Goal: Information Seeking & Learning: Find contact information

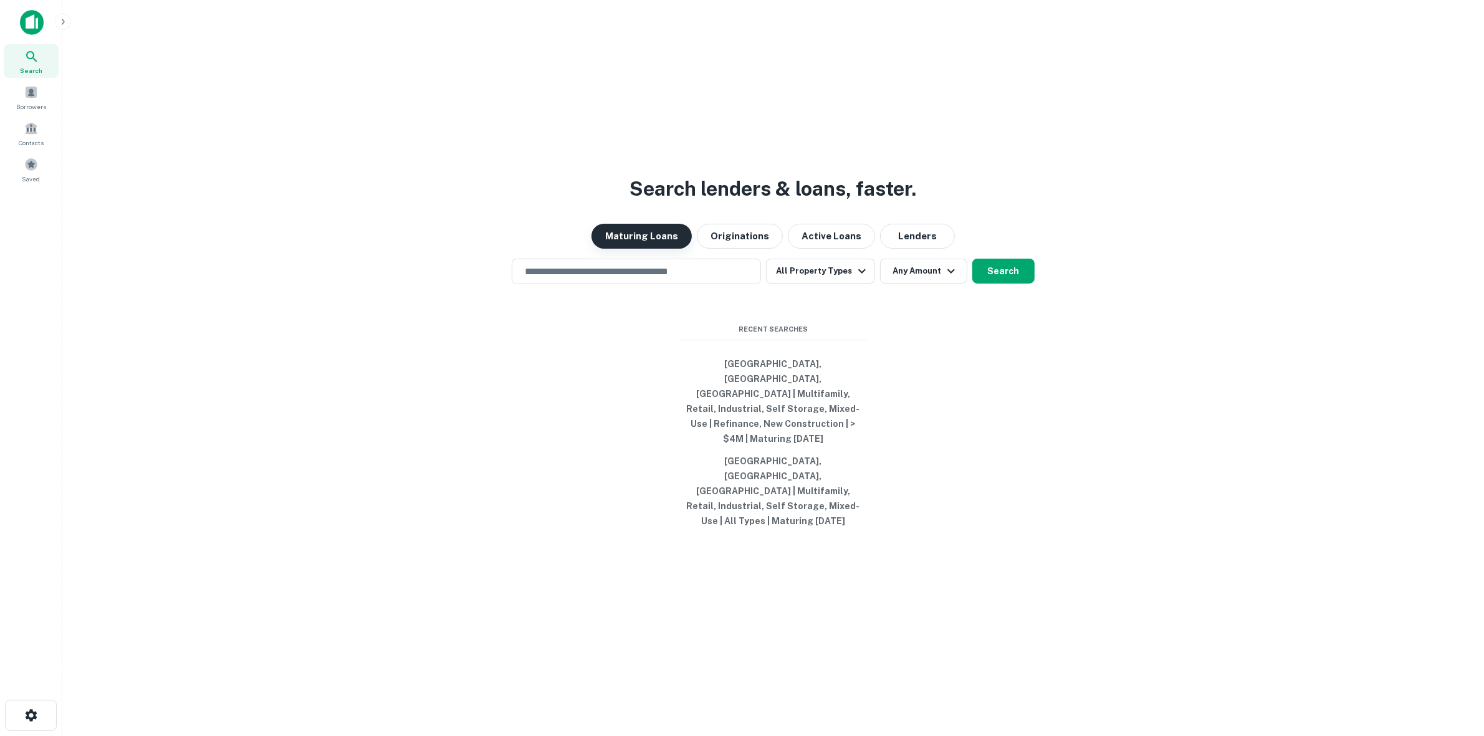
click at [655, 249] on button "Maturing Loans" at bounding box center [642, 236] width 100 height 25
click at [644, 279] on input "text" at bounding box center [636, 271] width 238 height 14
click at [597, 279] on input "text" at bounding box center [636, 271] width 238 height 14
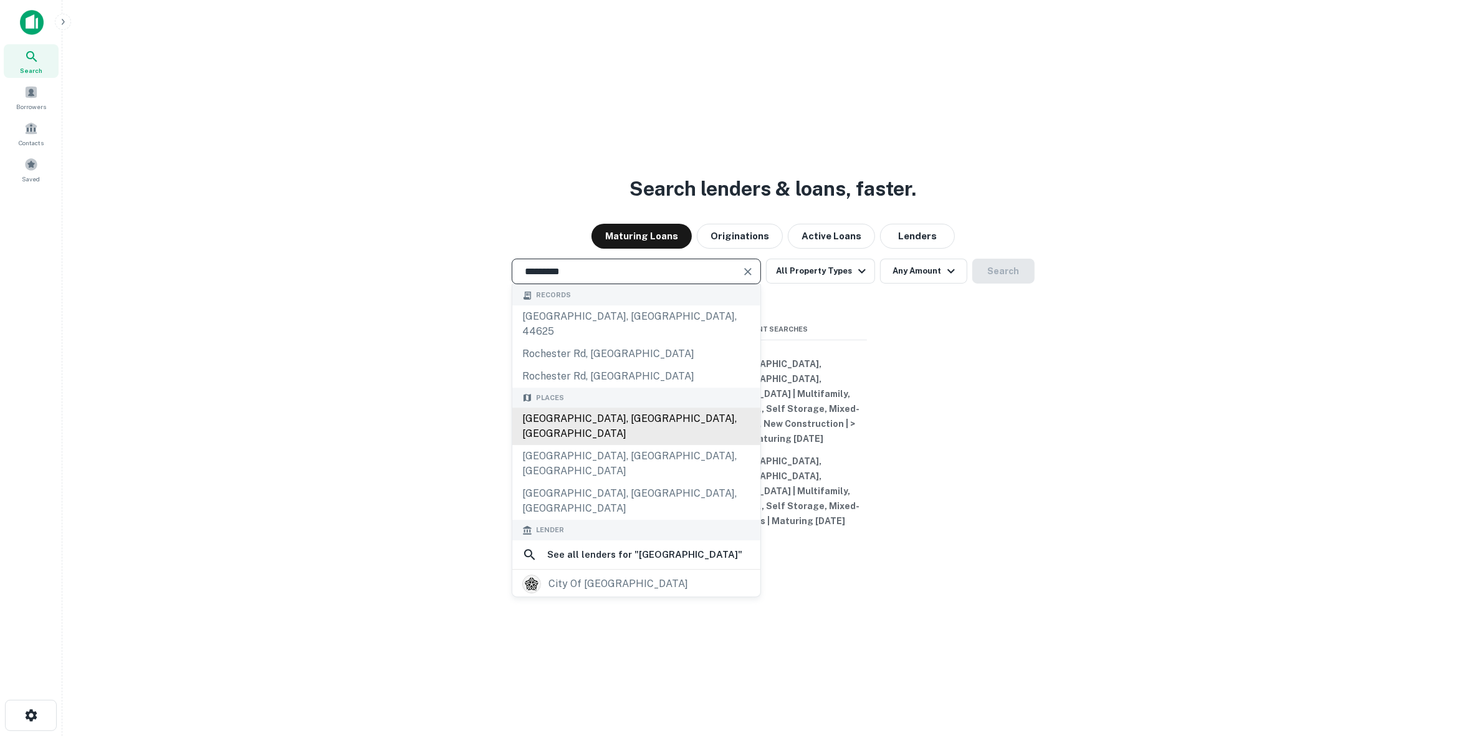
click at [615, 423] on div "[GEOGRAPHIC_DATA], [GEOGRAPHIC_DATA], [GEOGRAPHIC_DATA]" at bounding box center [636, 426] width 248 height 37
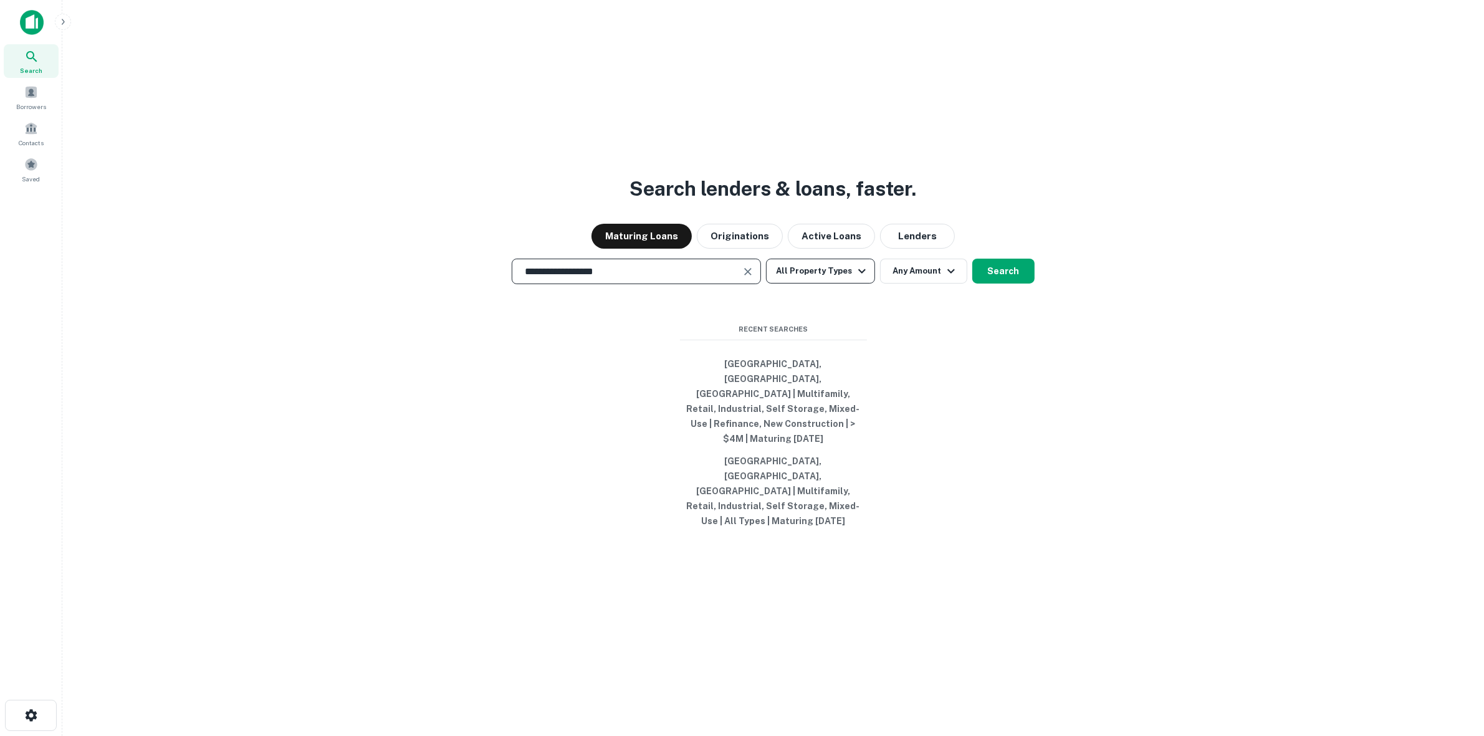
type input "**********"
click at [817, 284] on button "All Property Types" at bounding box center [820, 271] width 108 height 25
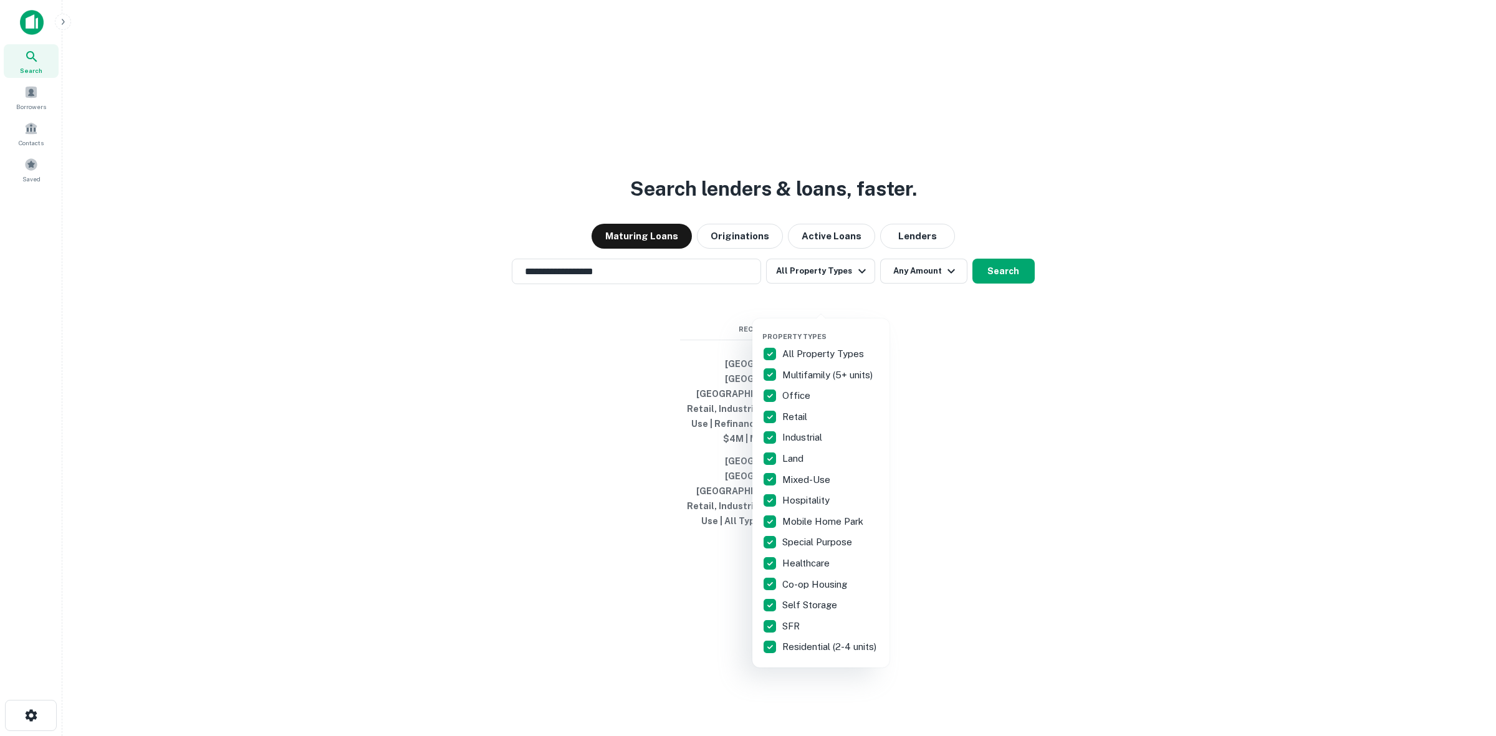
click at [852, 353] on p "All Property Types" at bounding box center [824, 354] width 84 height 15
click at [837, 373] on p "Multifamily (5+ units)" at bounding box center [828, 375] width 93 height 15
click at [801, 393] on p "Office" at bounding box center [797, 395] width 31 height 15
click at [795, 396] on p "Office" at bounding box center [797, 395] width 31 height 15
click at [795, 413] on p "Retail" at bounding box center [795, 417] width 27 height 15
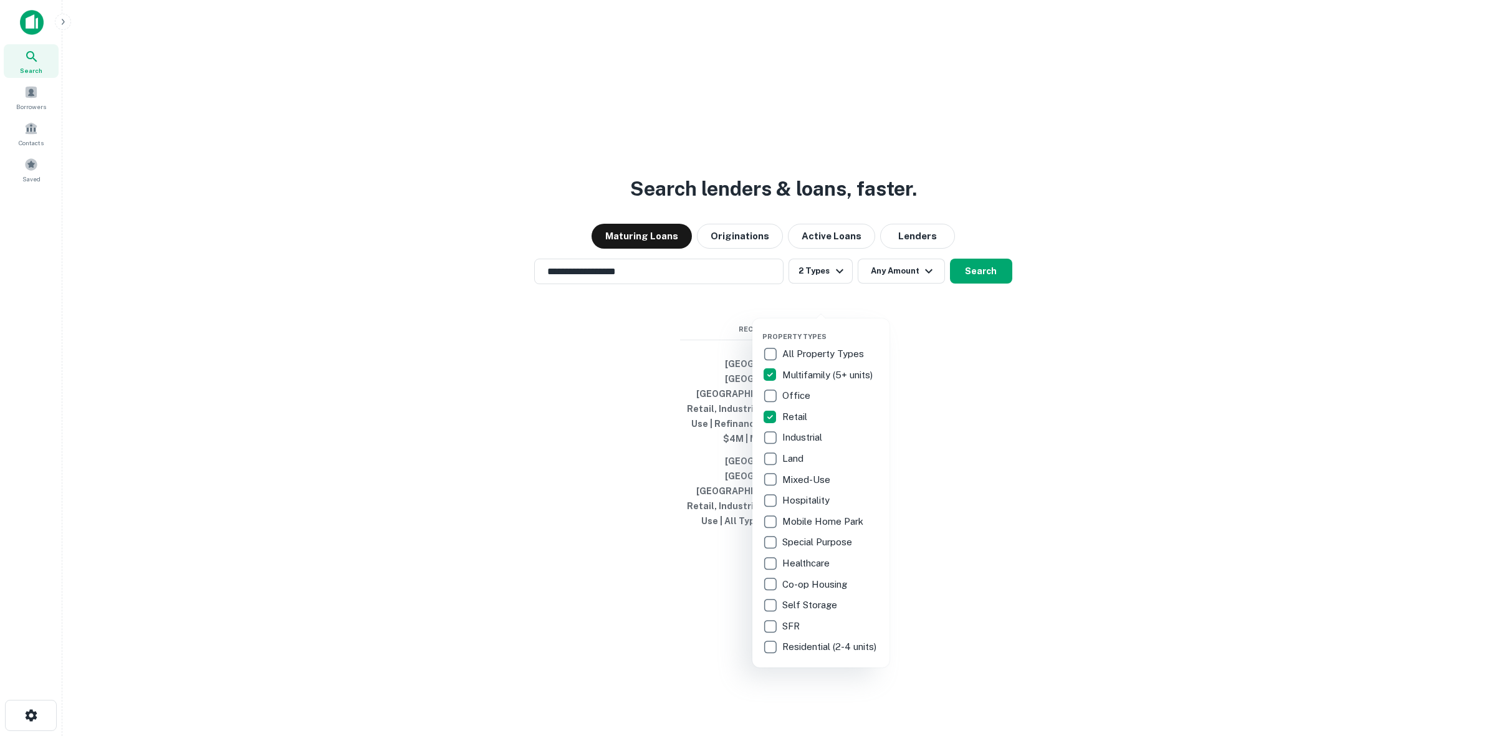
click at [802, 435] on p "Industrial" at bounding box center [803, 437] width 42 height 15
click at [814, 476] on p "Mixed-Use" at bounding box center [807, 480] width 50 height 15
click at [796, 608] on p "Self Storage" at bounding box center [810, 605] width 57 height 15
click at [796, 628] on p "SFR" at bounding box center [792, 626] width 20 height 15
click at [814, 499] on p "Hospitality" at bounding box center [807, 500] width 50 height 15
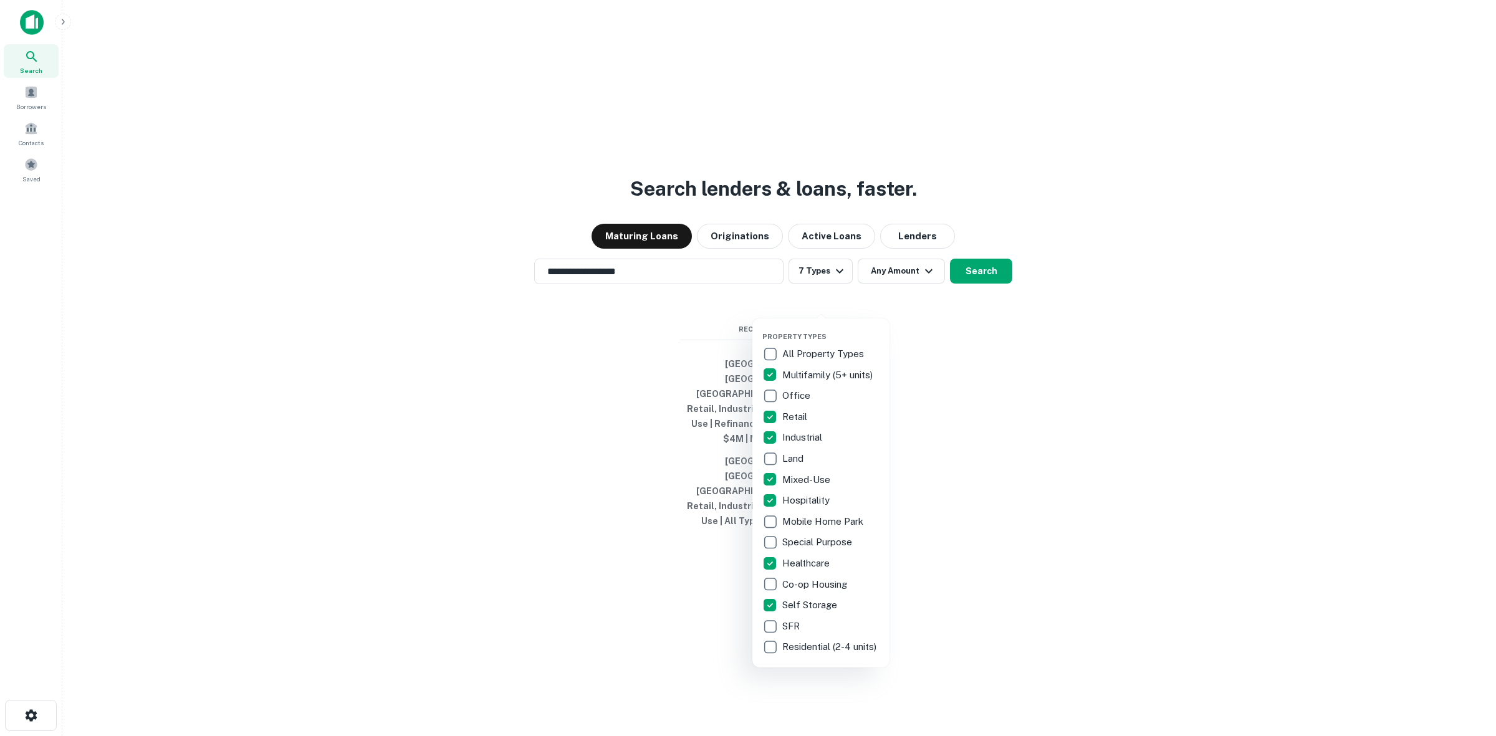
click at [842, 299] on div at bounding box center [748, 368] width 1496 height 736
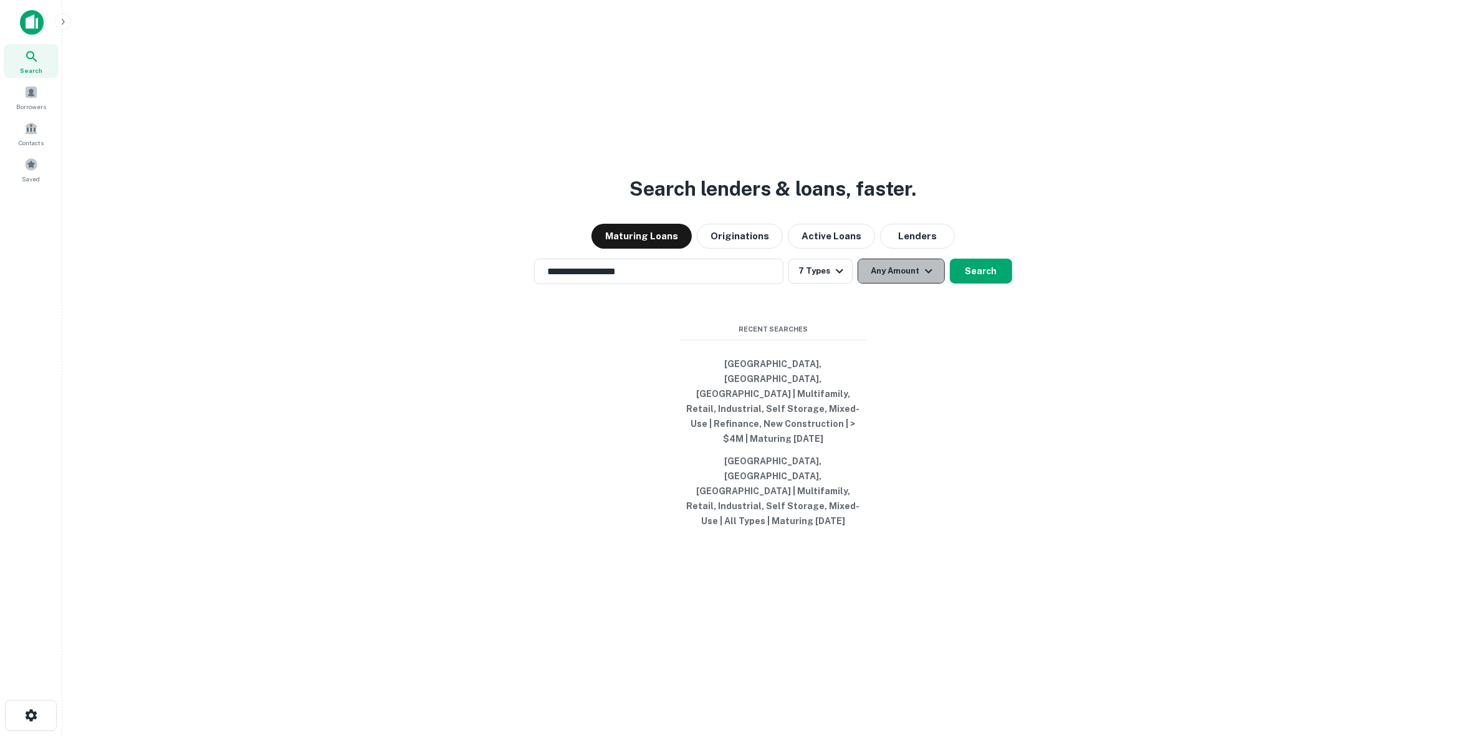
click at [892, 284] on button "Any Amount" at bounding box center [901, 271] width 87 height 25
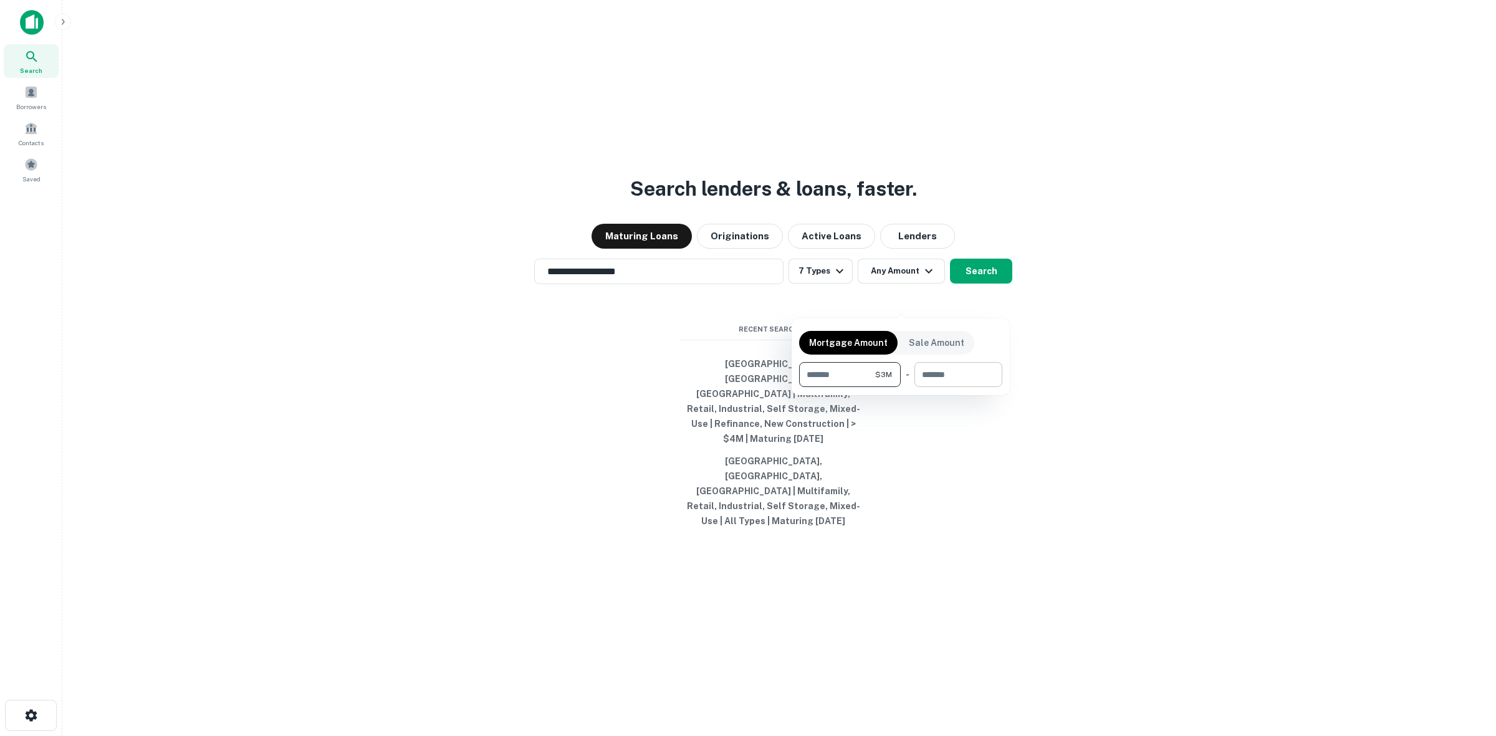
type input "*******"
click at [990, 373] on input "number" at bounding box center [954, 374] width 79 height 25
click at [1146, 332] on div at bounding box center [748, 368] width 1496 height 736
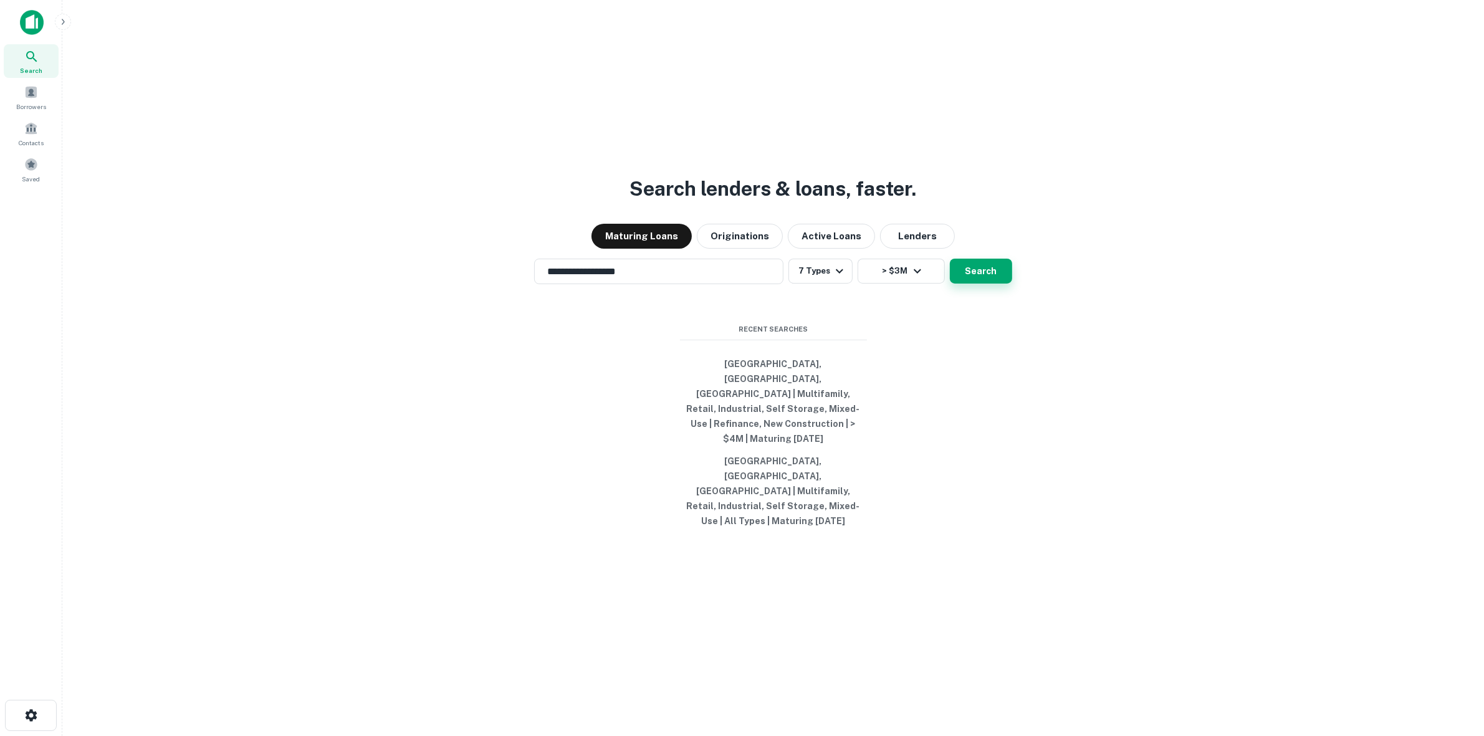
click at [998, 284] on button "Search" at bounding box center [981, 271] width 62 height 25
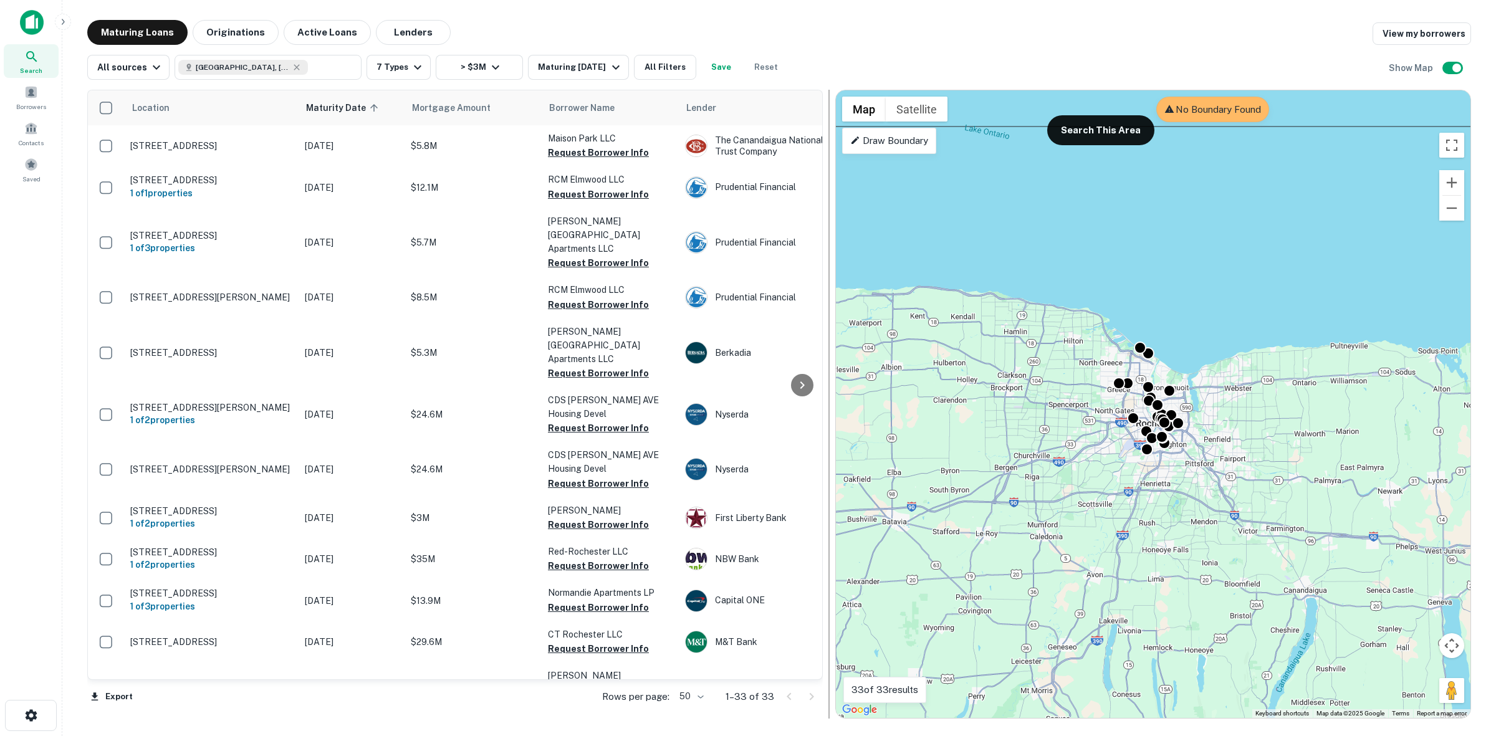
drag, startPoint x: 1329, startPoint y: 165, endPoint x: 832, endPoint y: 180, distance: 497.1
click at [832, 180] on div at bounding box center [829, 404] width 12 height 629
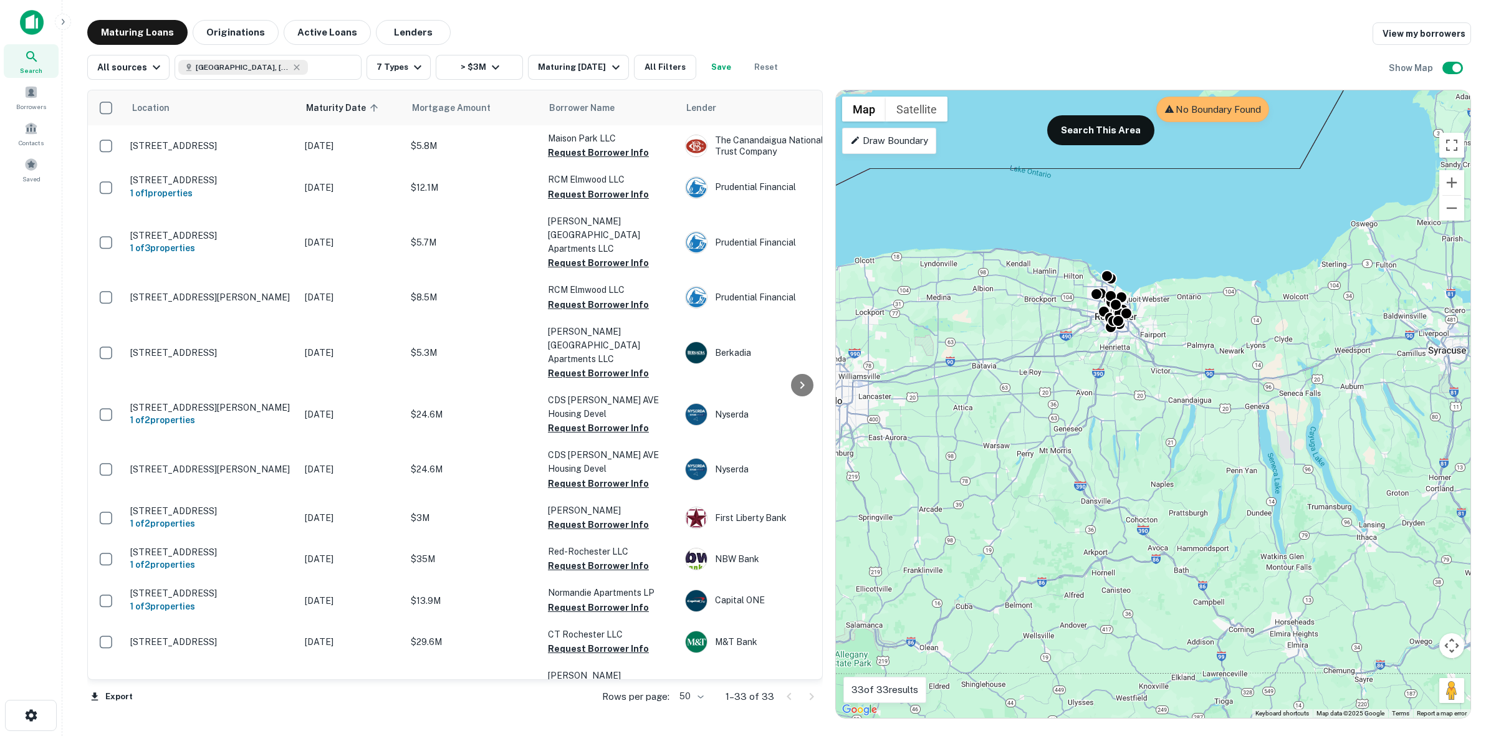
drag, startPoint x: 1026, startPoint y: 456, endPoint x: 1127, endPoint y: 425, distance: 105.7
click at [1127, 425] on div "To activate drag with keyboard, press Alt + Enter. Once in keyboard drag state,…" at bounding box center [1153, 404] width 635 height 628
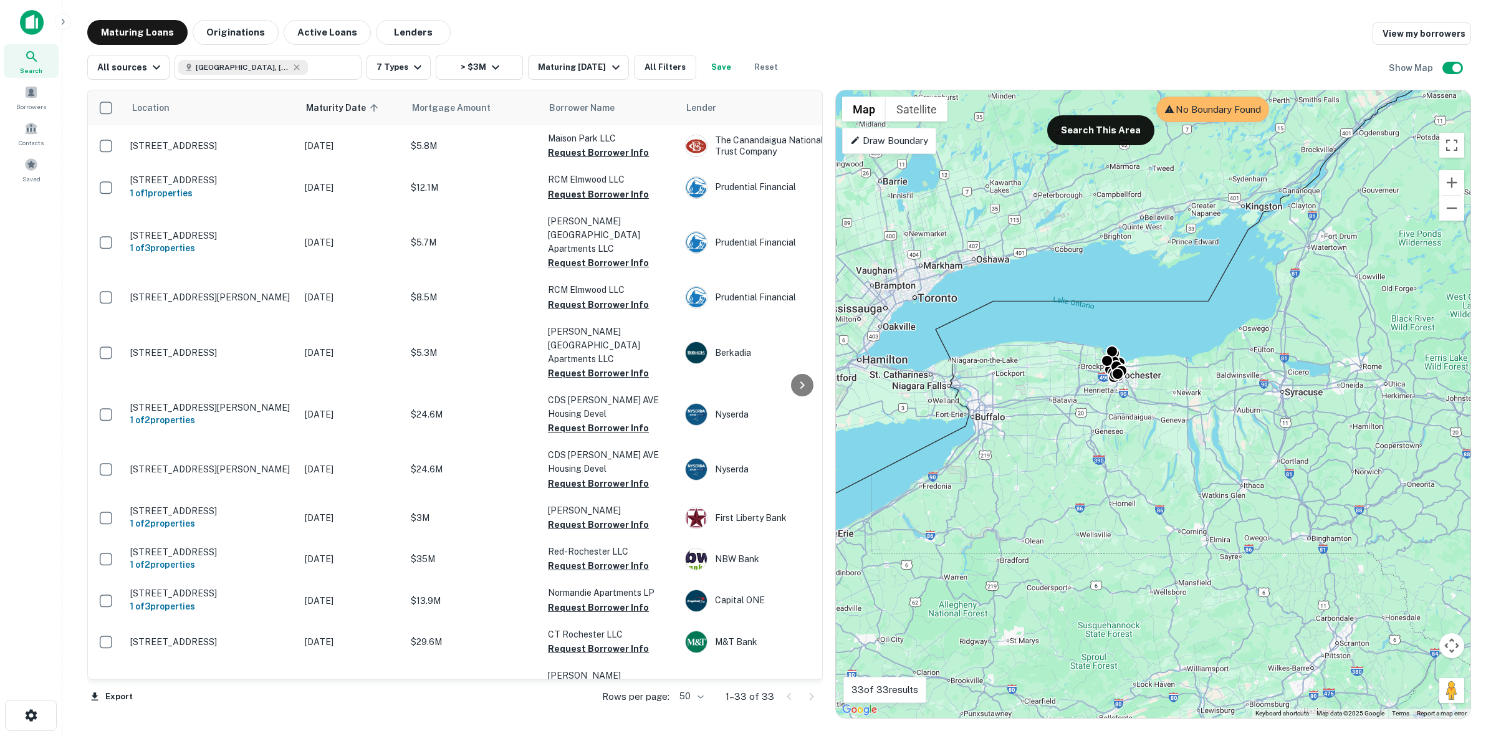
click at [899, 151] on div "Draw Boundary" at bounding box center [889, 141] width 94 height 26
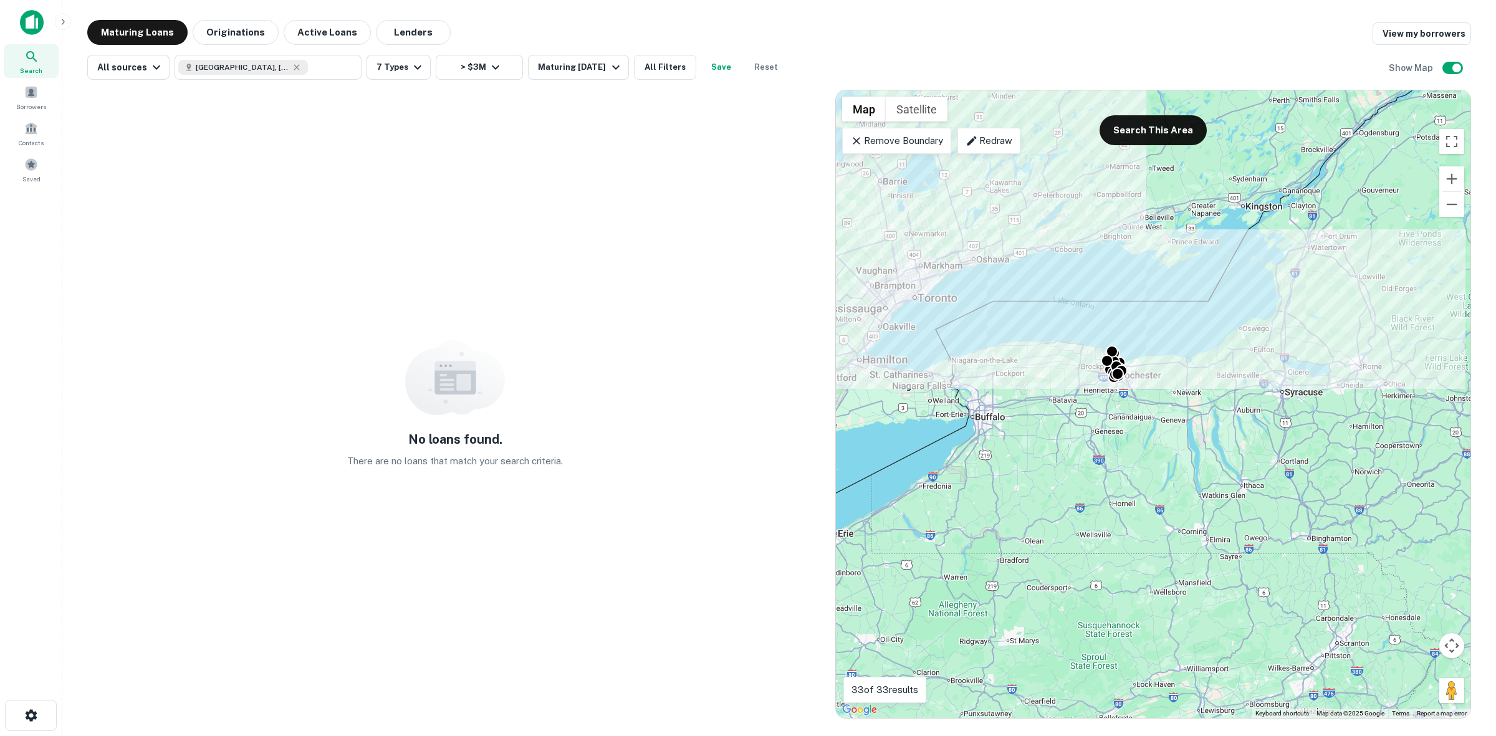
click at [993, 142] on p "Redraw" at bounding box center [989, 140] width 47 height 15
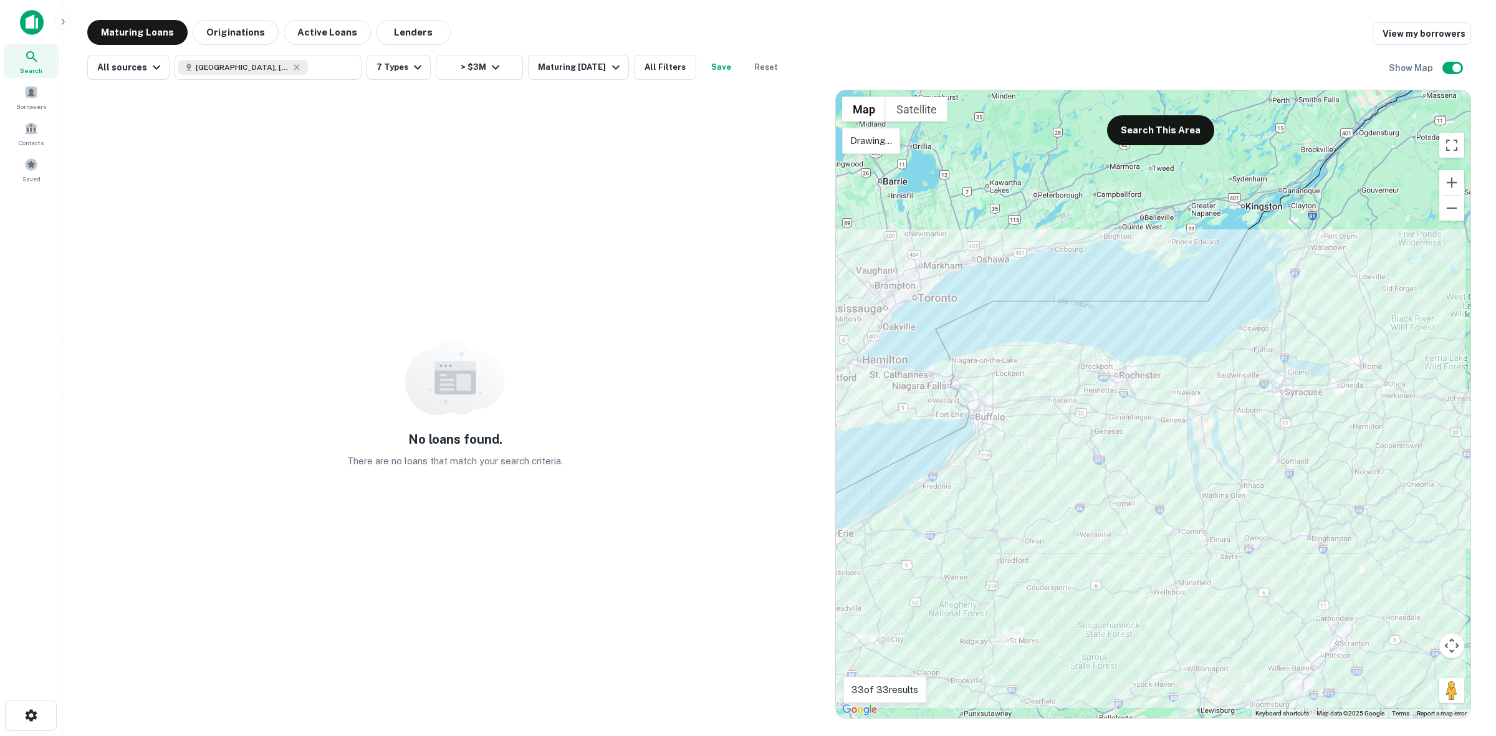
drag, startPoint x: 1144, startPoint y: 341, endPoint x: 1133, endPoint y: 335, distance: 12.5
click at [1133, 335] on div at bounding box center [1153, 404] width 635 height 628
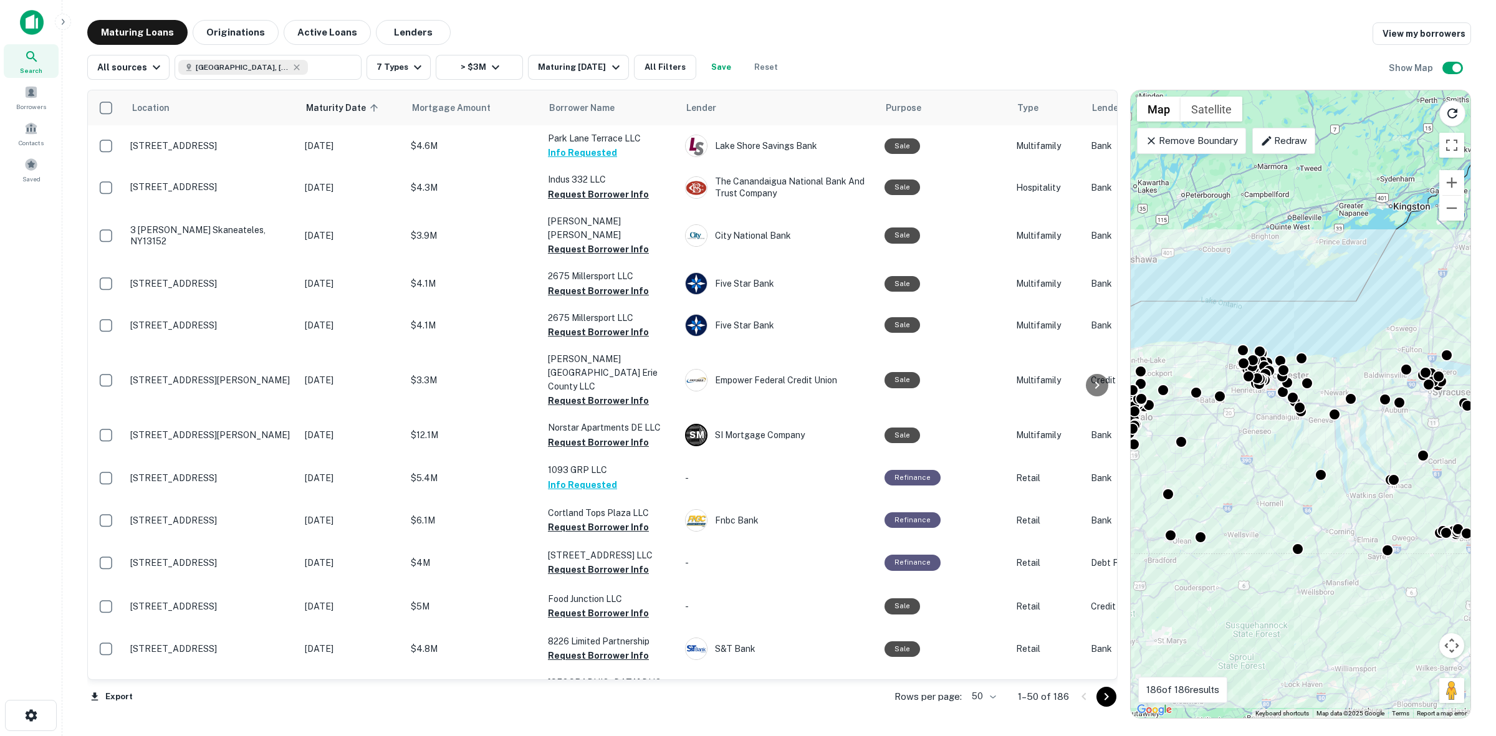
drag, startPoint x: 831, startPoint y: 145, endPoint x: 1126, endPoint y: 183, distance: 297.3
click at [1126, 183] on div at bounding box center [1124, 404] width 12 height 629
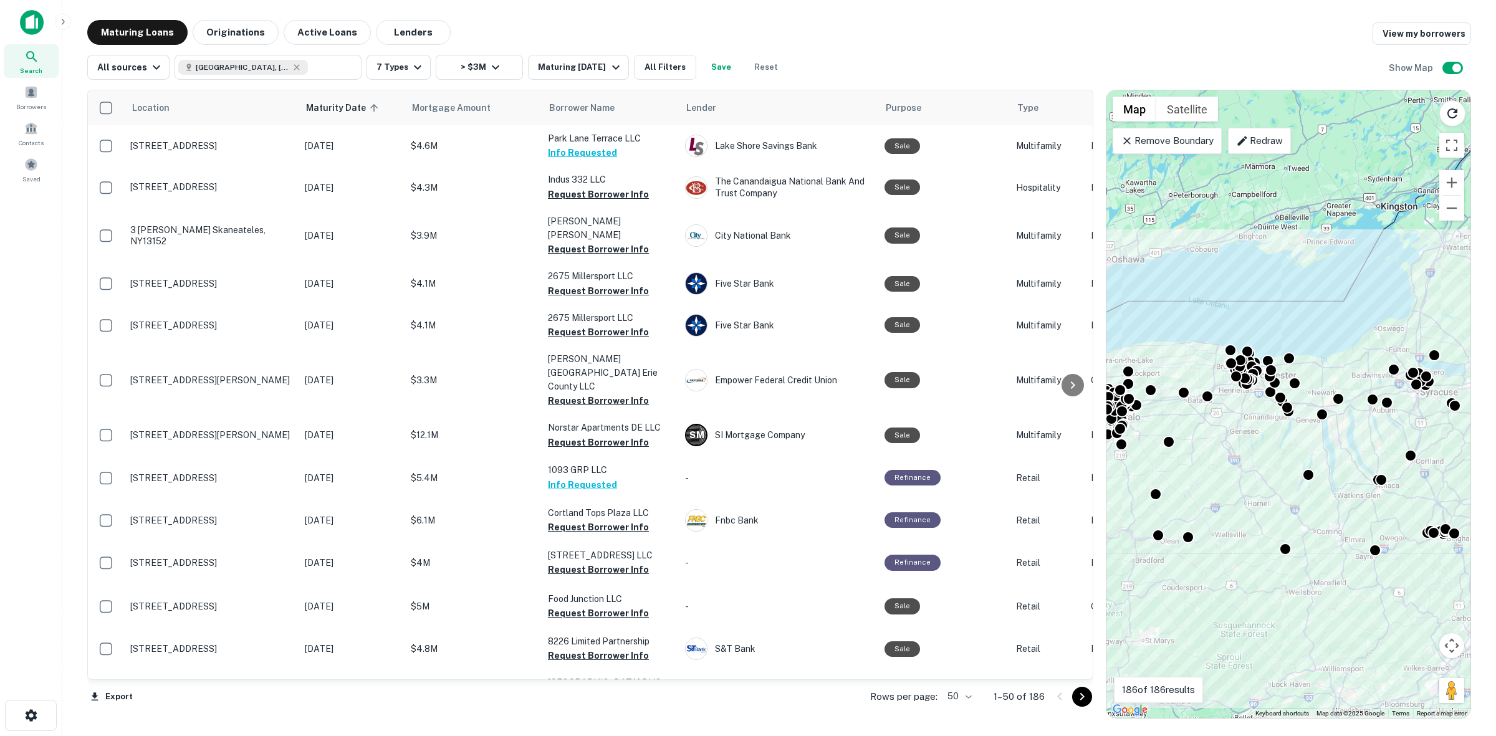
drag, startPoint x: 1129, startPoint y: 173, endPoint x: 1105, endPoint y: 213, distance: 46.2
click at [1105, 213] on div at bounding box center [1100, 404] width 12 height 629
click at [719, 70] on button "Save" at bounding box center [721, 67] width 40 height 25
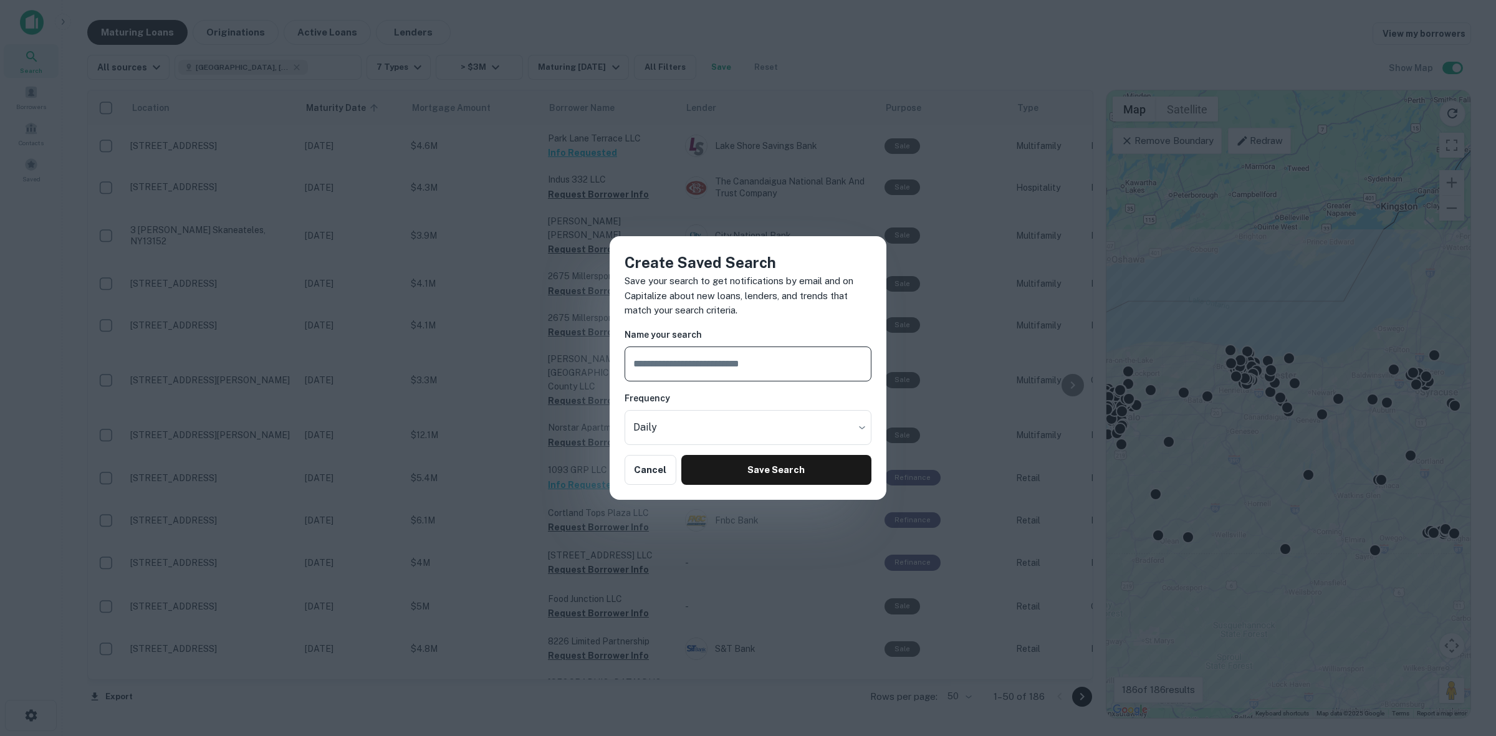
click at [741, 362] on input "text" at bounding box center [748, 364] width 247 height 35
type input "*"
click at [762, 476] on button "Save Search" at bounding box center [776, 470] width 190 height 30
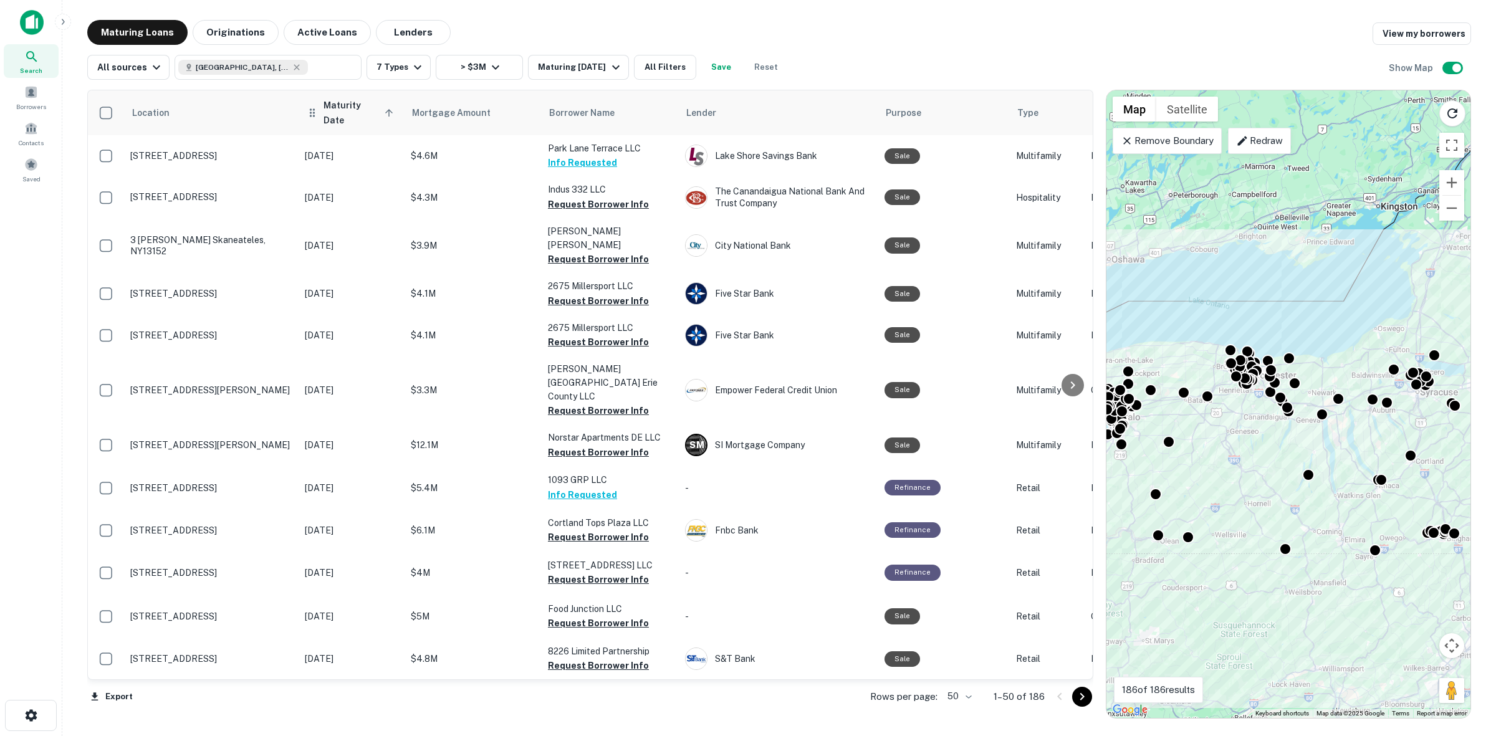
click at [331, 103] on span "Maturity Date sorted ascending" at bounding box center [361, 113] width 74 height 30
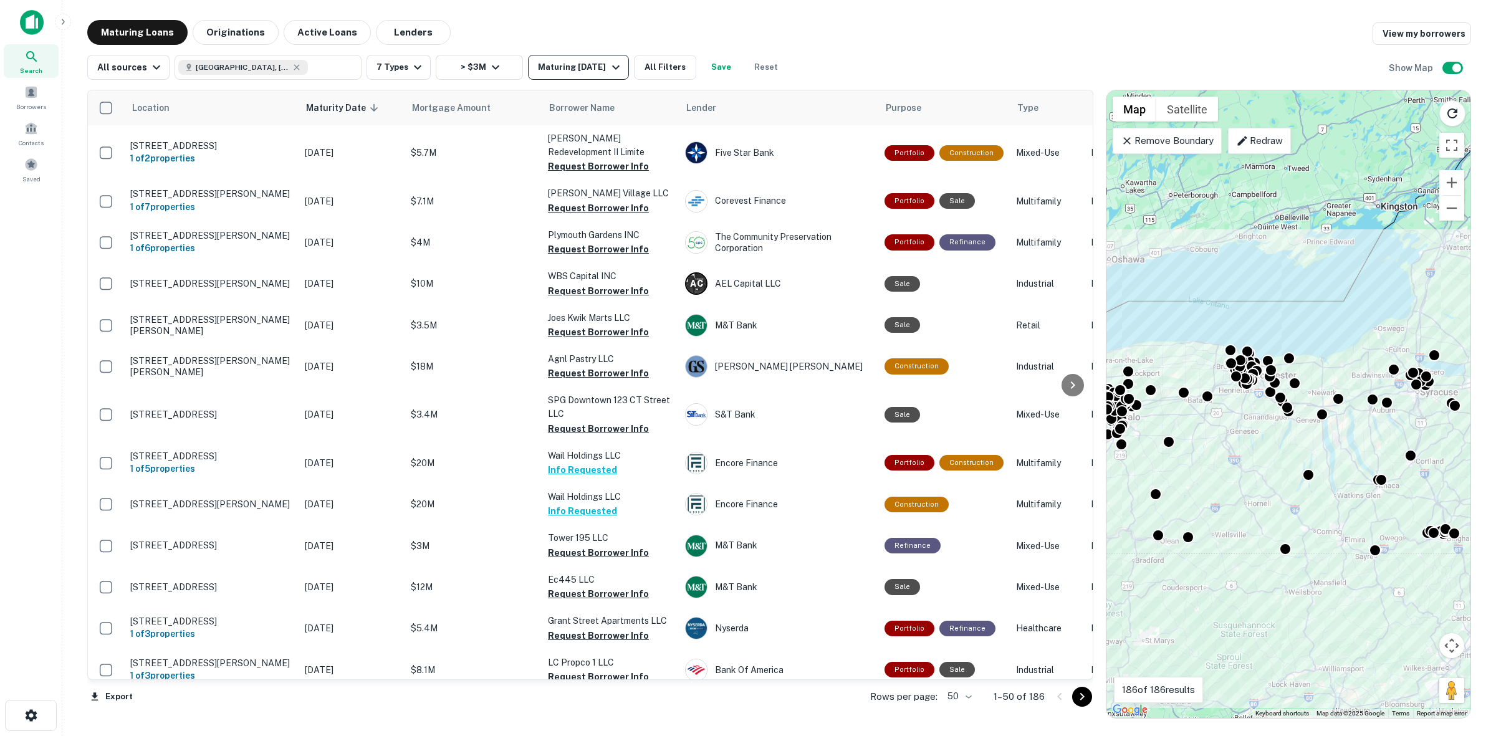
click at [588, 75] on button "Maturing In 1 Year" at bounding box center [578, 67] width 100 height 25
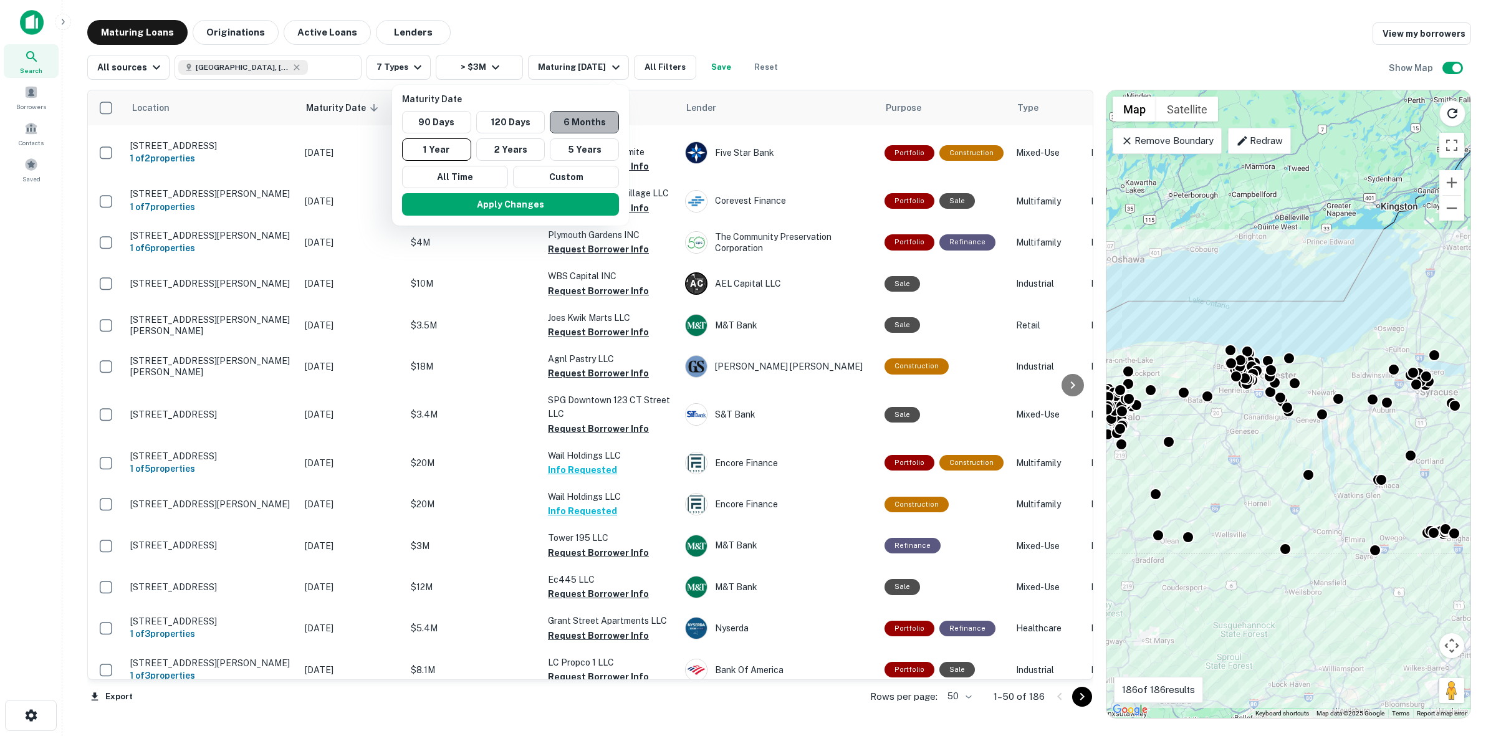
click at [613, 116] on button "6 Months" at bounding box center [584, 122] width 69 height 22
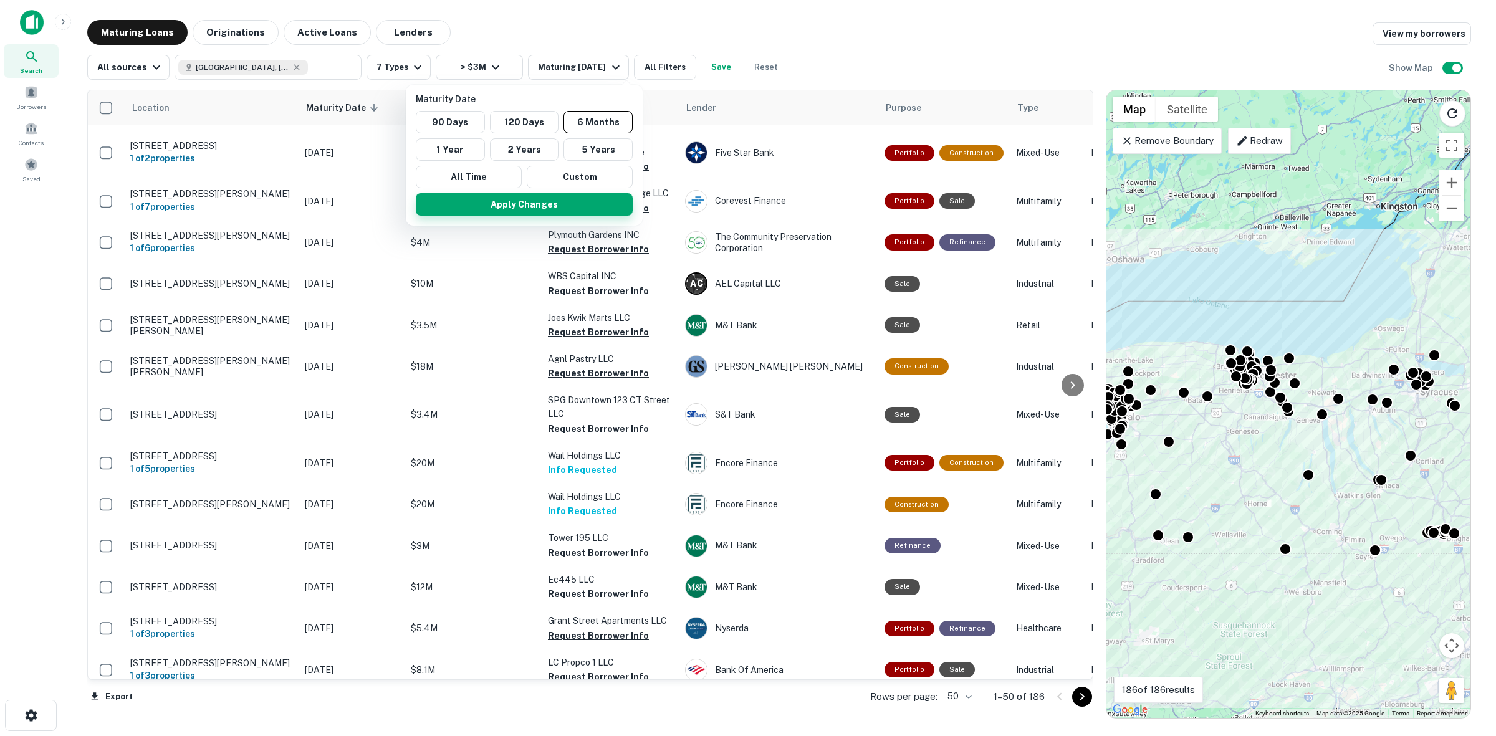
click at [565, 195] on button "Apply Changes" at bounding box center [524, 204] width 217 height 22
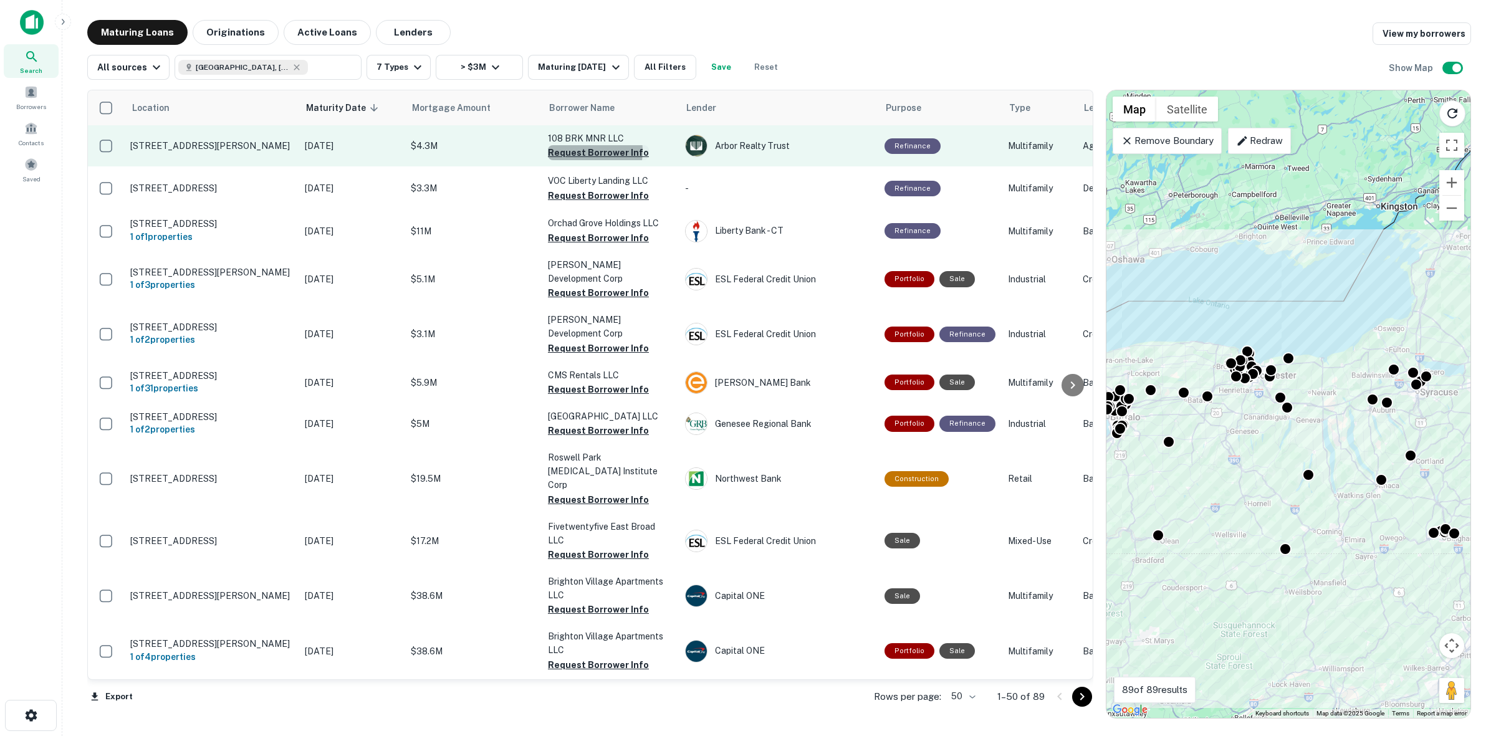
click at [580, 151] on button "Request Borrower Info" at bounding box center [598, 152] width 101 height 15
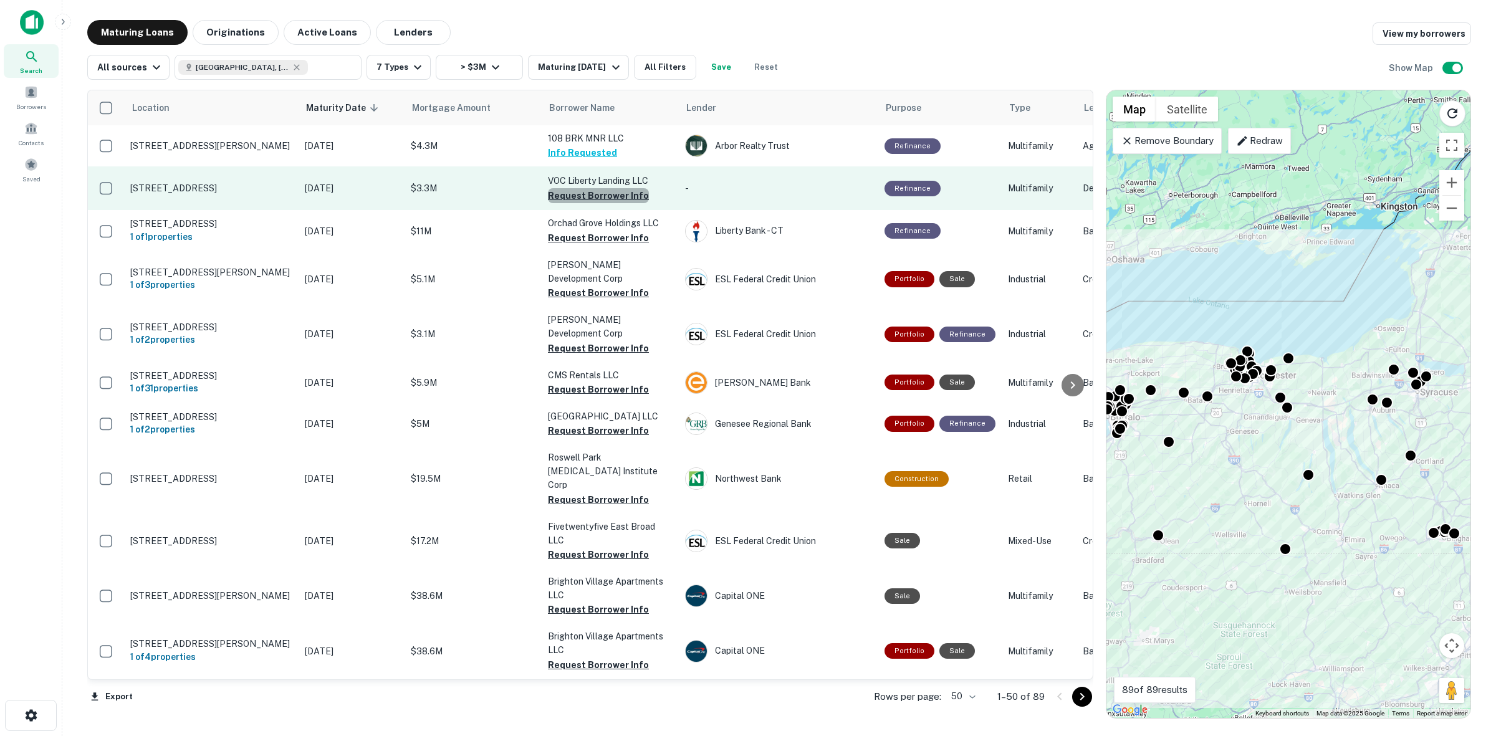
click at [612, 193] on button "Request Borrower Info" at bounding box center [598, 195] width 101 height 15
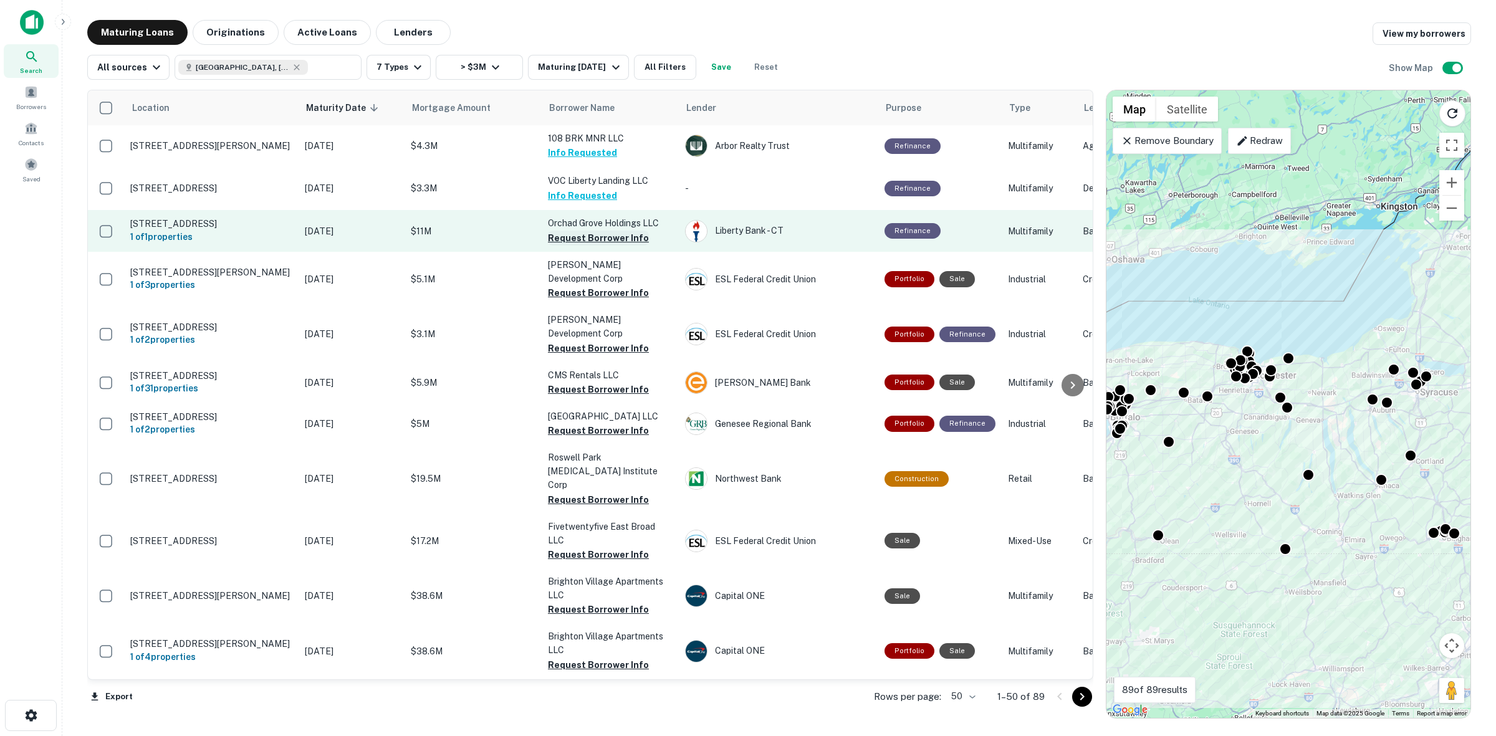
click at [594, 236] on button "Request Borrower Info" at bounding box center [598, 238] width 101 height 15
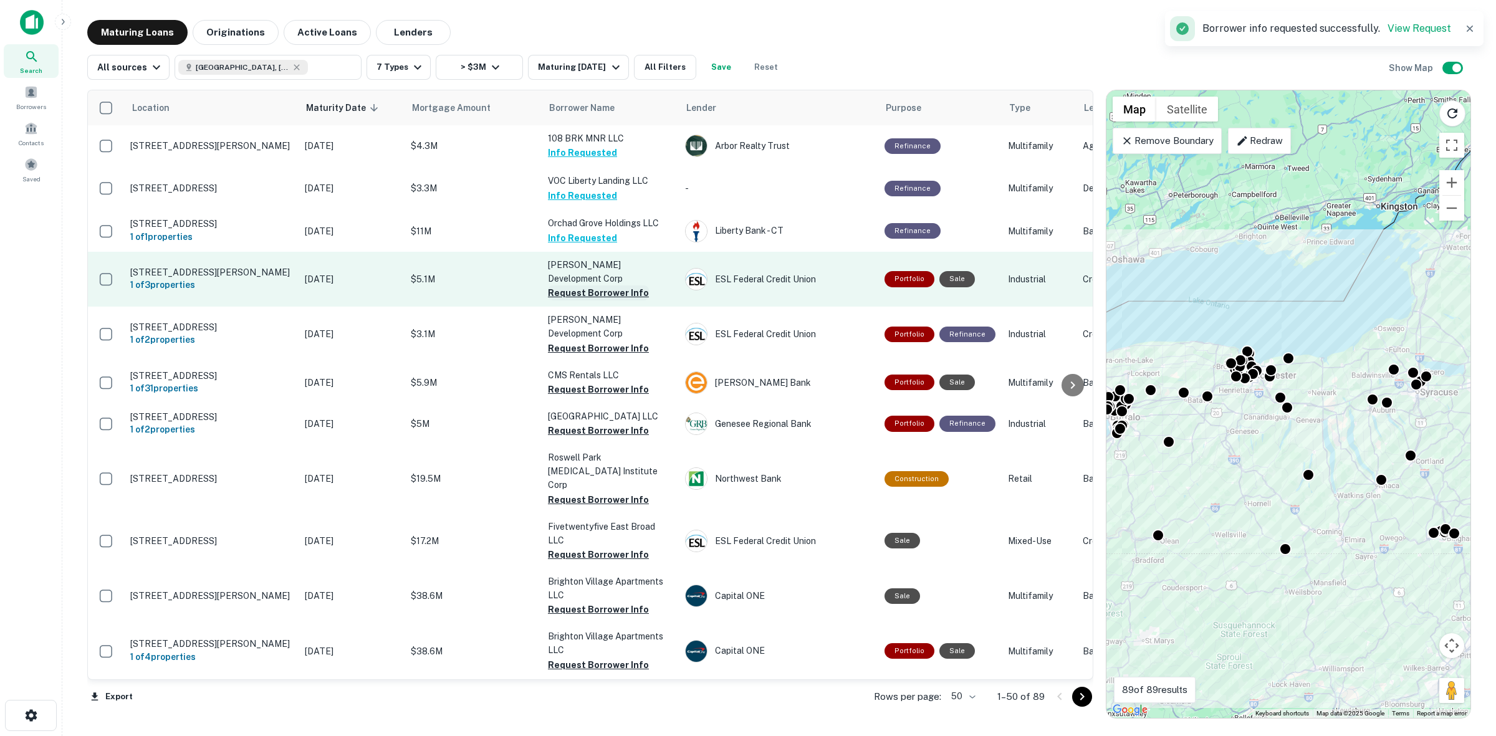
click at [586, 286] on button "Request Borrower Info" at bounding box center [598, 293] width 101 height 15
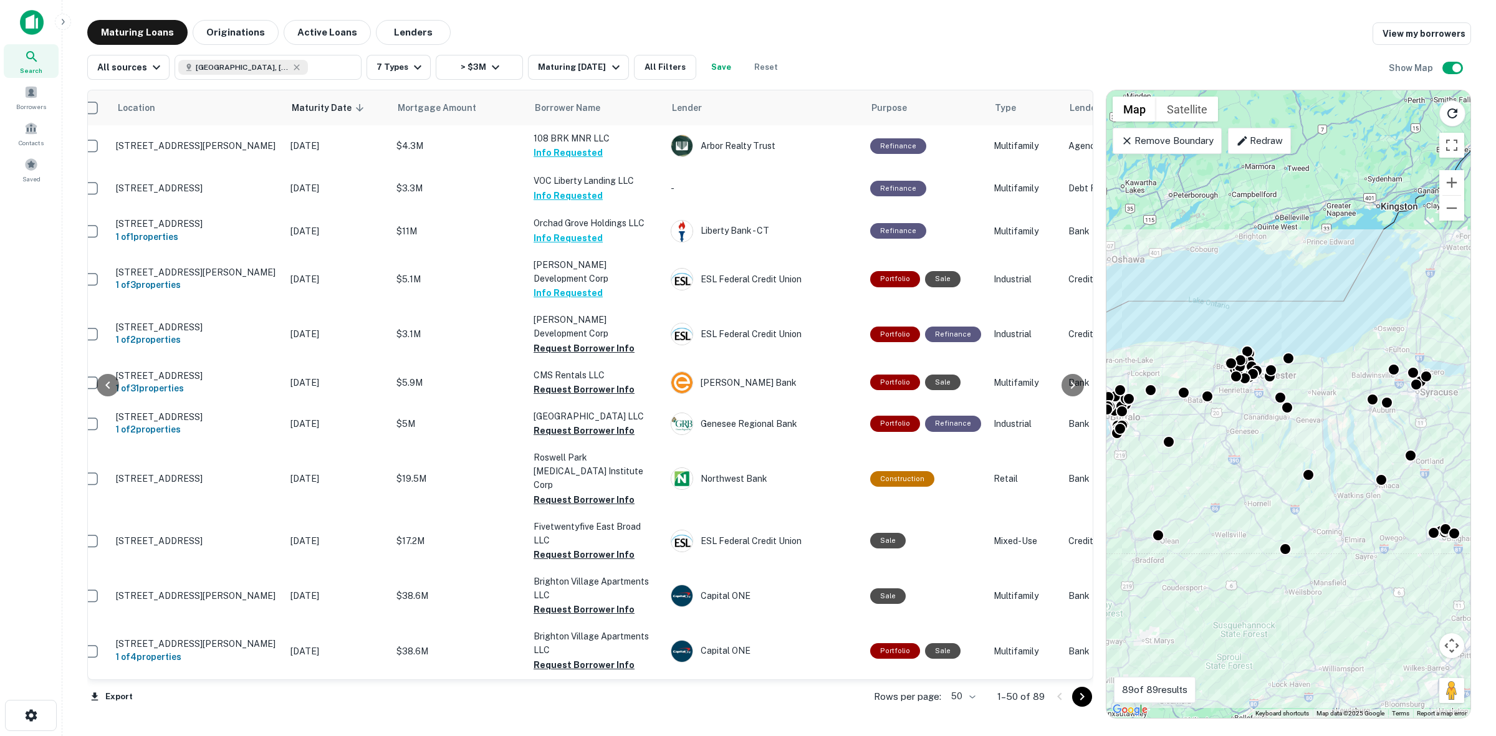
scroll to position [0, 222]
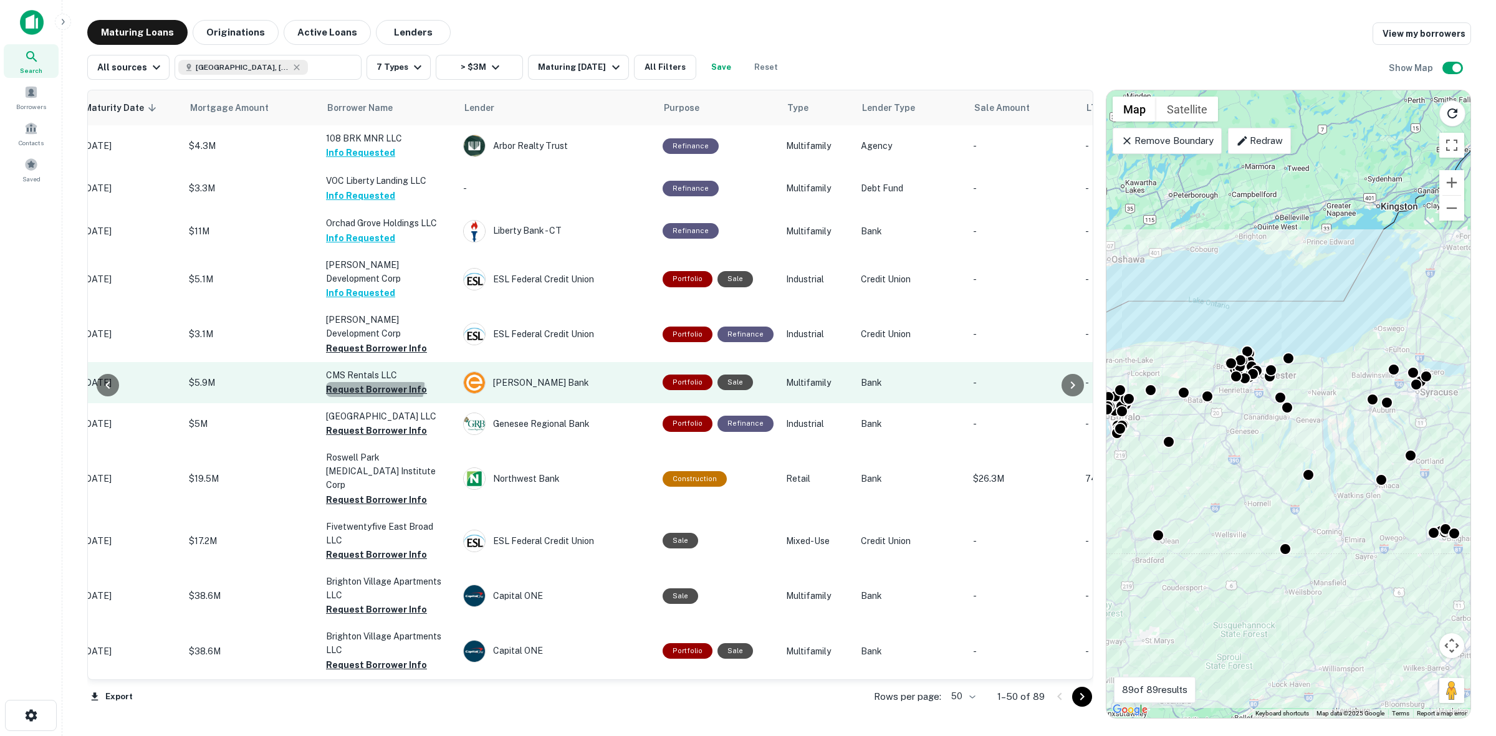
click at [374, 382] on button "Request Borrower Info" at bounding box center [376, 389] width 101 height 15
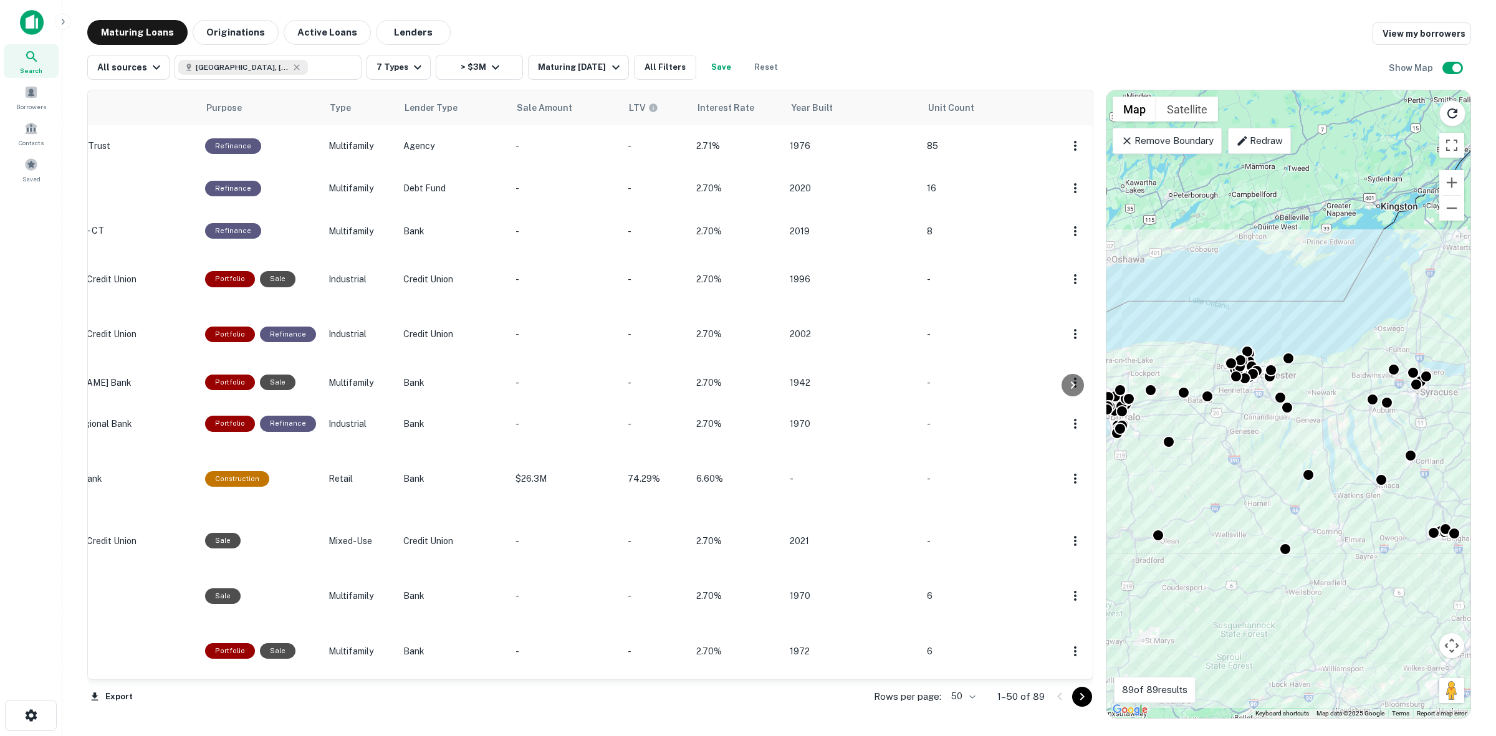
scroll to position [0, 39]
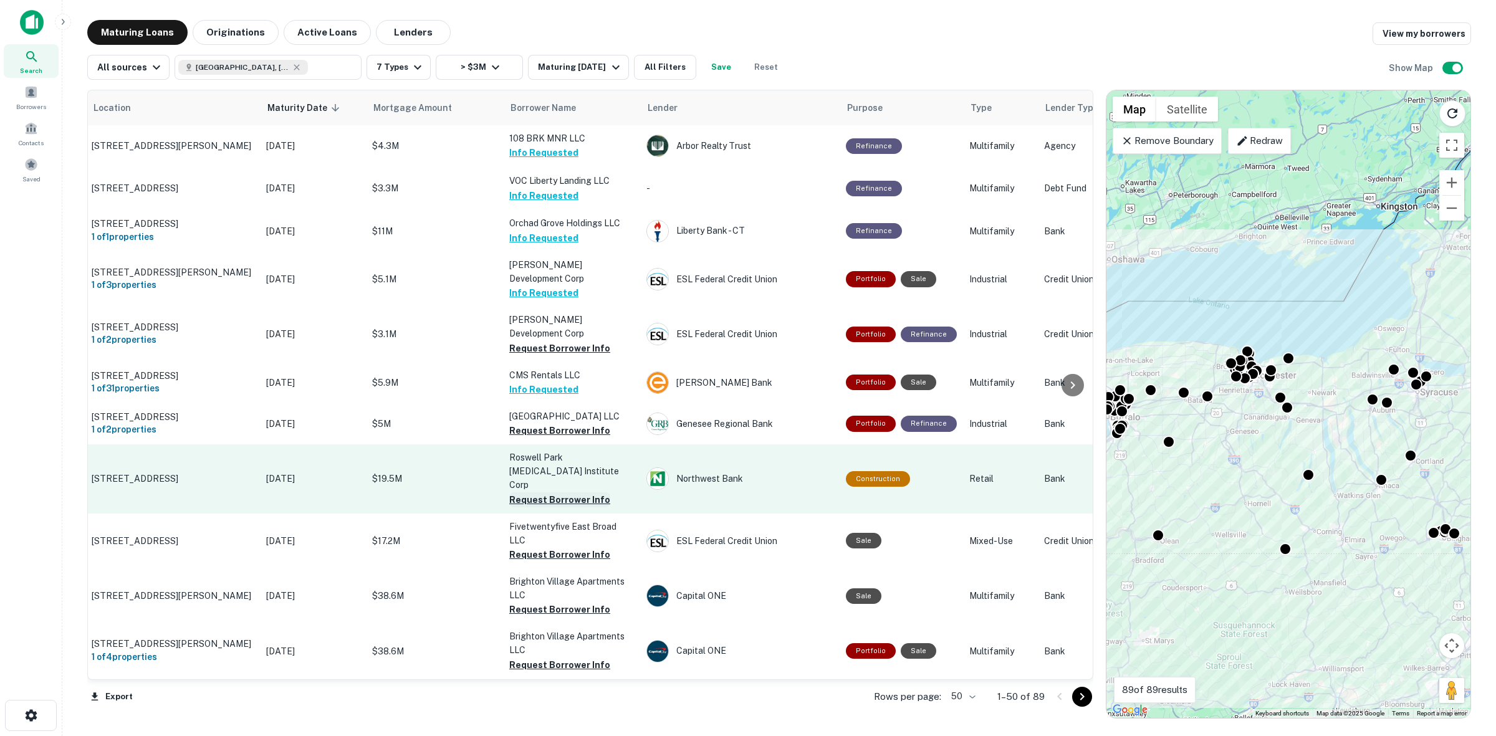
click at [570, 493] on button "Request Borrower Info" at bounding box center [559, 500] width 101 height 15
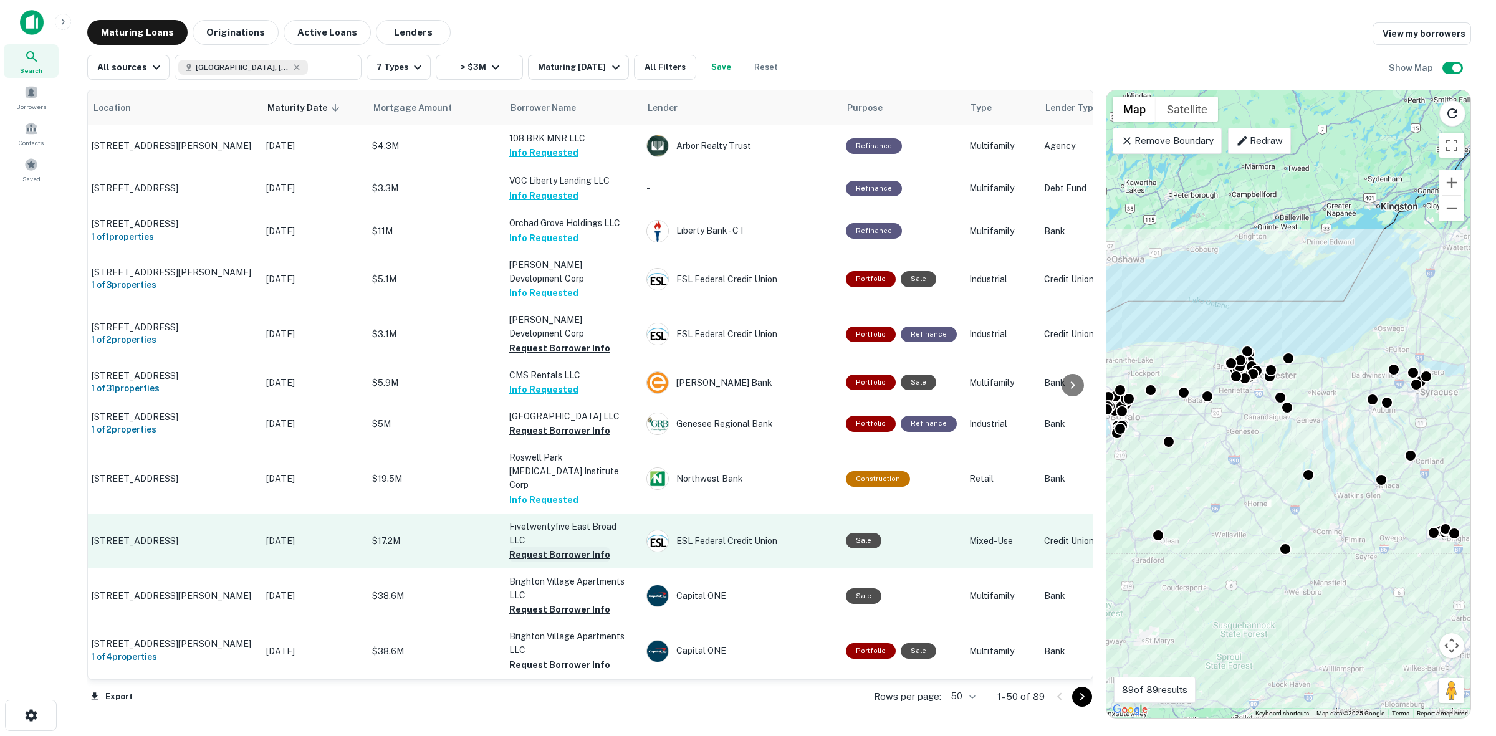
click at [587, 547] on button "Request Borrower Info" at bounding box center [559, 554] width 101 height 15
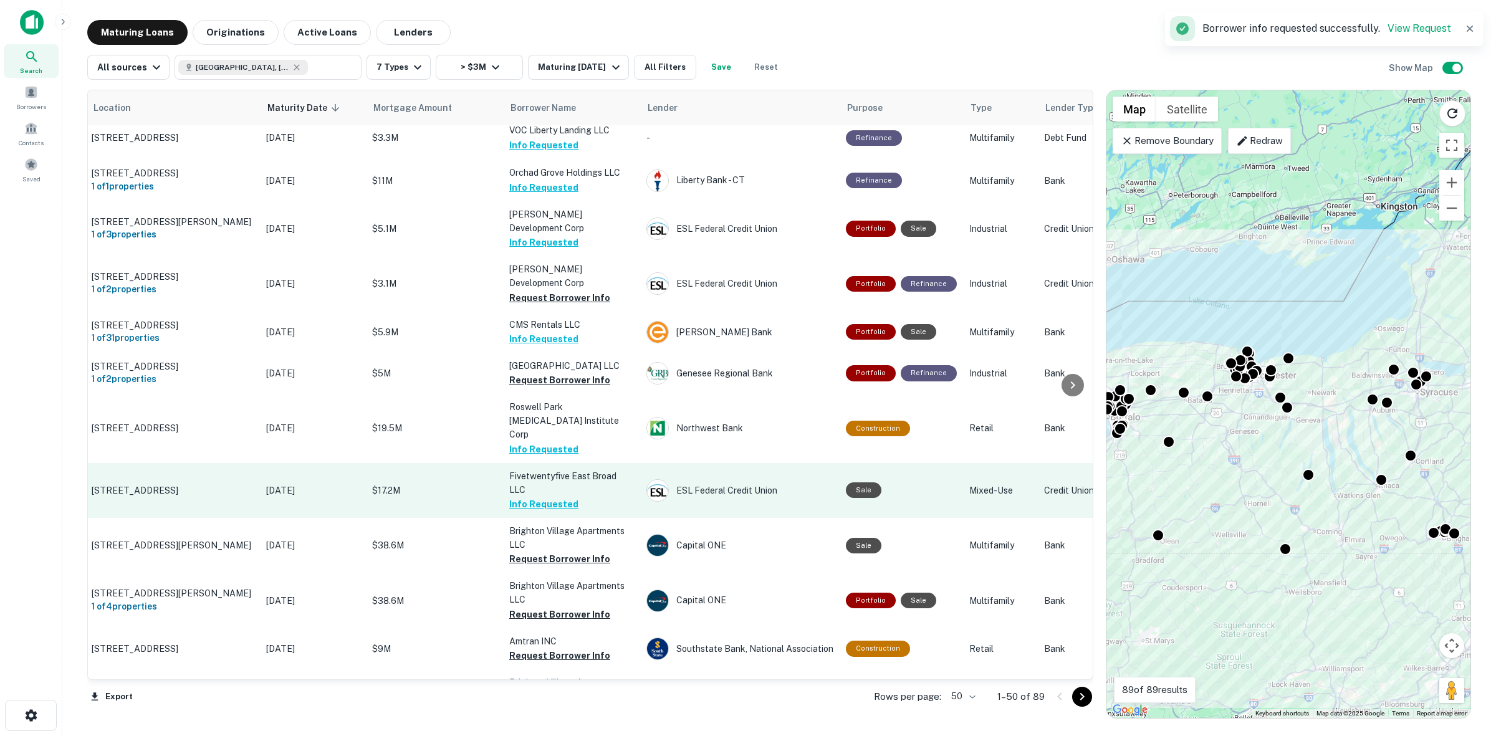
scroll to position [78, 39]
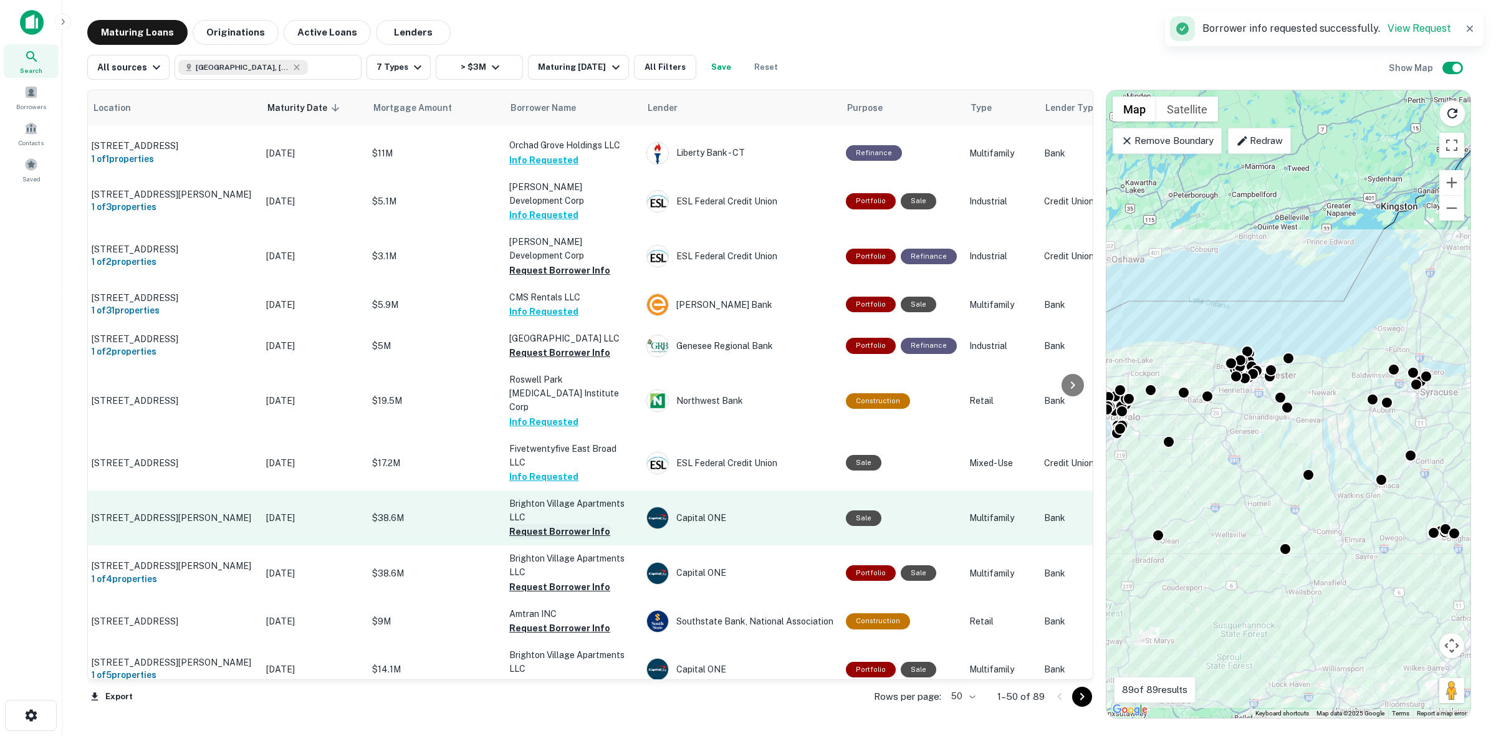
click at [592, 524] on button "Request Borrower Info" at bounding box center [559, 531] width 101 height 15
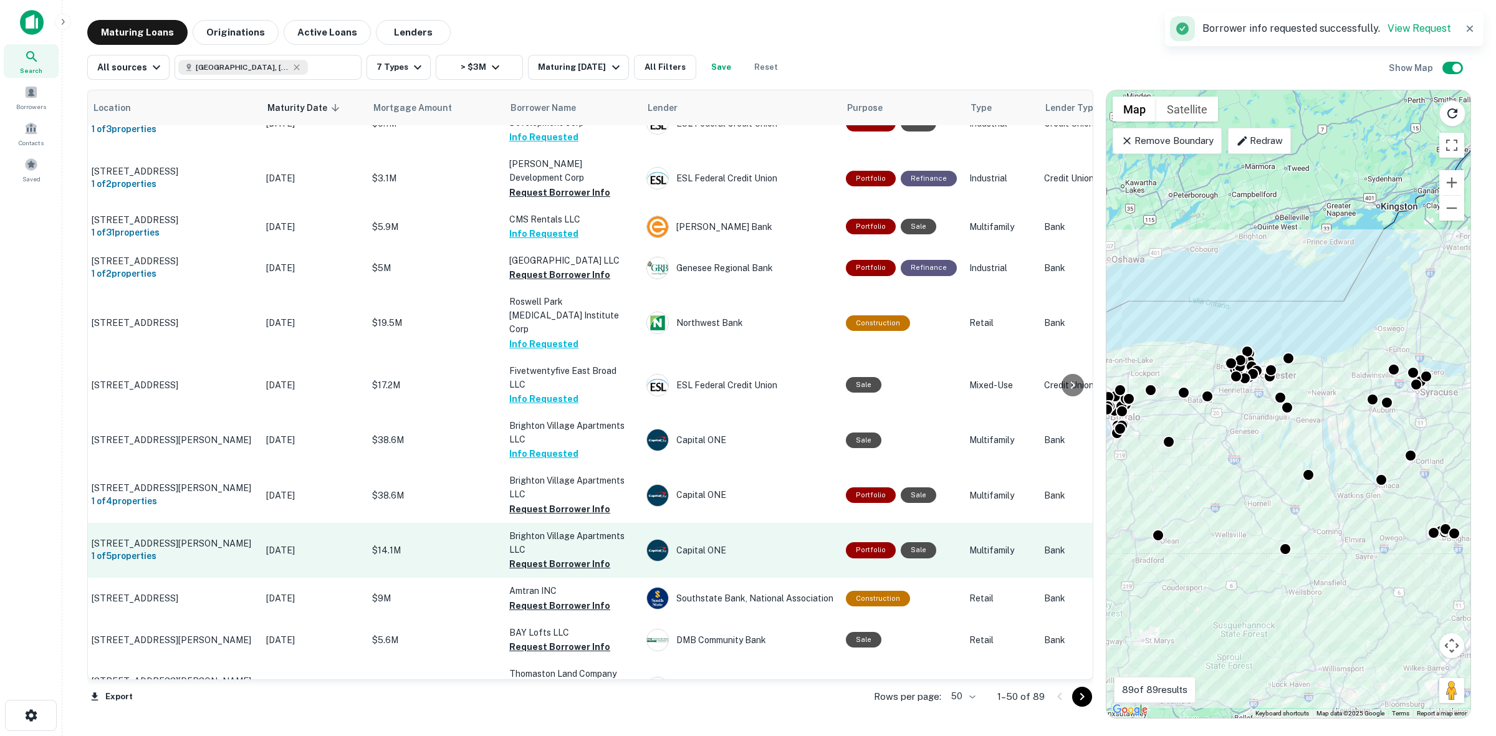
scroll to position [234, 39]
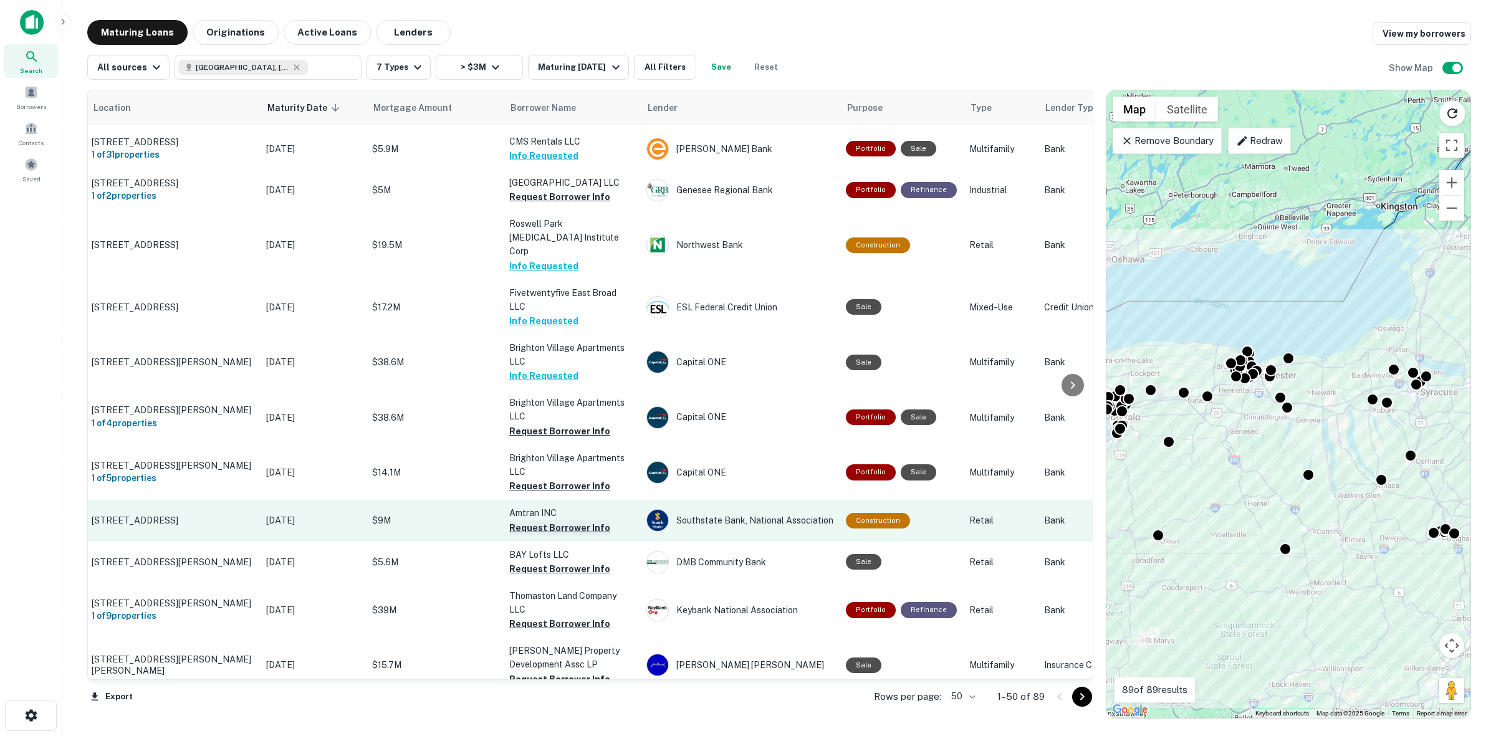
click at [588, 521] on button "Request Borrower Info" at bounding box center [559, 528] width 101 height 15
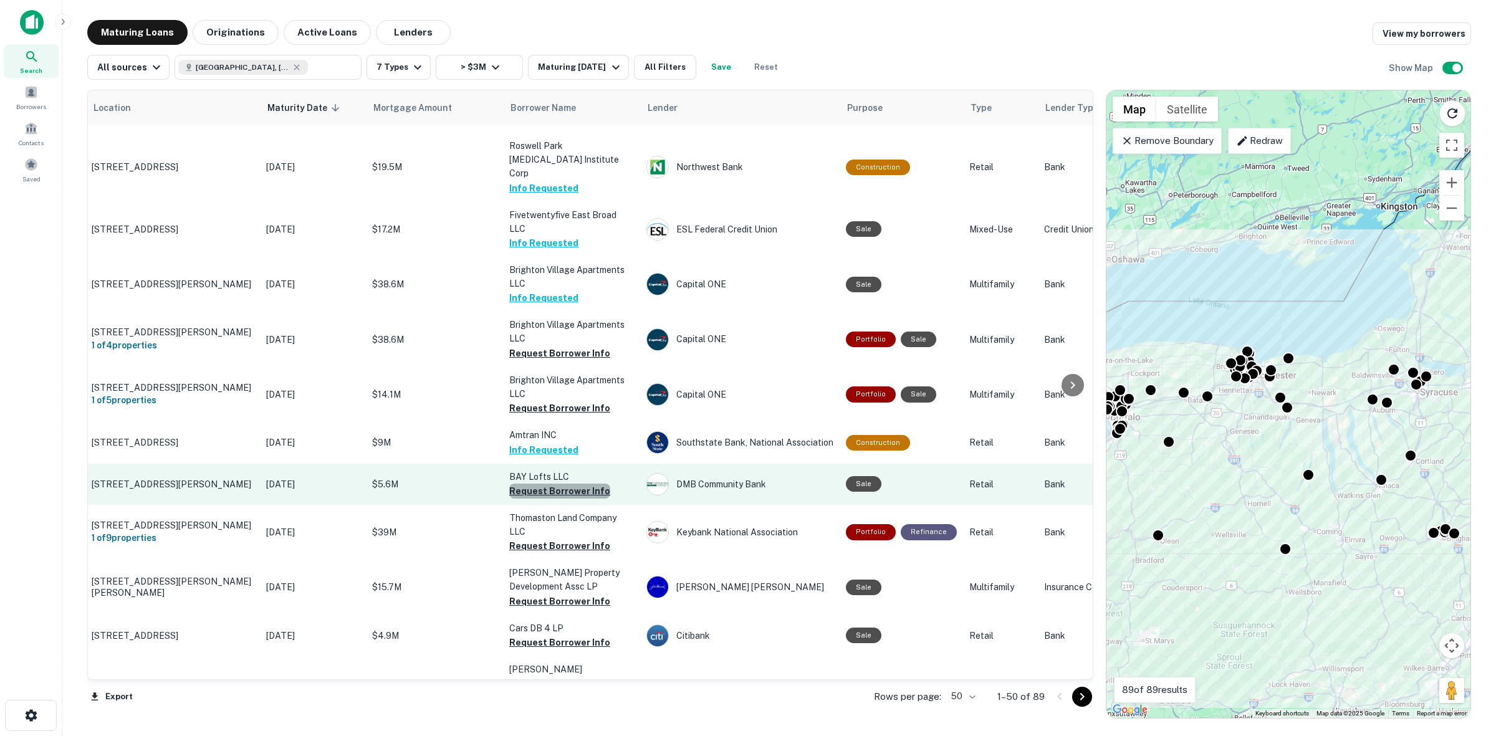
click at [579, 484] on button "Request Borrower Info" at bounding box center [559, 491] width 101 height 15
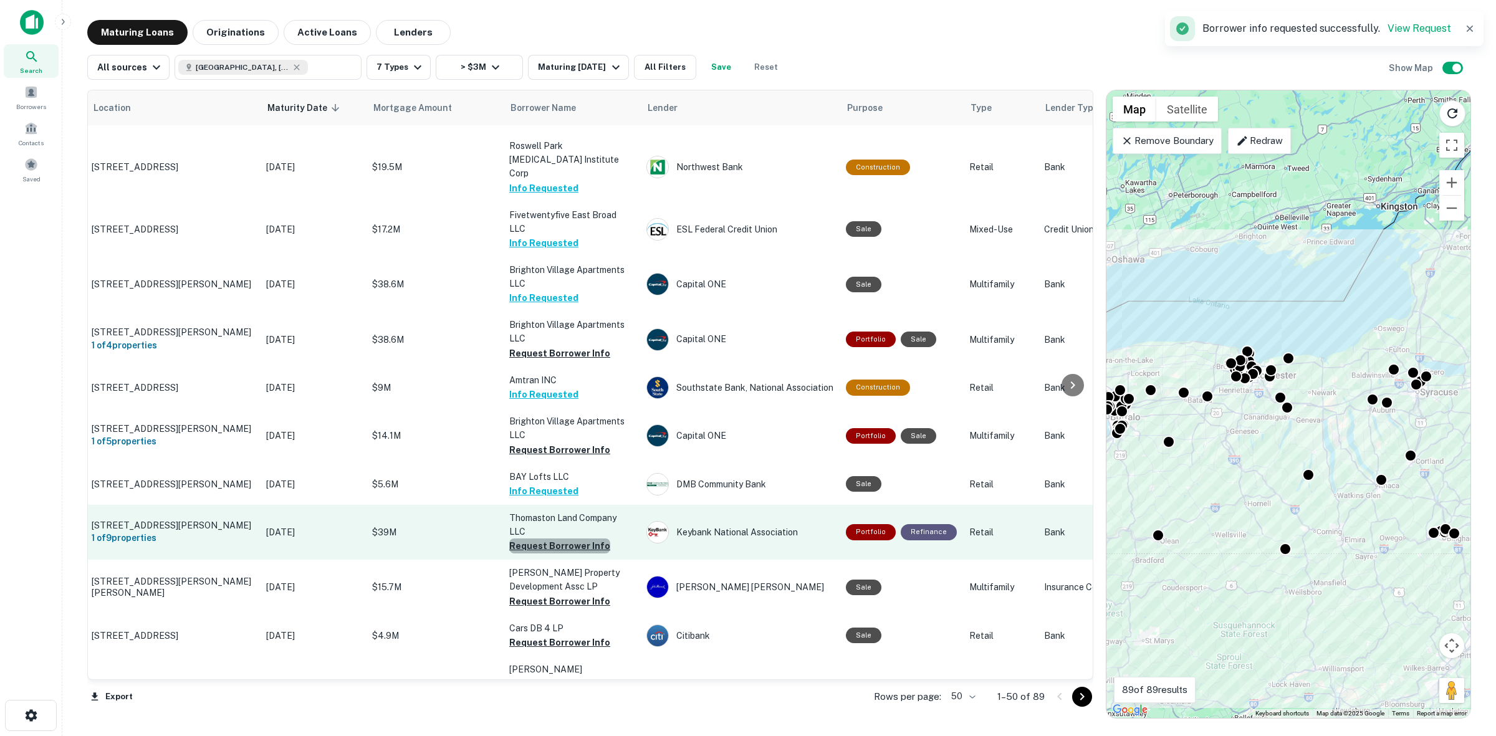
click at [581, 539] on button "Request Borrower Info" at bounding box center [559, 546] width 101 height 15
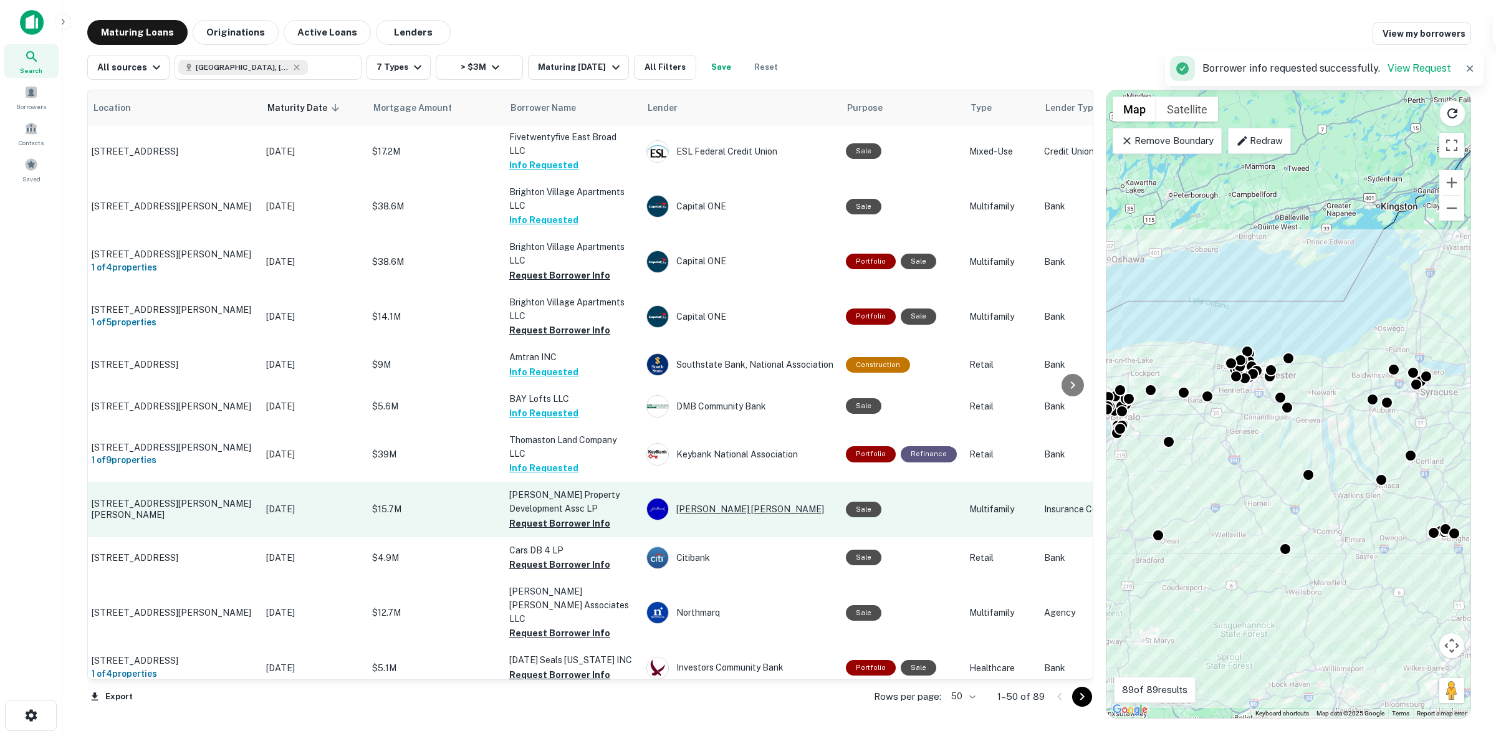
scroll to position [468, 39]
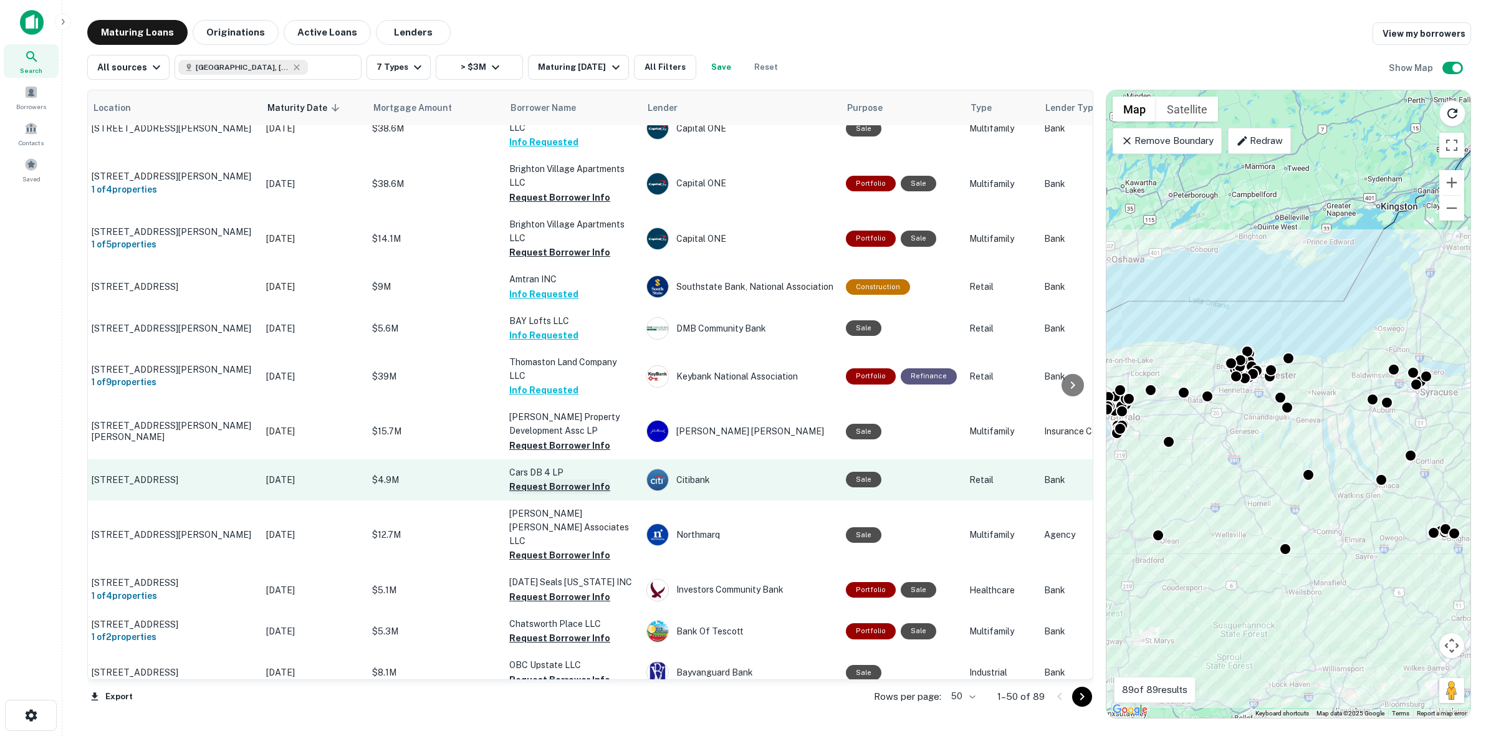
click at [586, 479] on button "Request Borrower Info" at bounding box center [559, 486] width 101 height 15
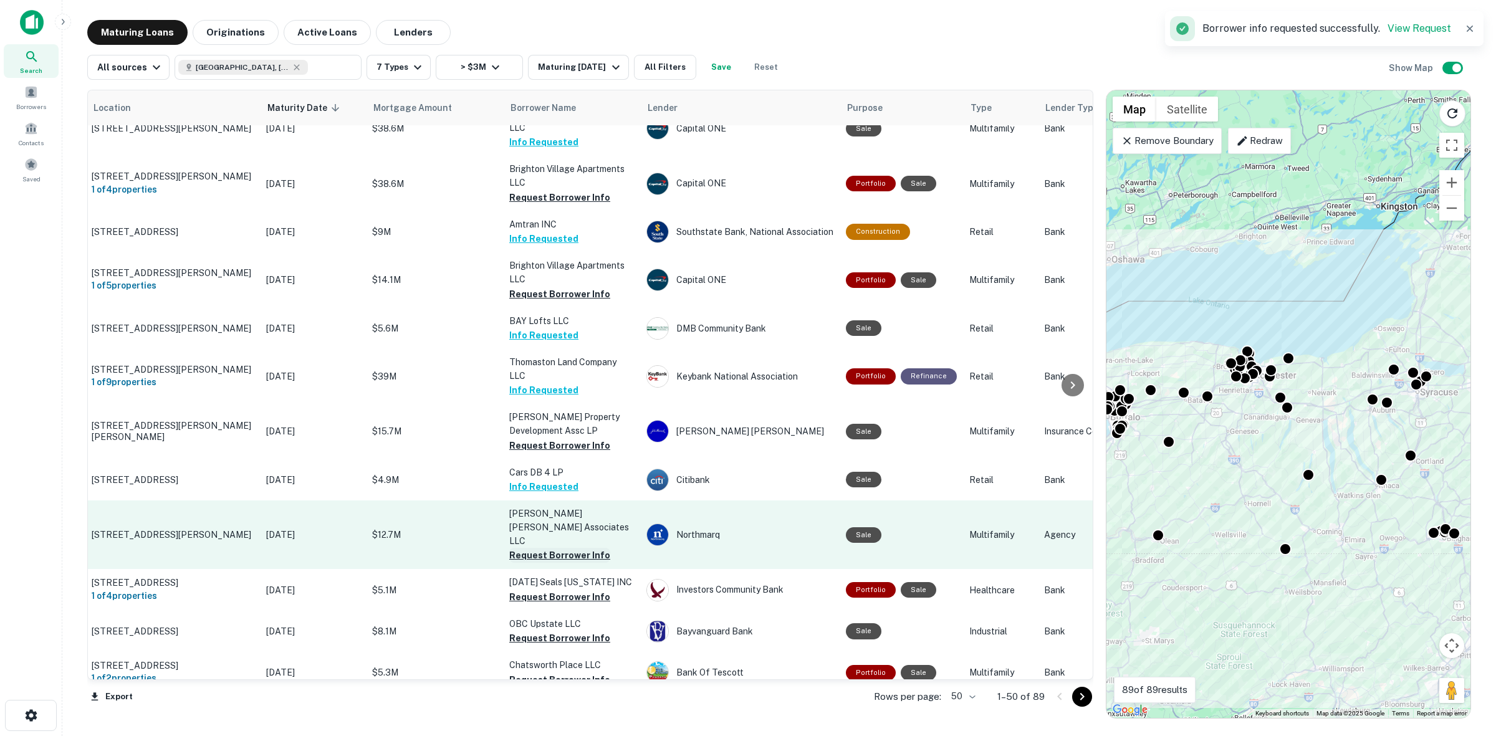
click at [586, 548] on button "Request Borrower Info" at bounding box center [559, 555] width 101 height 15
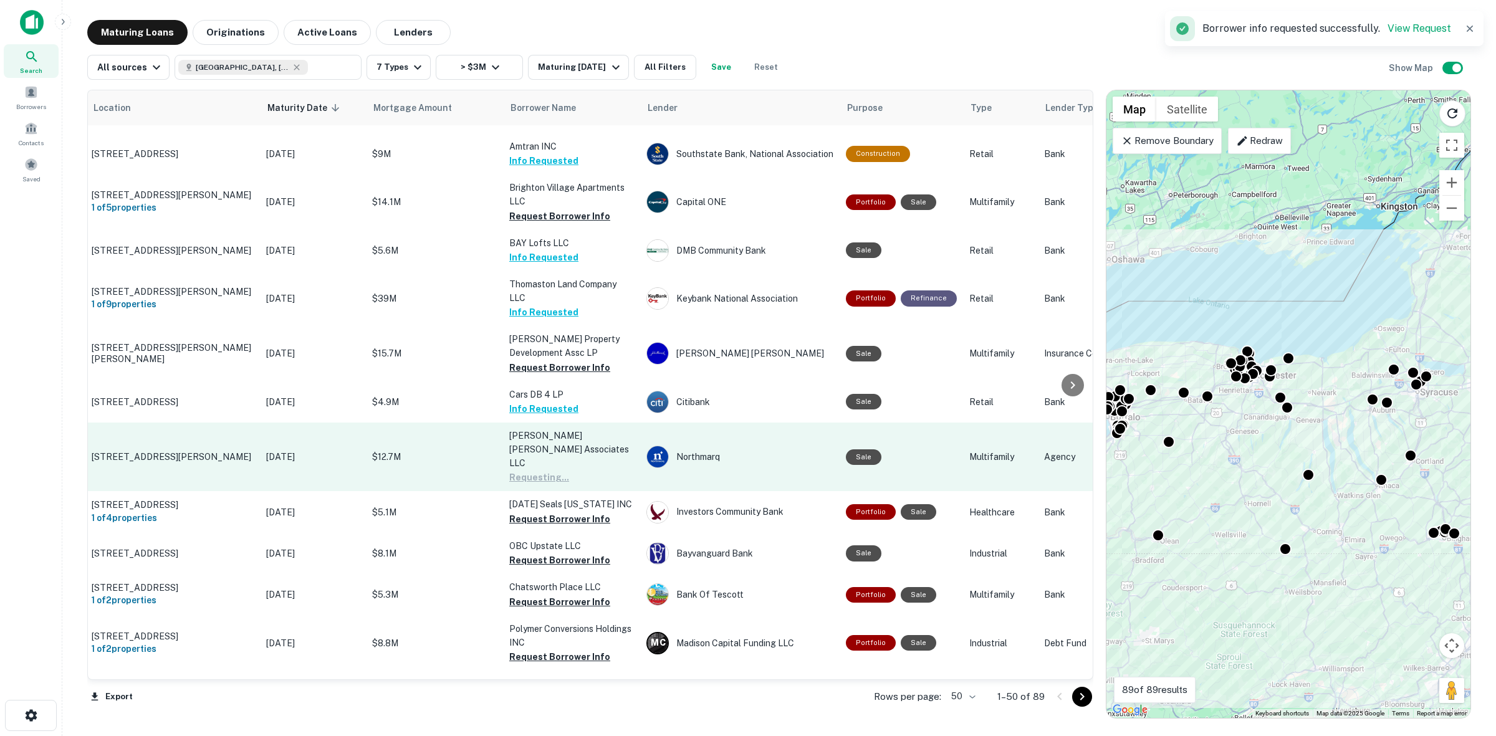
scroll to position [623, 39]
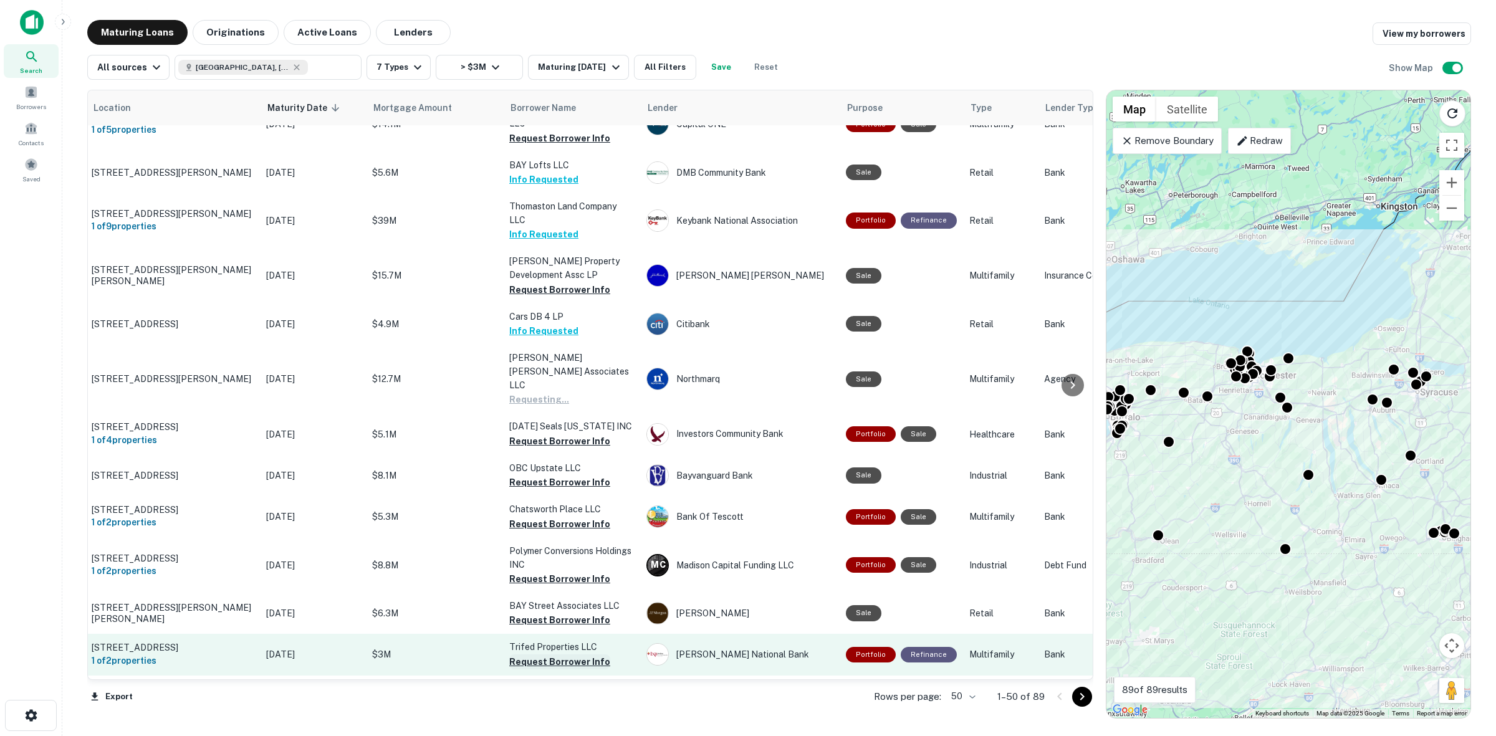
click at [569, 655] on button "Request Borrower Info" at bounding box center [559, 662] width 101 height 15
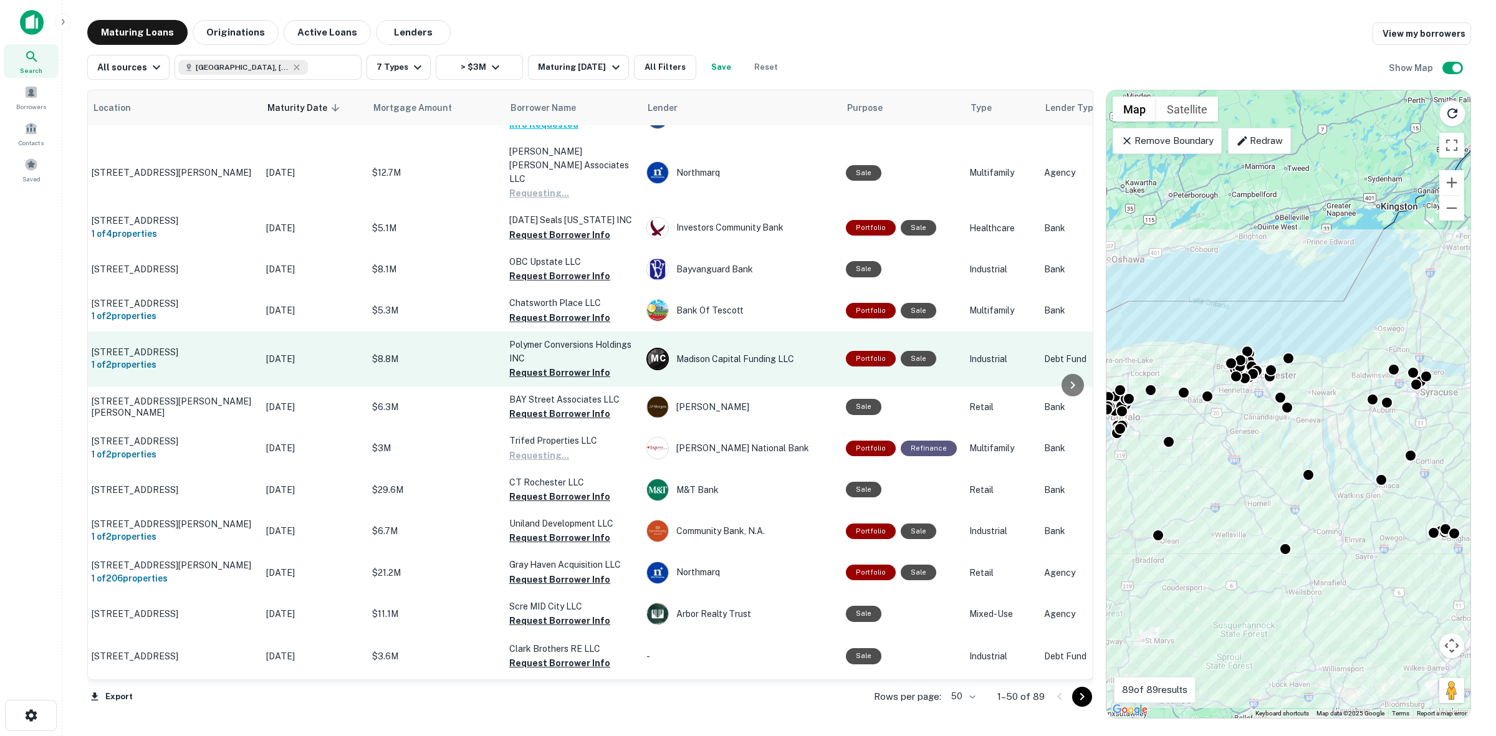
scroll to position [857, 39]
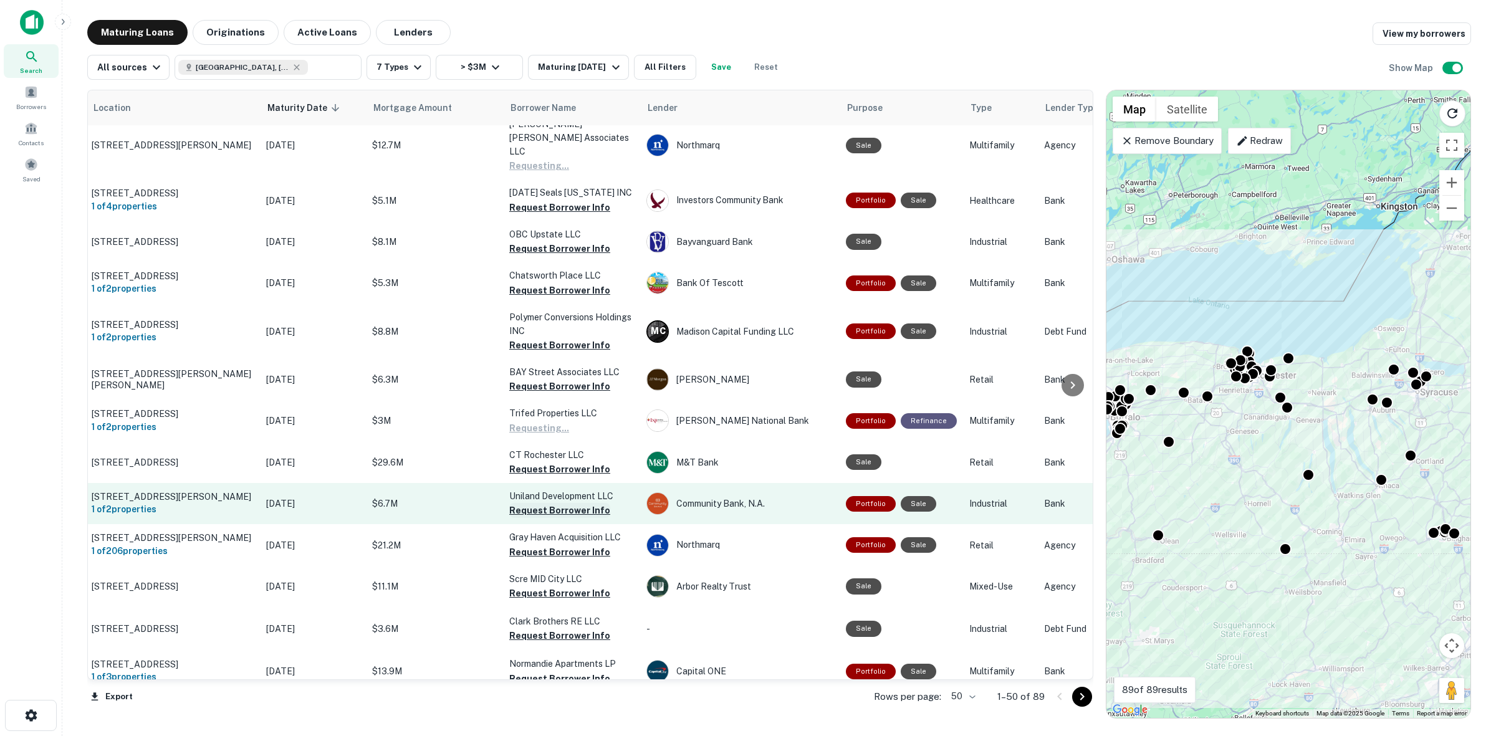
click at [549, 503] on button "Request Borrower Info" at bounding box center [559, 510] width 101 height 15
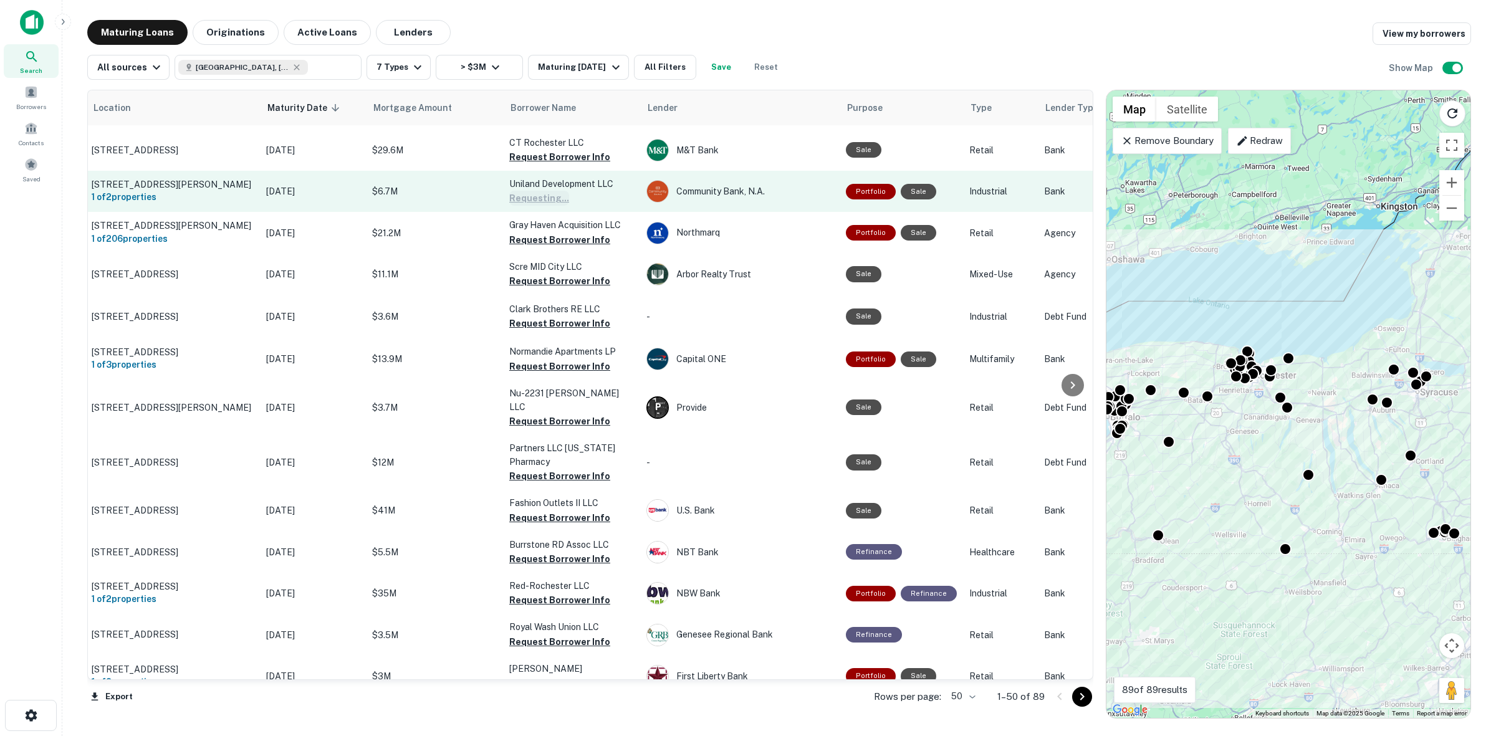
scroll to position [1247, 39]
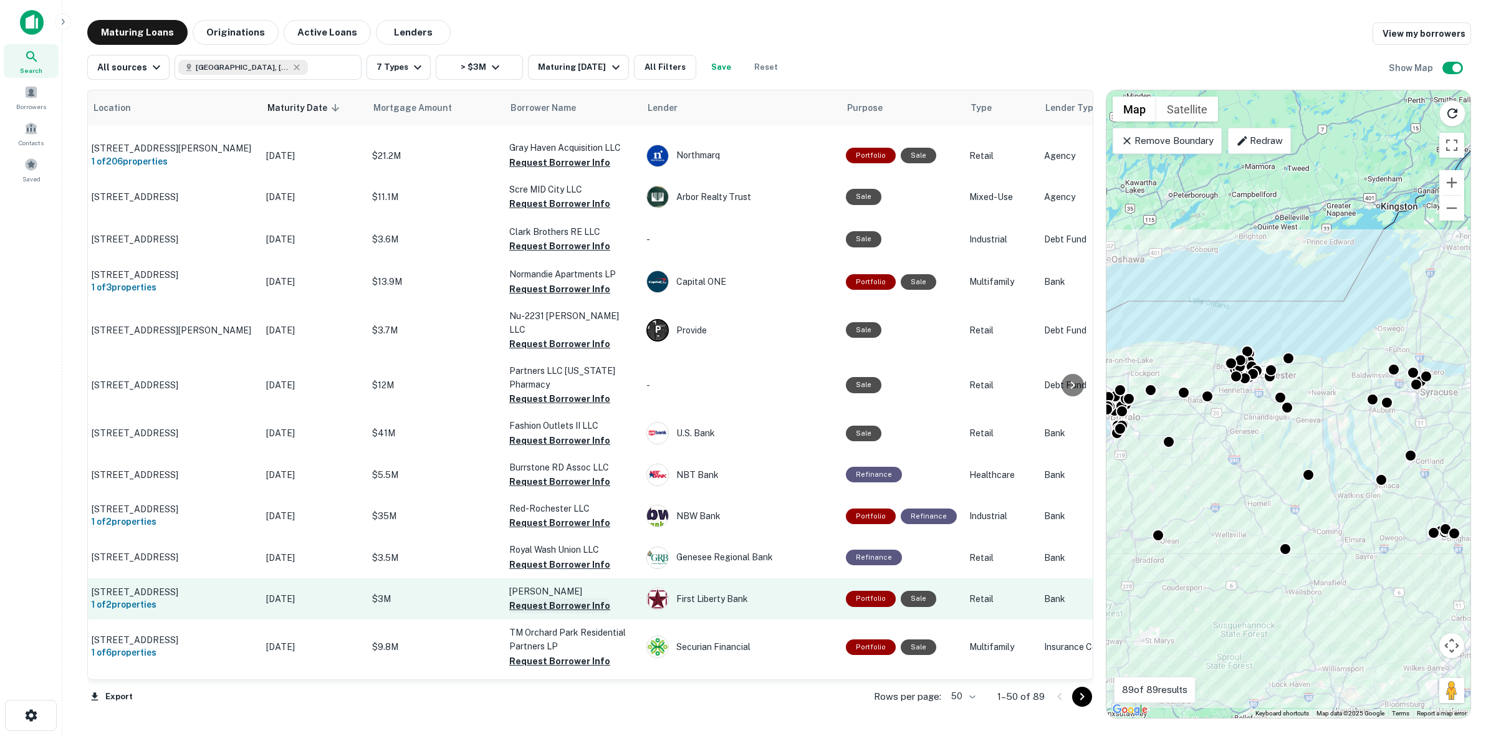
click at [581, 599] on button "Request Borrower Info" at bounding box center [559, 606] width 101 height 15
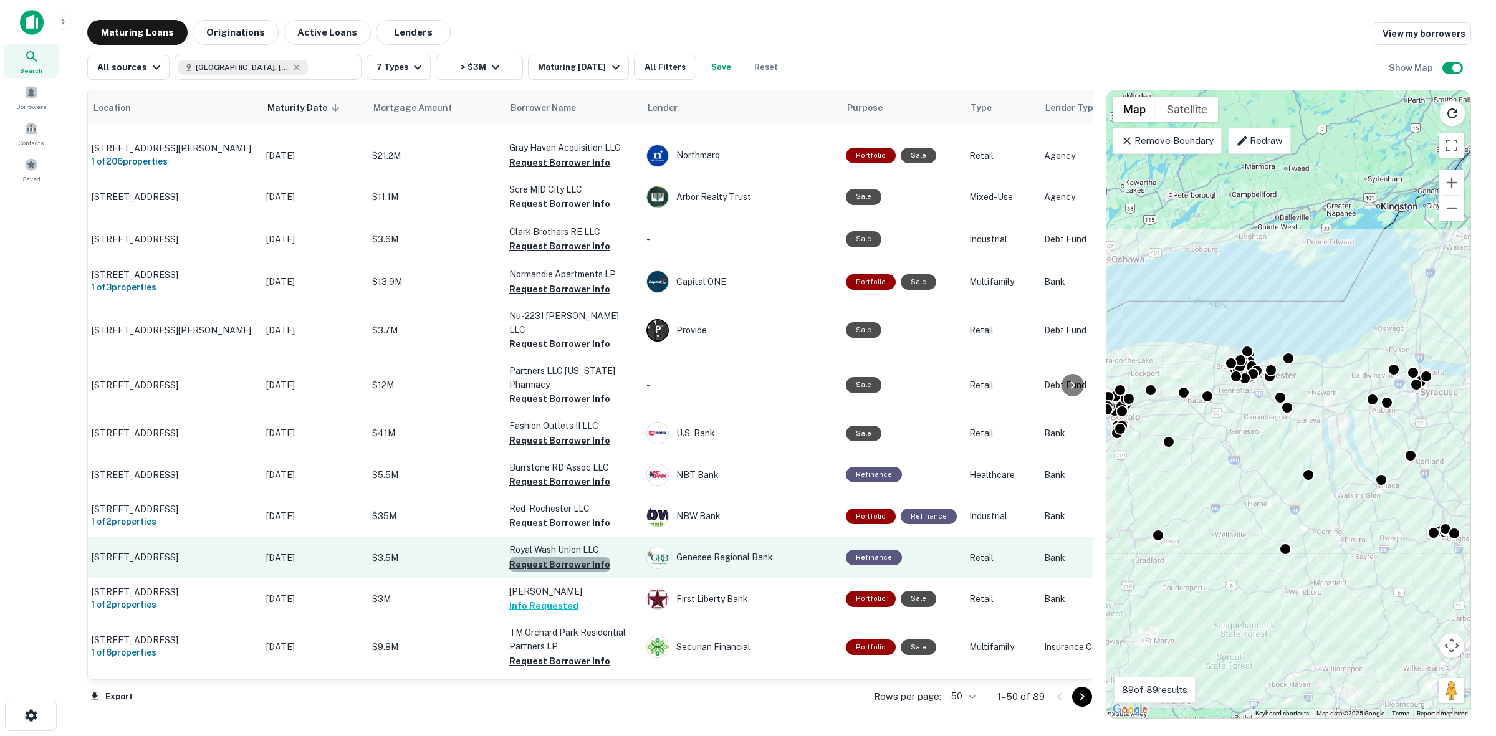
click at [589, 557] on button "Request Borrower Info" at bounding box center [559, 564] width 101 height 15
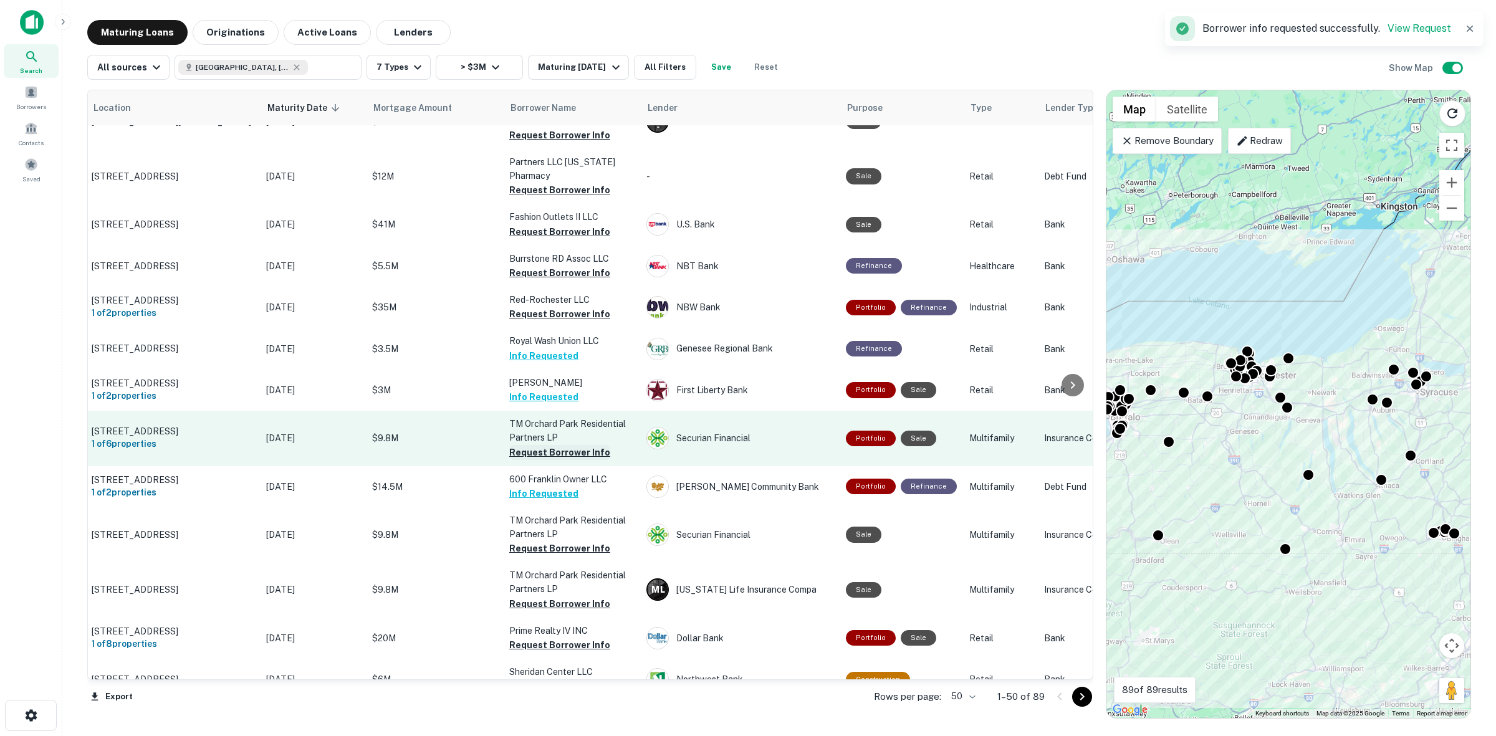
scroll to position [1481, 39]
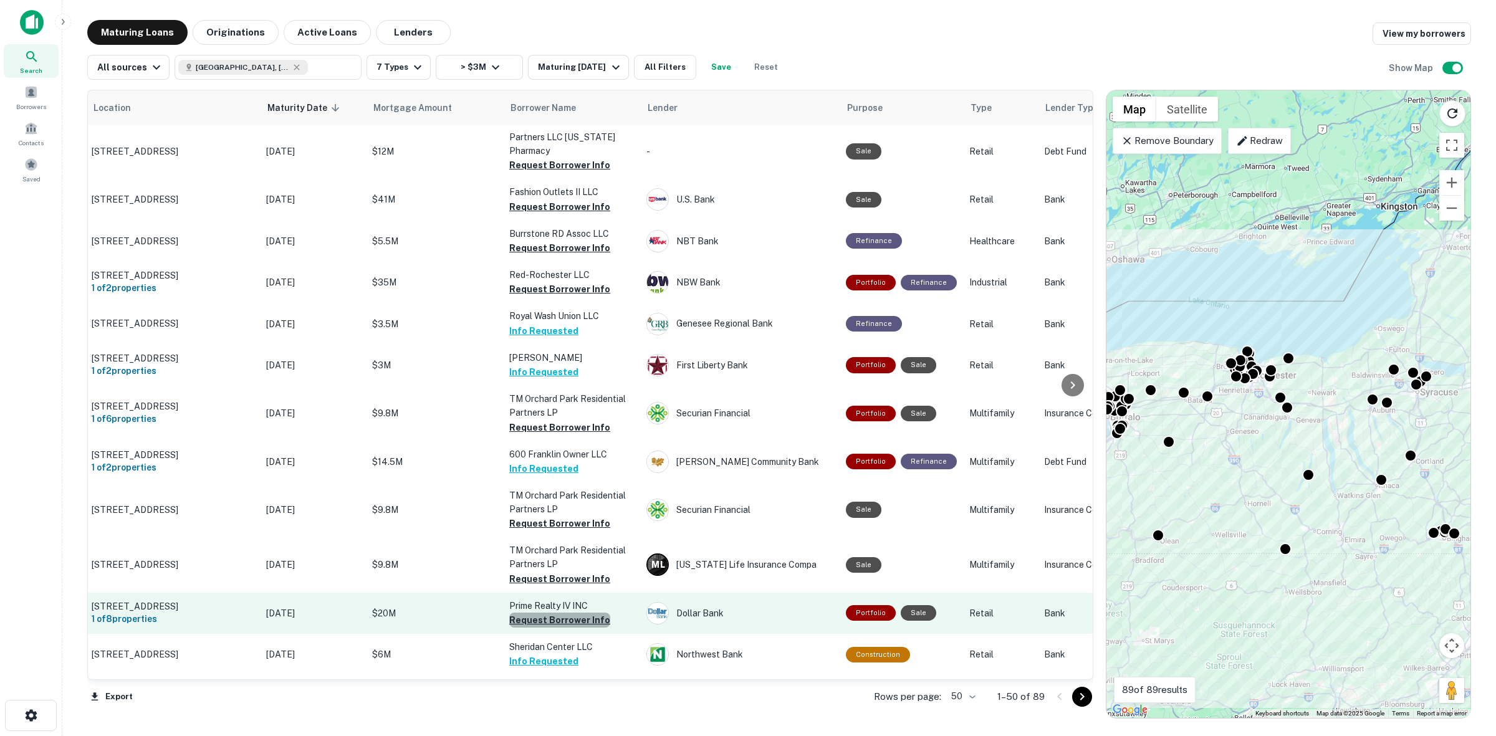
click at [574, 613] on button "Request Borrower Info" at bounding box center [559, 620] width 101 height 15
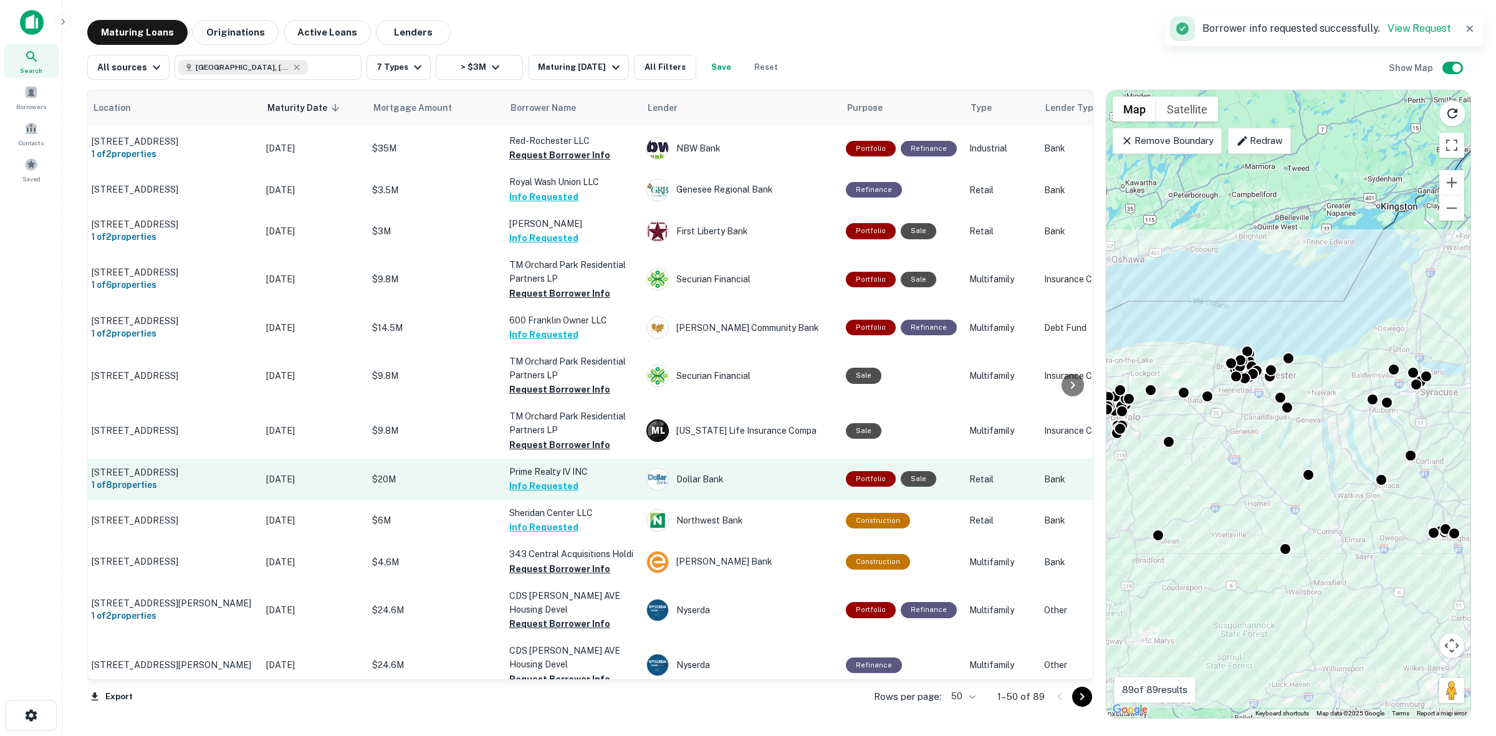
scroll to position [1637, 39]
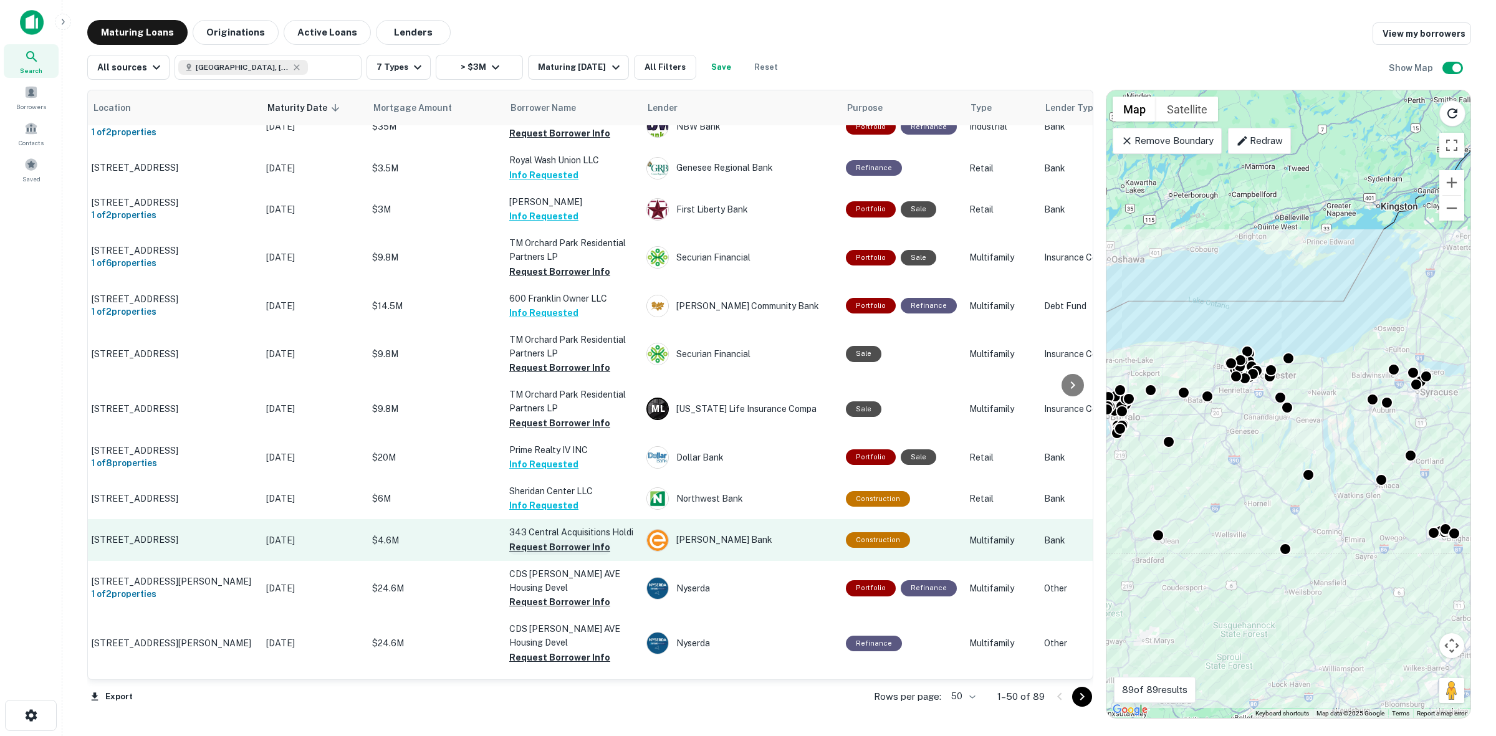
click at [585, 540] on button "Request Borrower Info" at bounding box center [559, 547] width 101 height 15
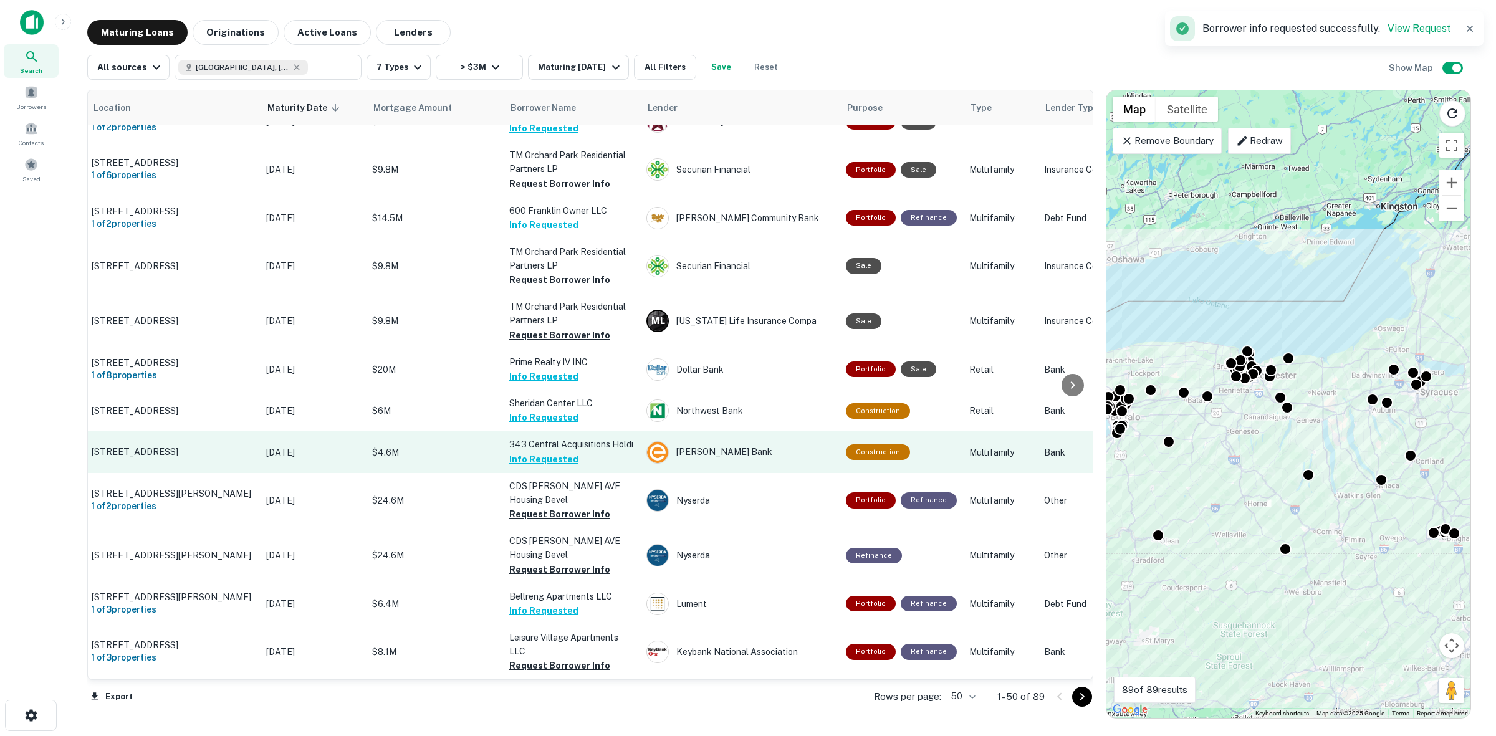
scroll to position [1762, 39]
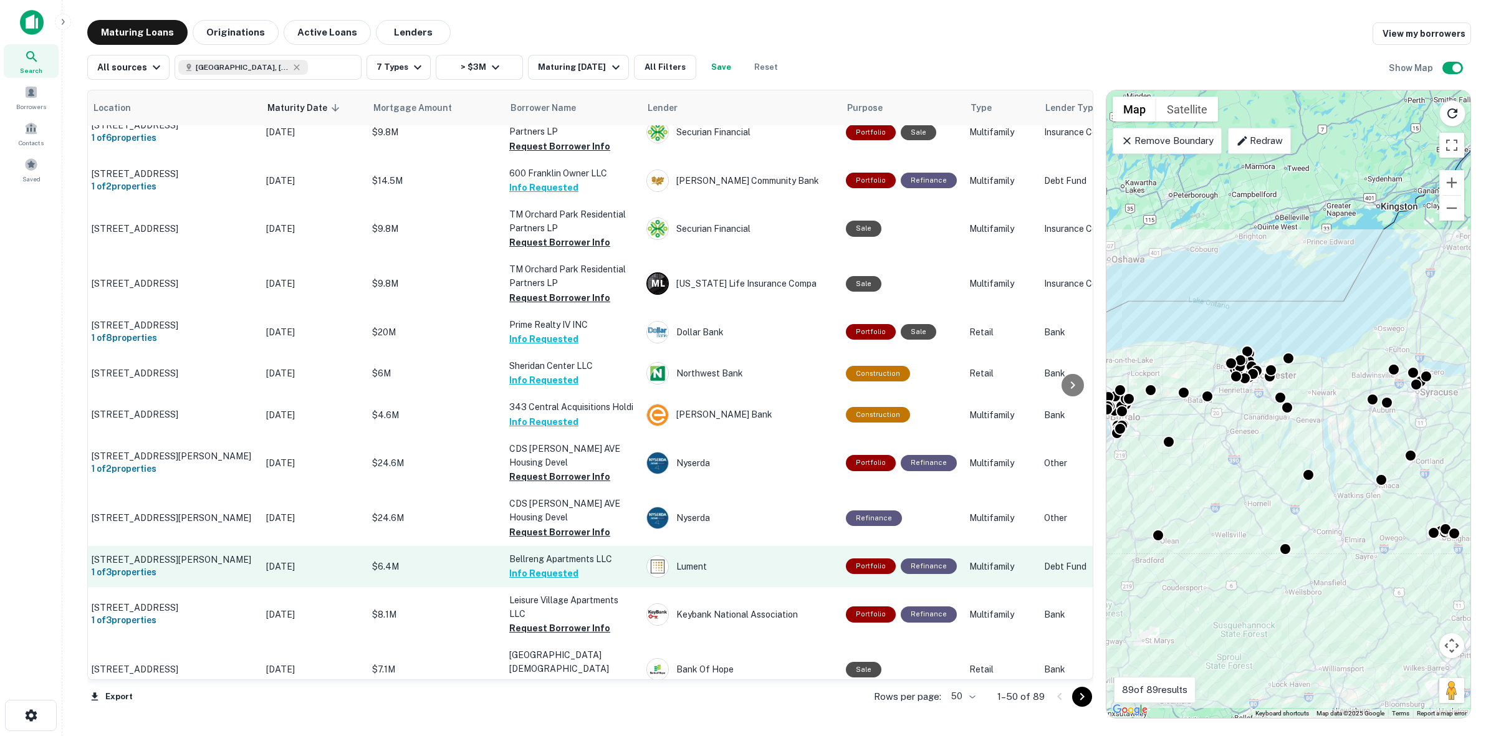
click at [553, 566] on button "Info Requested" at bounding box center [543, 573] width 69 height 15
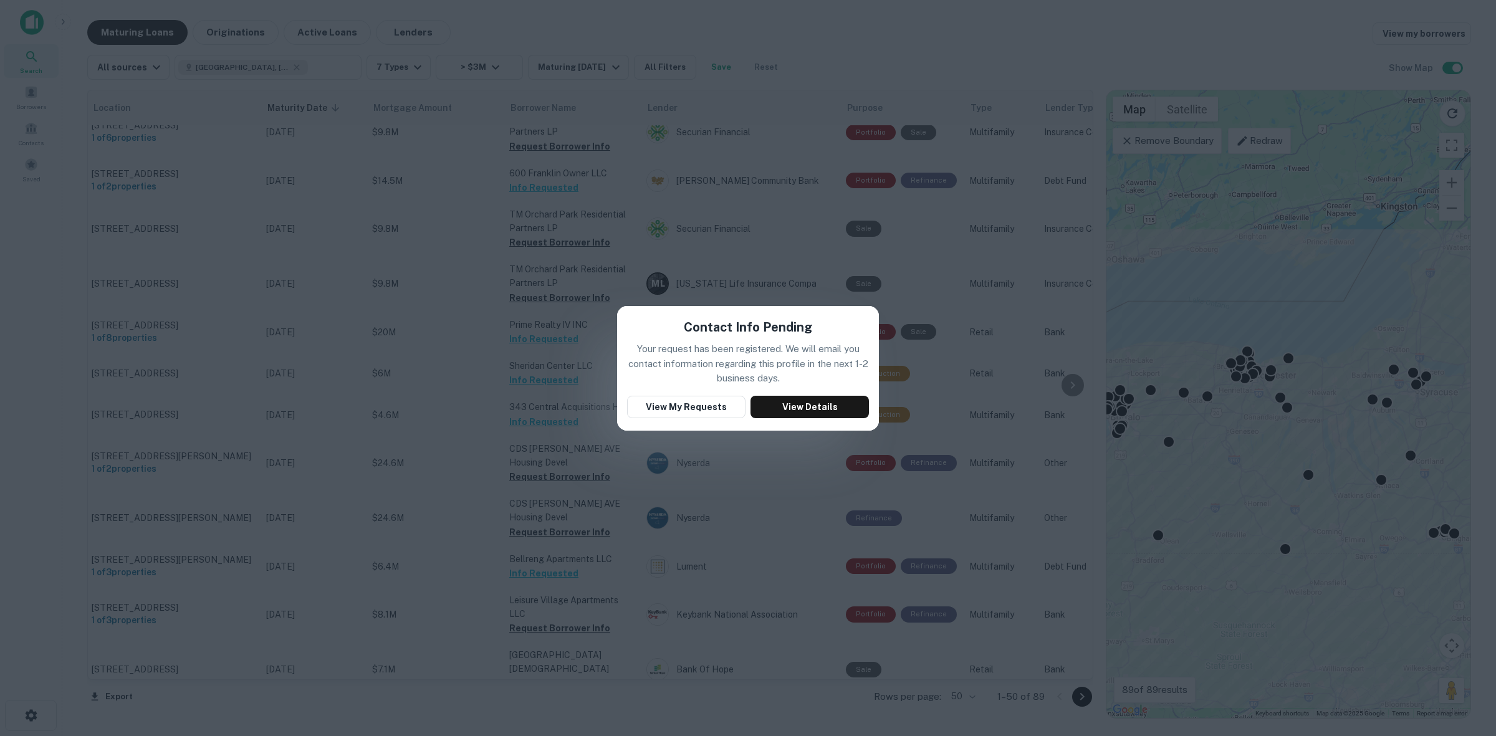
click at [507, 362] on div "Contact Info Pending Your request has been registered. We will email you contac…" at bounding box center [748, 368] width 1496 height 736
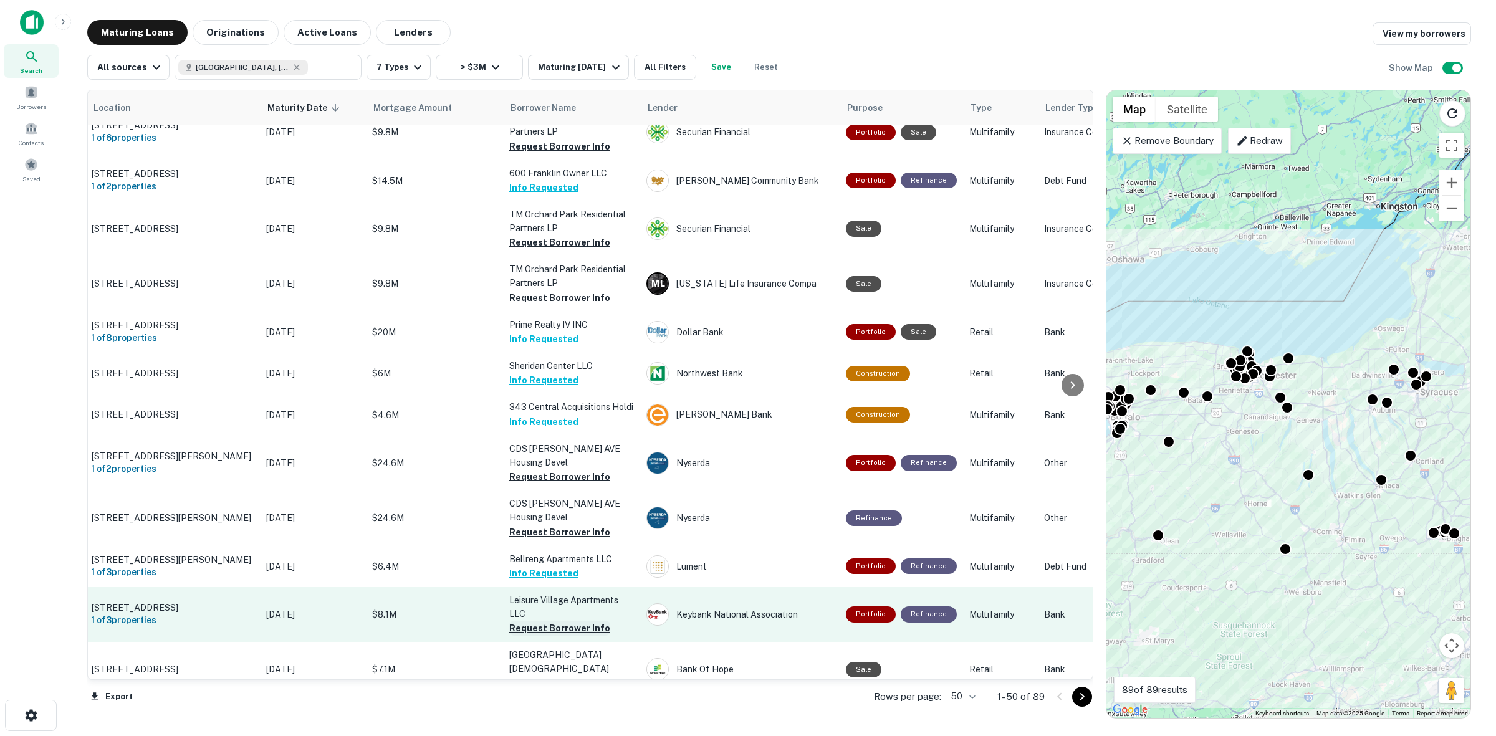
click at [553, 621] on button "Request Borrower Info" at bounding box center [559, 628] width 101 height 15
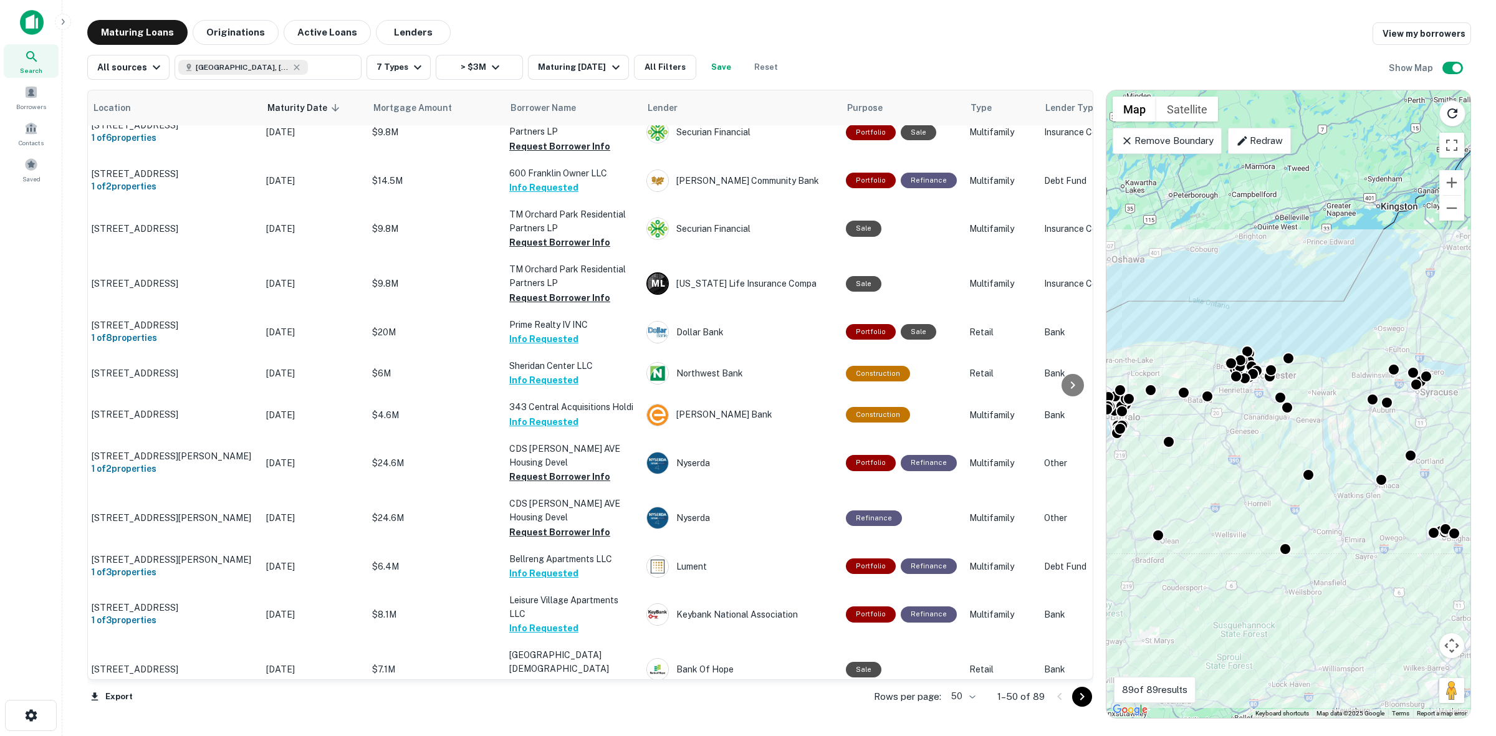
click at [532, 731] on button "Request Borrower Info" at bounding box center [559, 738] width 101 height 15
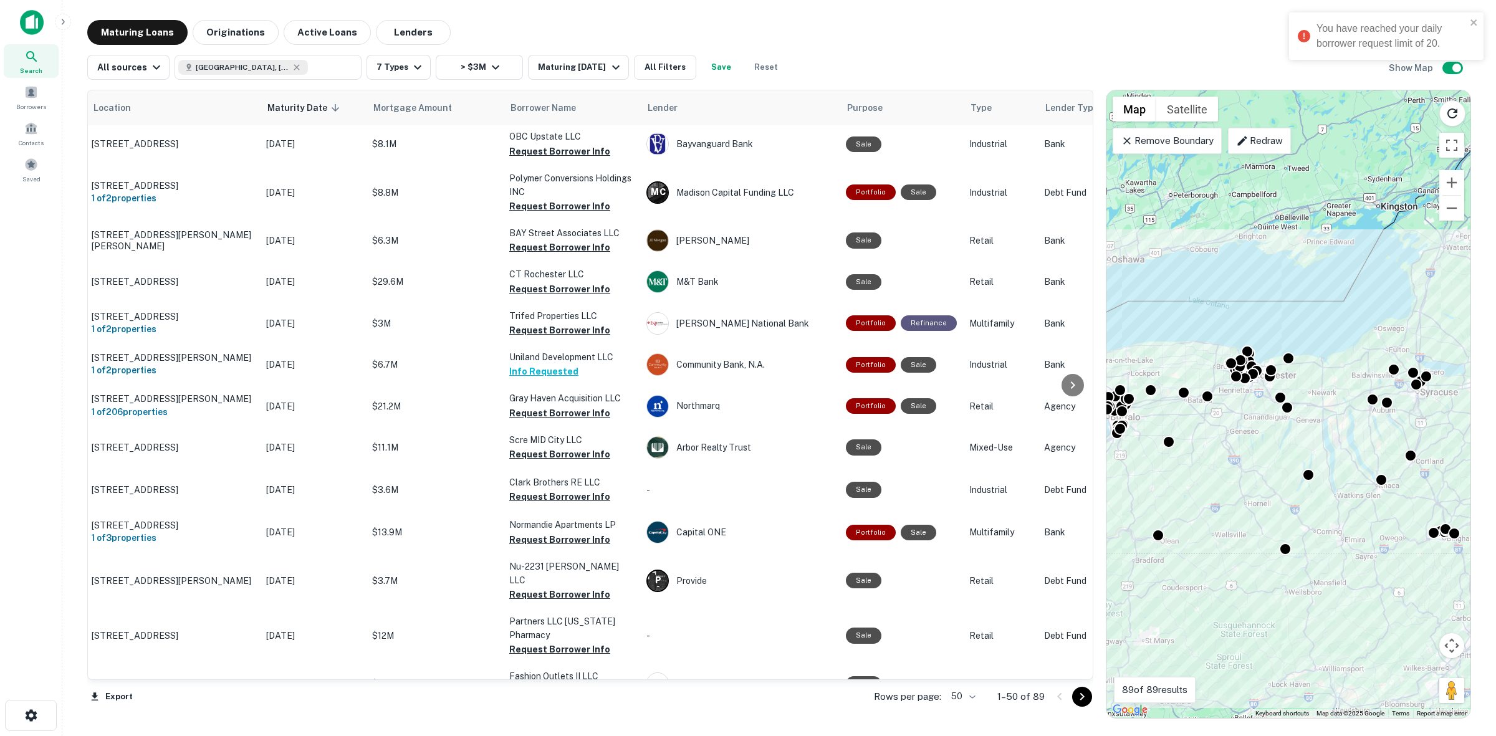
scroll to position [905, 39]
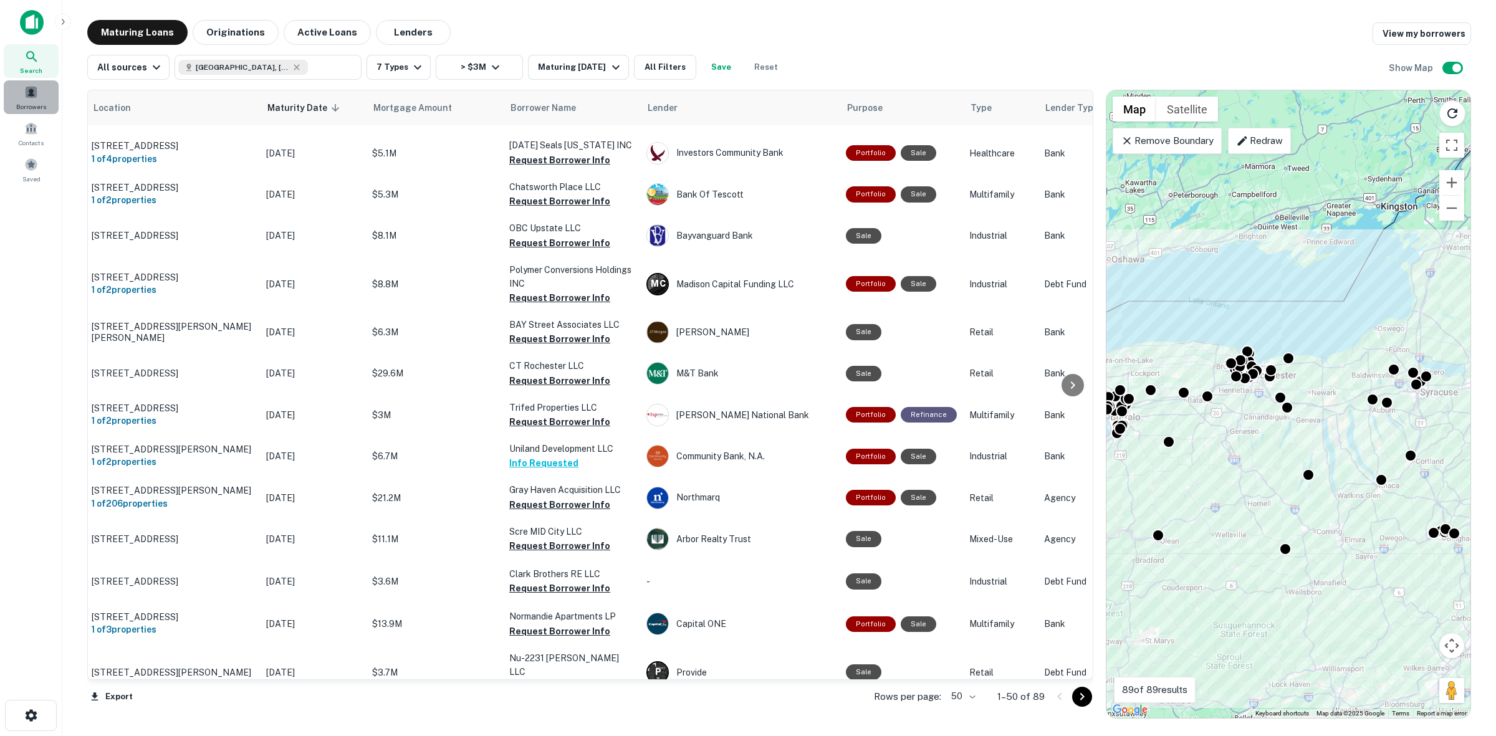
click at [37, 84] on div "Borrowers" at bounding box center [31, 97] width 55 height 34
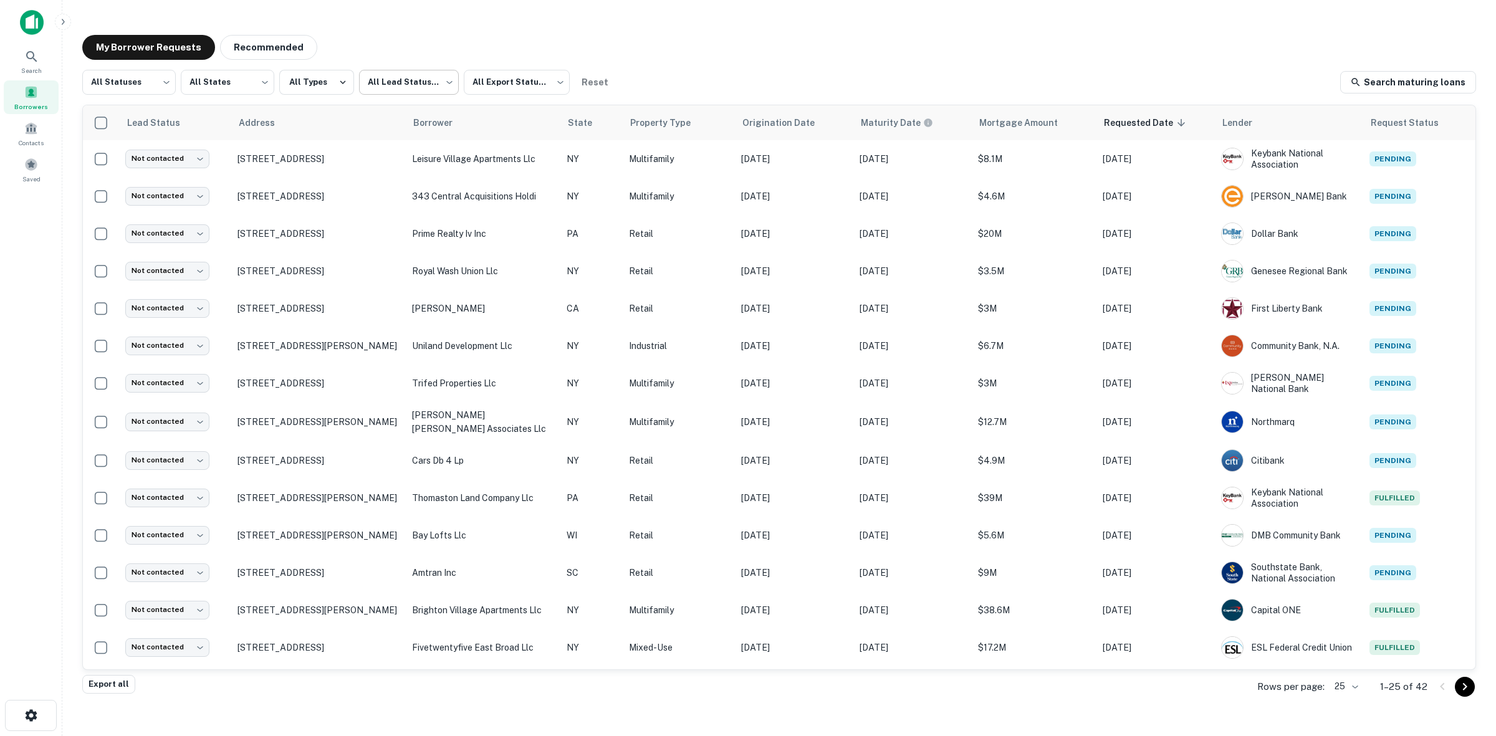
click at [428, 80] on body "Search Borrowers Contacts Saved My Borrower Requests Recommended All Statuses *…" at bounding box center [748, 368] width 1496 height 736
click at [437, 45] on div at bounding box center [748, 368] width 1496 height 736
click at [430, 82] on body "Search Borrowers Contacts Saved My Borrower Requests Recommended All Statuses *…" at bounding box center [748, 368] width 1496 height 736
click at [453, 22] on div at bounding box center [748, 368] width 1496 height 736
click at [162, 75] on body "Search Borrowers Contacts Saved My Borrower Requests Recommended All Statuses *…" at bounding box center [748, 368] width 1496 height 736
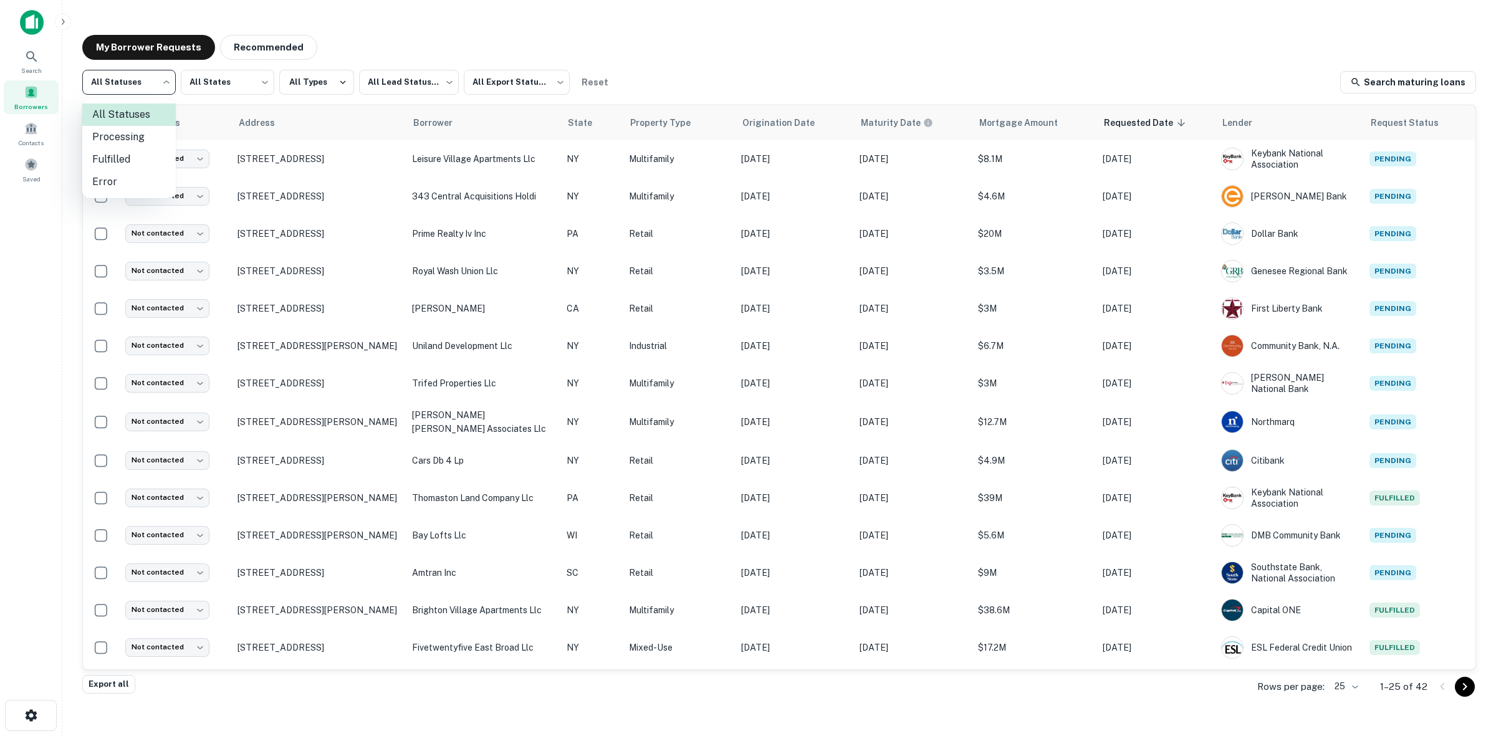
click at [134, 154] on li "Fulfilled" at bounding box center [129, 159] width 94 height 22
type input "*********"
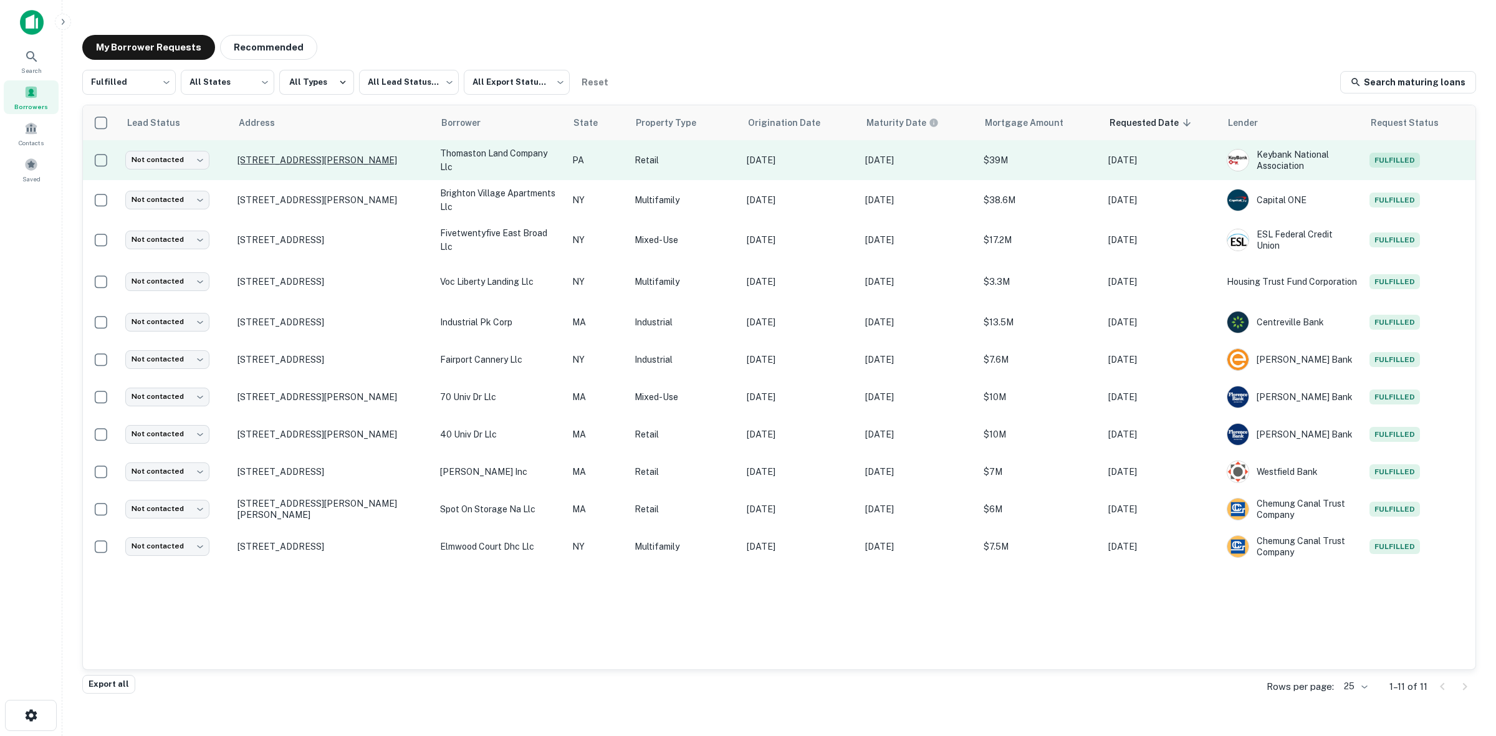
click at [347, 160] on p "[STREET_ADDRESS][PERSON_NAME]" at bounding box center [333, 160] width 190 height 11
drag, startPoint x: 294, startPoint y: 156, endPoint x: 273, endPoint y: 156, distance: 21.2
drag, startPoint x: 392, startPoint y: 160, endPoint x: 228, endPoint y: 163, distance: 164.0
click at [228, 163] on tr "Not contacted **** ​ [STREET_ADDRESS][PERSON_NAME] thomaston land company llc […" at bounding box center [779, 160] width 1393 height 40
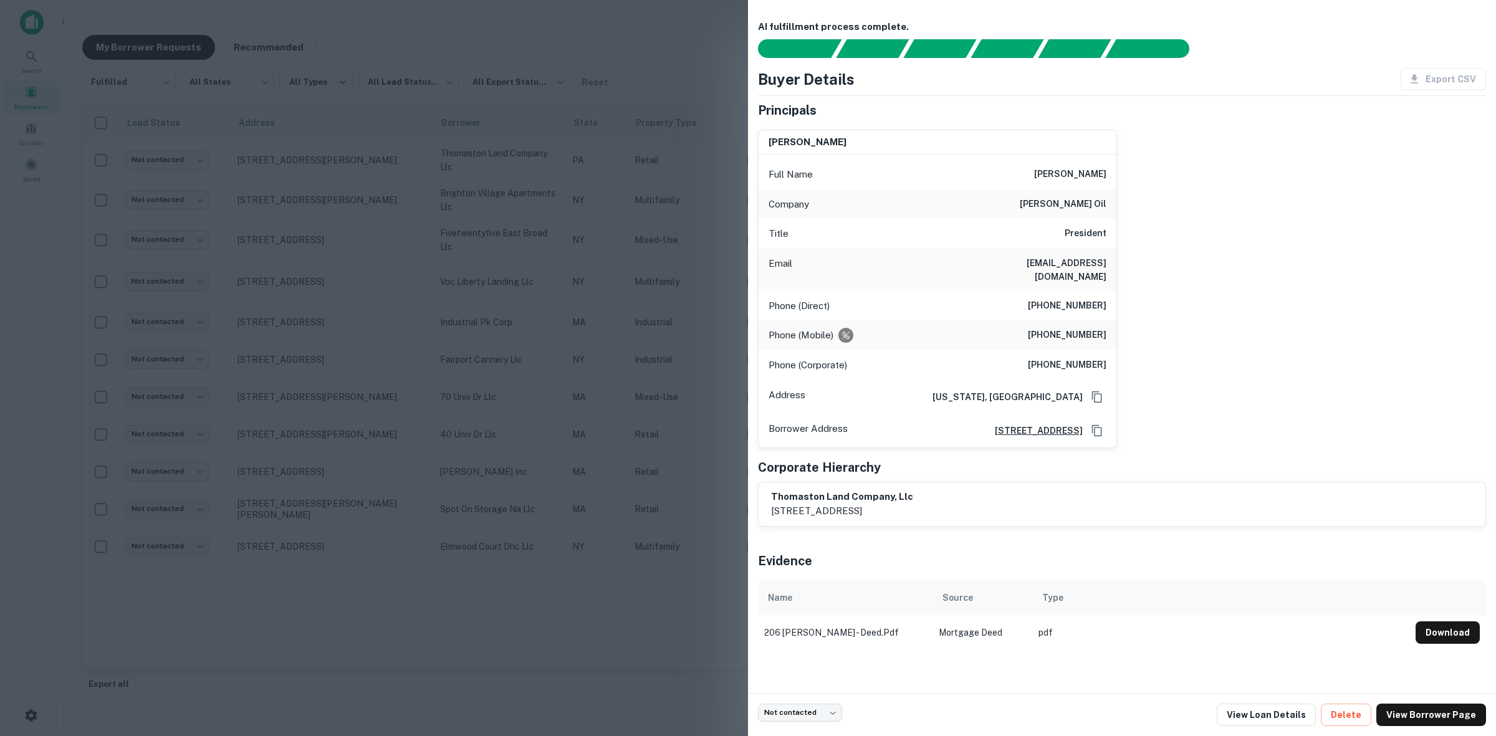
click at [570, 668] on div at bounding box center [748, 368] width 1496 height 736
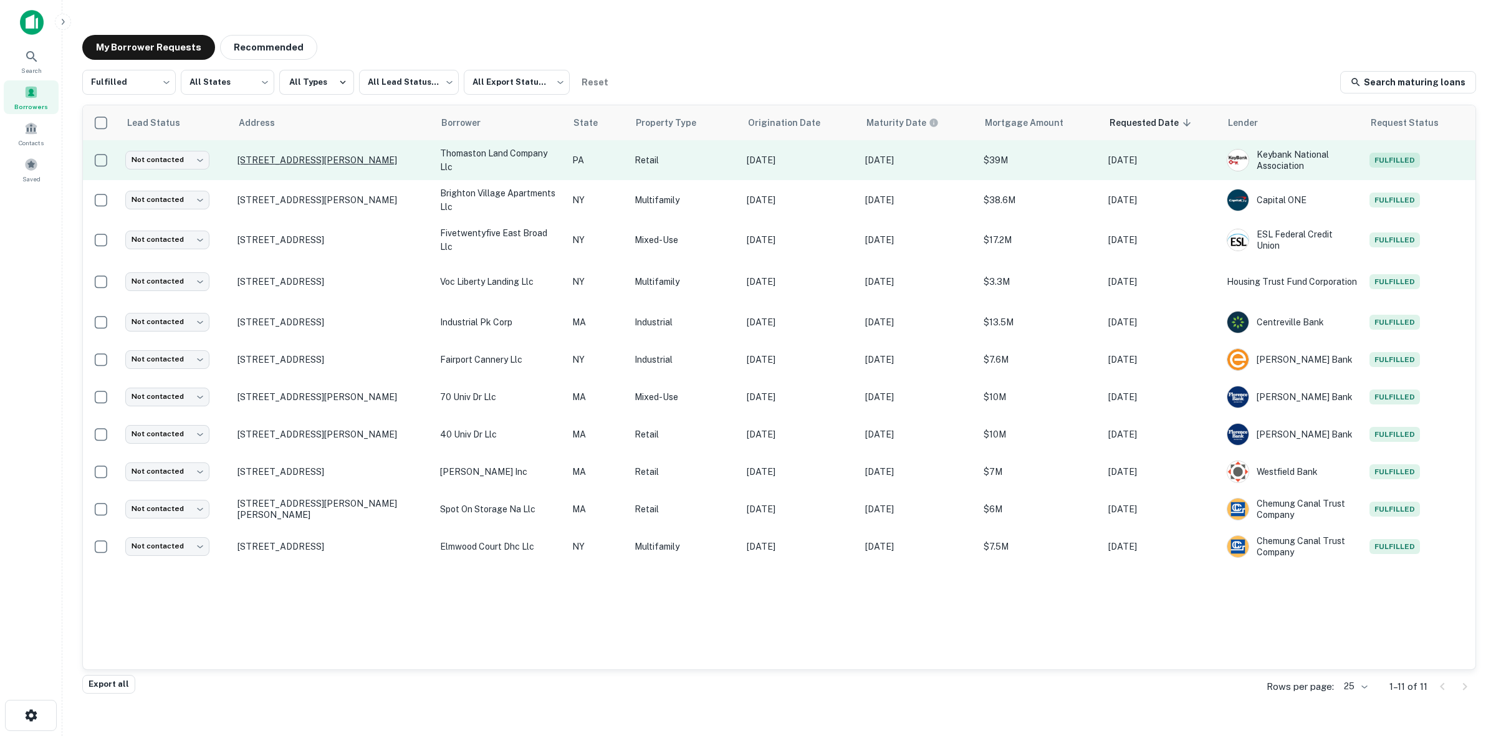
drag, startPoint x: 225, startPoint y: 160, endPoint x: 382, endPoint y: 157, distance: 157.1
click at [382, 157] on tr "Not contacted **** ​ [STREET_ADDRESS][PERSON_NAME] thomaston land company llc […" at bounding box center [779, 160] width 1393 height 40
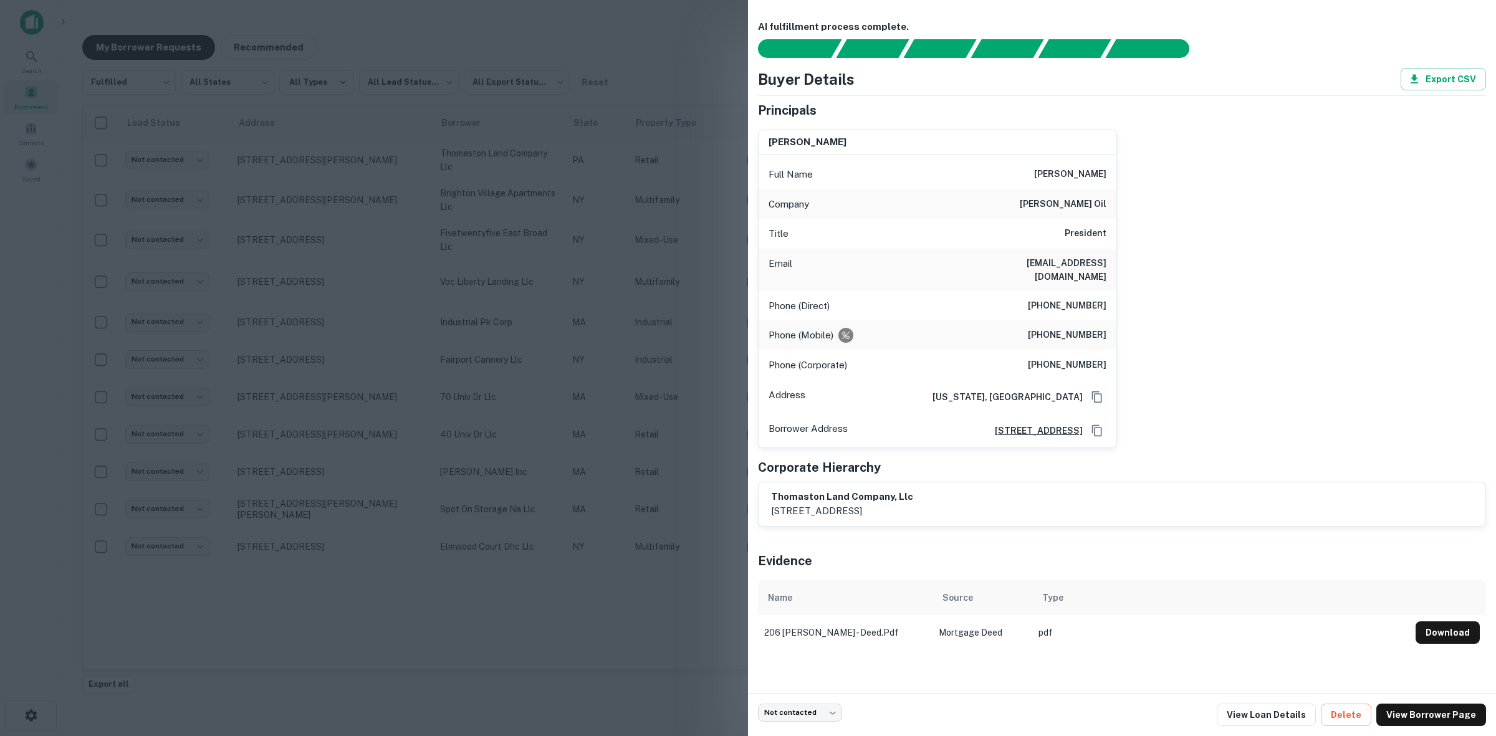
copy tr "​ [STREET_ADDRESS][PERSON_NAME]"
click at [645, 38] on div at bounding box center [748, 368] width 1496 height 736
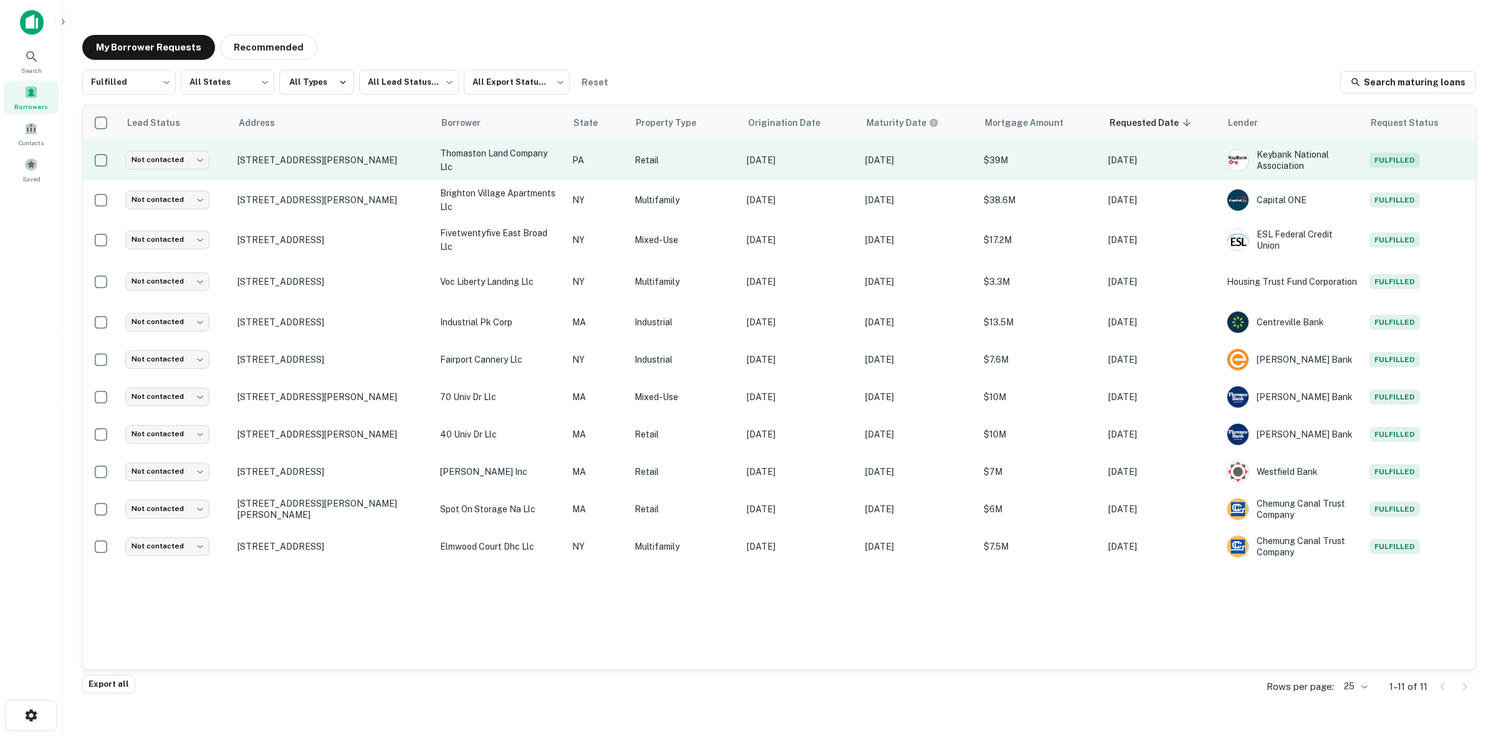
click at [1365, 159] on td "Fulfilled" at bounding box center [1419, 160] width 112 height 40
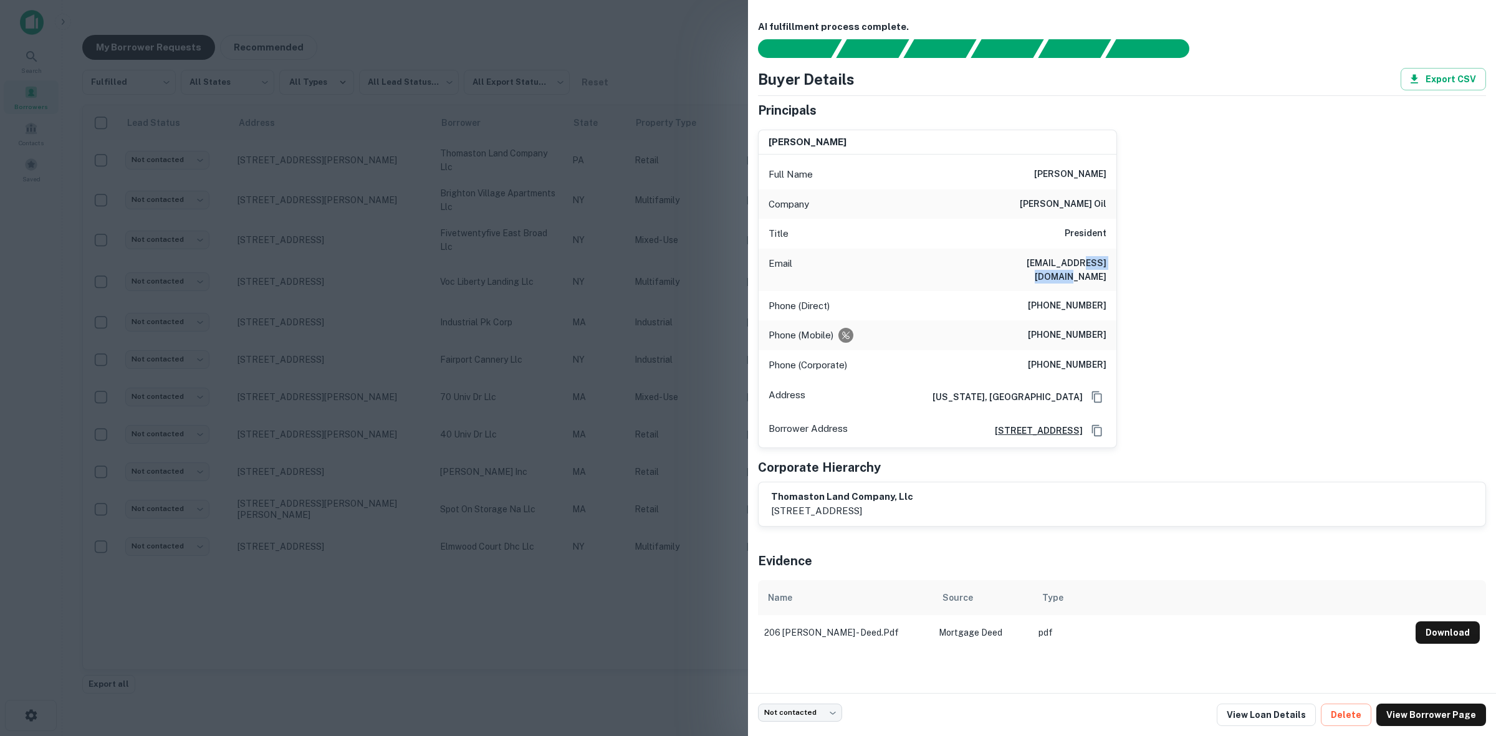
drag, startPoint x: 1107, startPoint y: 262, endPoint x: 1058, endPoint y: 266, distance: 48.7
click at [1058, 266] on div "Email [EMAIL_ADDRESS][DOMAIN_NAME]" at bounding box center [938, 270] width 358 height 42
drag, startPoint x: 867, startPoint y: 418, endPoint x: 1107, endPoint y: 432, distance: 239.8
click at [1107, 432] on div "Borrower Address [STREET_ADDRESS]" at bounding box center [938, 431] width 358 height 34
drag, startPoint x: 1010, startPoint y: 171, endPoint x: 1118, endPoint y: 160, distance: 108.4
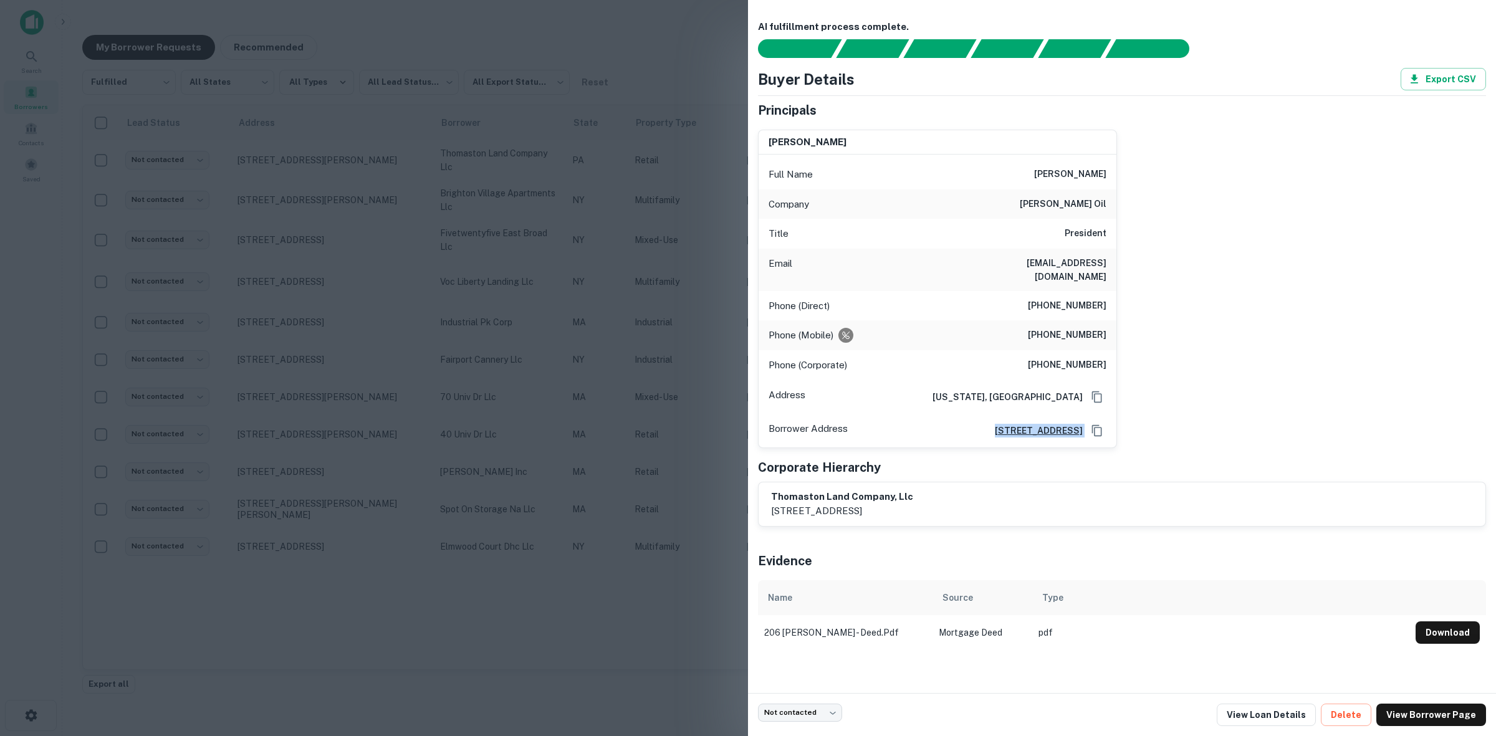
click at [1118, 160] on div "[PERSON_NAME] Full Name [PERSON_NAME] Company [PERSON_NAME] oil Title President…" at bounding box center [1117, 284] width 738 height 329
click at [696, 33] on div at bounding box center [748, 368] width 1496 height 736
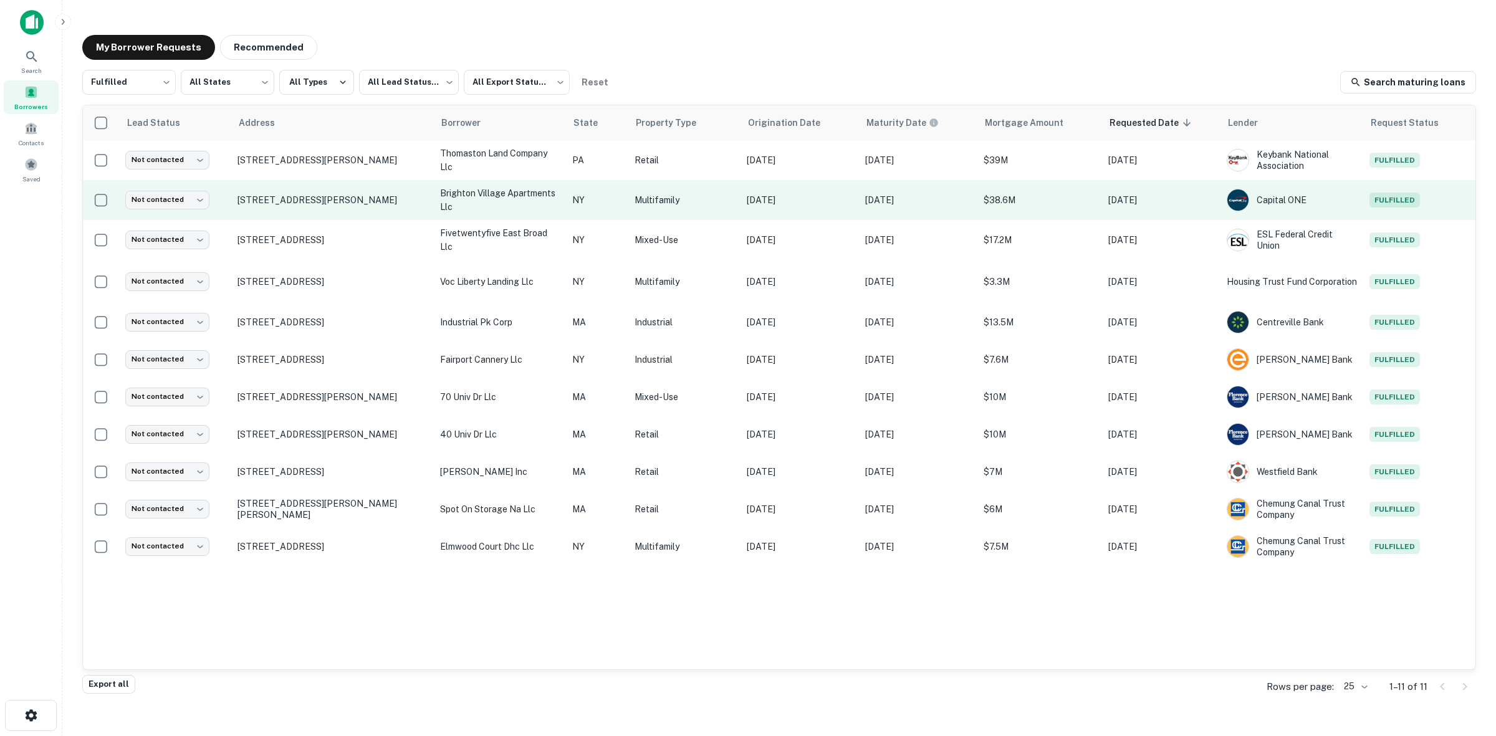
click at [1017, 196] on p "$38.6M" at bounding box center [1040, 200] width 112 height 14
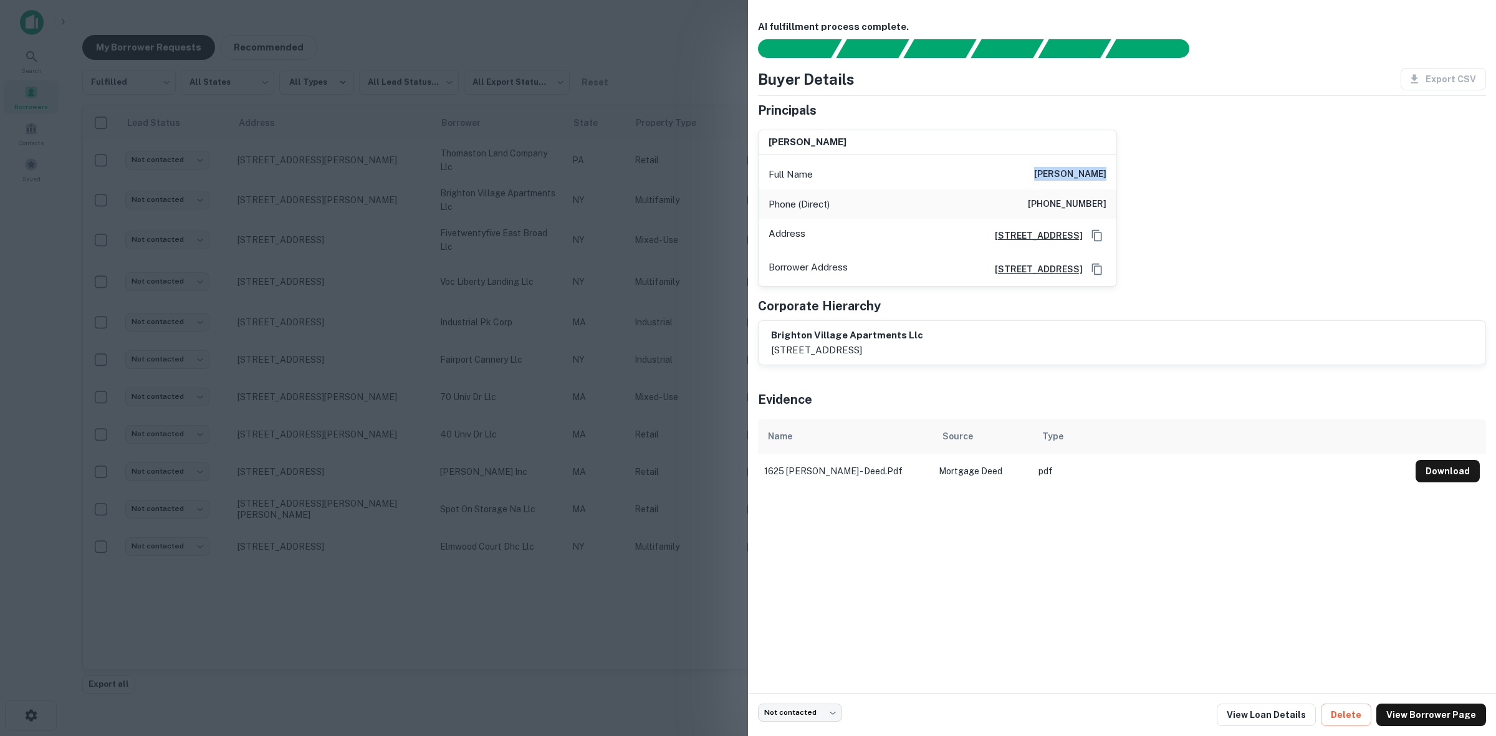
drag, startPoint x: 996, startPoint y: 178, endPoint x: 1111, endPoint y: 173, distance: 114.9
click at [1111, 173] on div "Full Name [PERSON_NAME]" at bounding box center [938, 175] width 358 height 30
click at [528, 54] on div at bounding box center [748, 368] width 1496 height 736
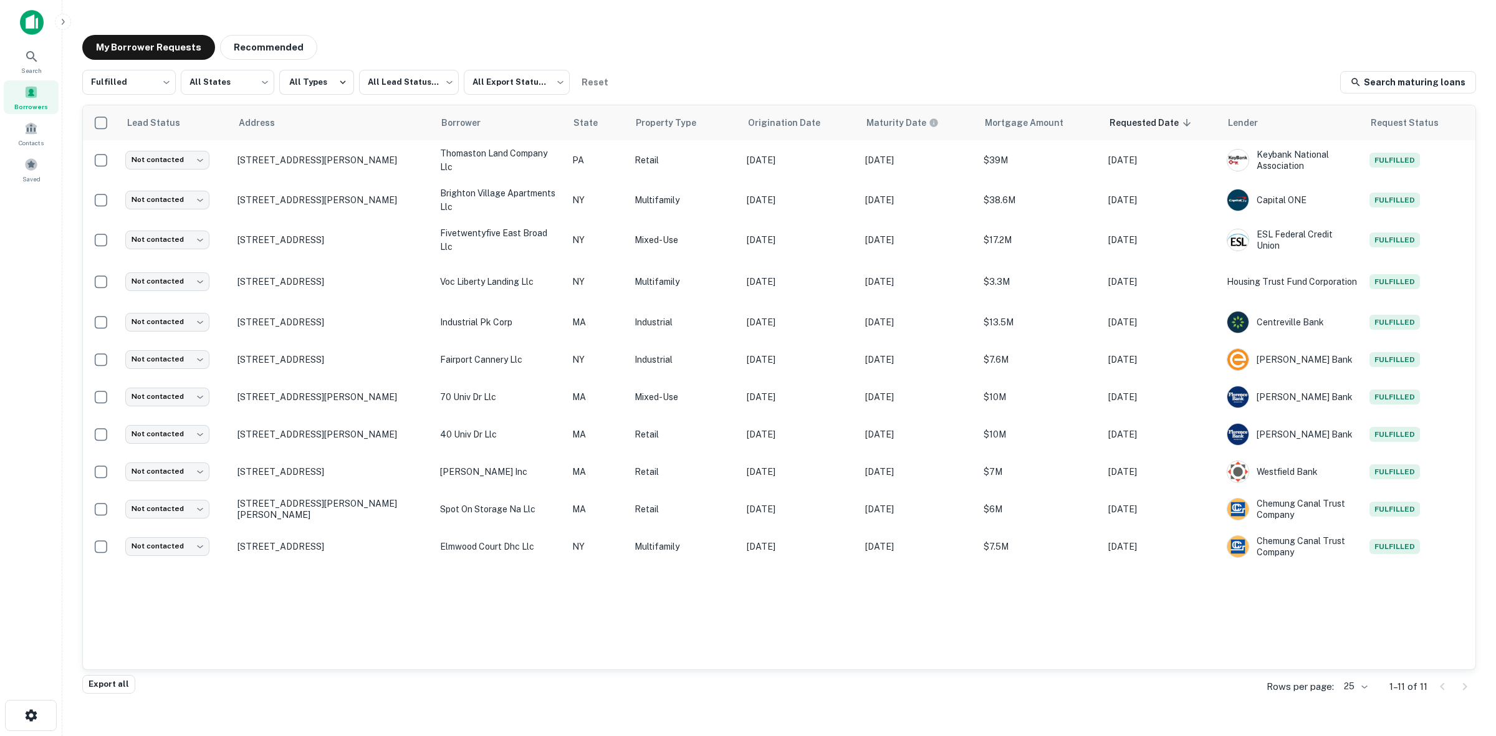
drag, startPoint x: 278, startPoint y: 195, endPoint x: 487, endPoint y: 29, distance: 266.7
click at [487, 29] on div "My Borrower Requests Recommended Fulfilled ********* ​ All States *** ​ All Typ…" at bounding box center [779, 356] width 1414 height 663
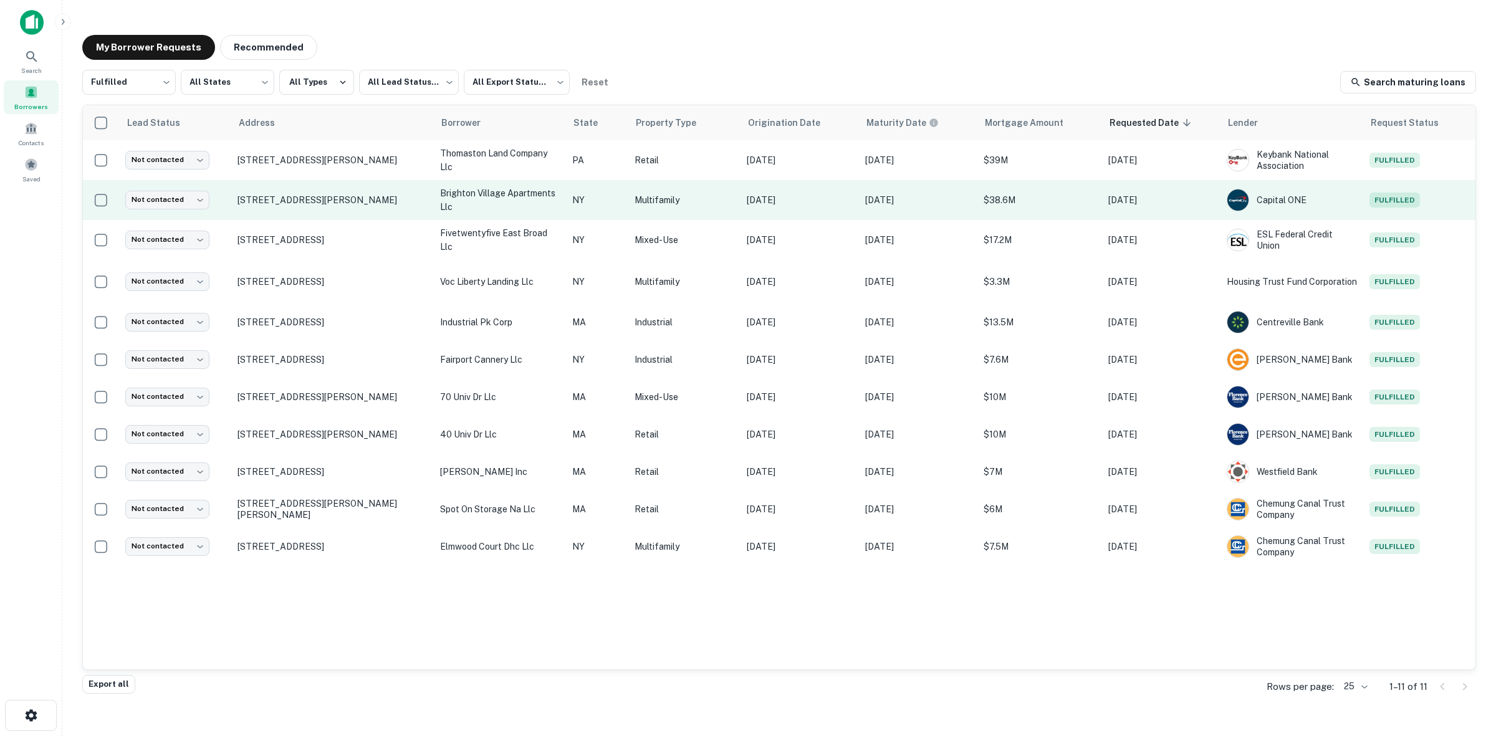
drag, startPoint x: 403, startPoint y: 200, endPoint x: 217, endPoint y: 208, distance: 185.9
click at [217, 208] on tr "Not contacted **** ​ [STREET_ADDRESS][PERSON_NAME][GEOGRAPHIC_DATA] apartments …" at bounding box center [779, 200] width 1393 height 40
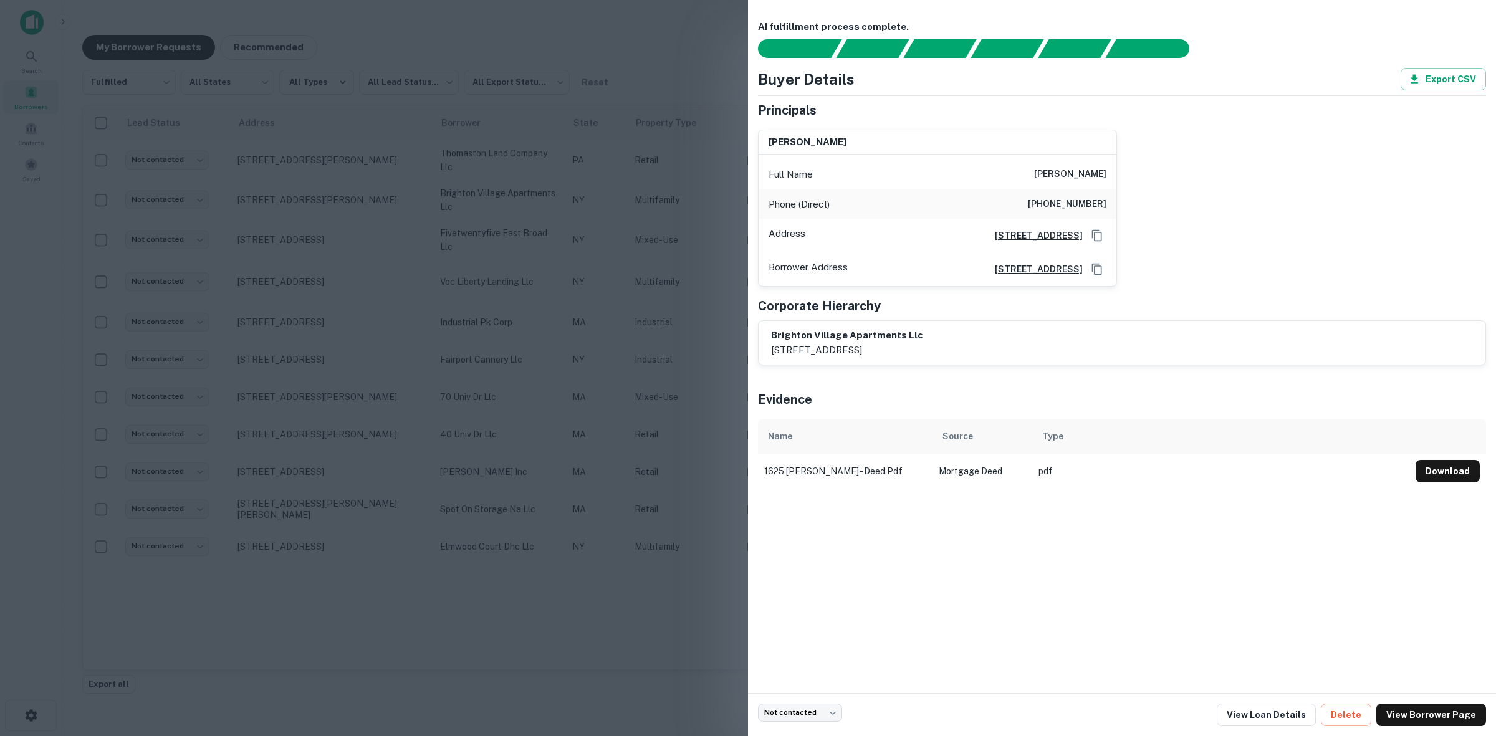
copy tr "​ [STREET_ADDRESS][PERSON_NAME]"
drag, startPoint x: 923, startPoint y: 334, endPoint x: 768, endPoint y: 335, distance: 155.2
click at [768, 335] on div "brighton village apartments llc [STREET_ADDRESS]" at bounding box center [1122, 343] width 727 height 44
copy h6 "brighton village apartments llc"
click at [409, 19] on div at bounding box center [748, 368] width 1496 height 736
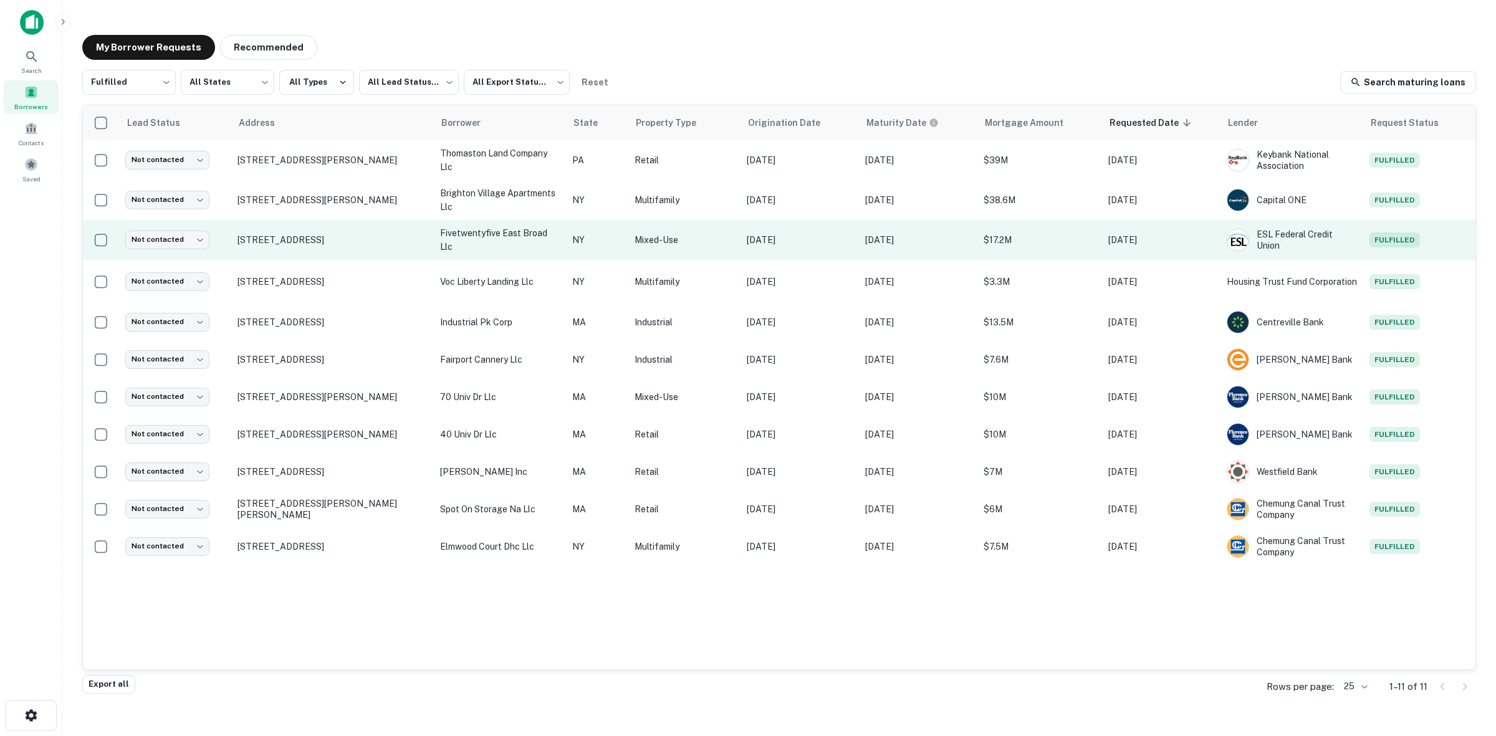
click at [1145, 228] on td "[DATE]" at bounding box center [1161, 240] width 118 height 40
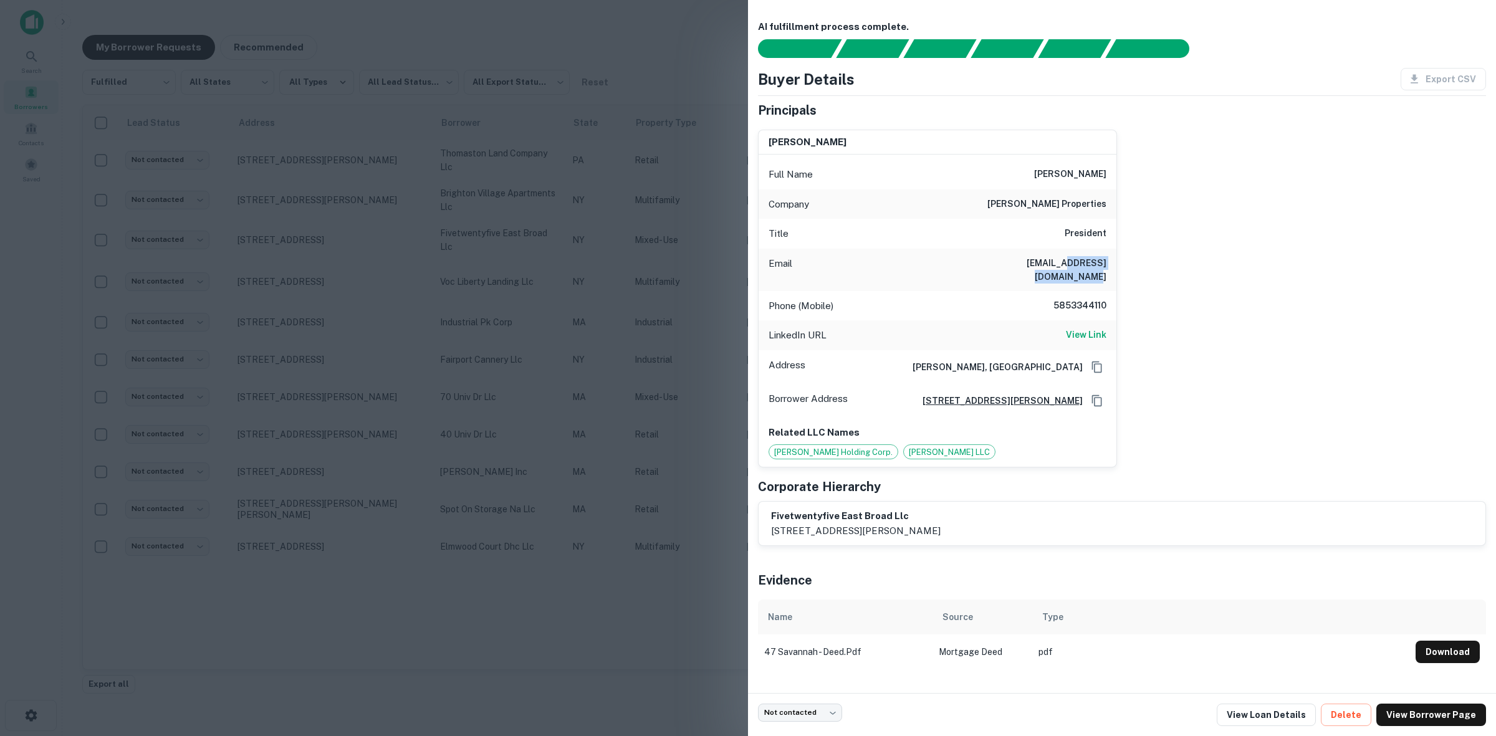
drag, startPoint x: 1108, startPoint y: 261, endPoint x: 1017, endPoint y: 261, distance: 90.4
click at [1017, 261] on div "Email [EMAIL_ADDRESS][DOMAIN_NAME]" at bounding box center [938, 270] width 358 height 42
drag, startPoint x: 1052, startPoint y: 176, endPoint x: 1113, endPoint y: 176, distance: 61.1
click at [1113, 176] on div "Full Name [PERSON_NAME]" at bounding box center [938, 175] width 358 height 30
click at [720, 30] on div at bounding box center [748, 368] width 1496 height 736
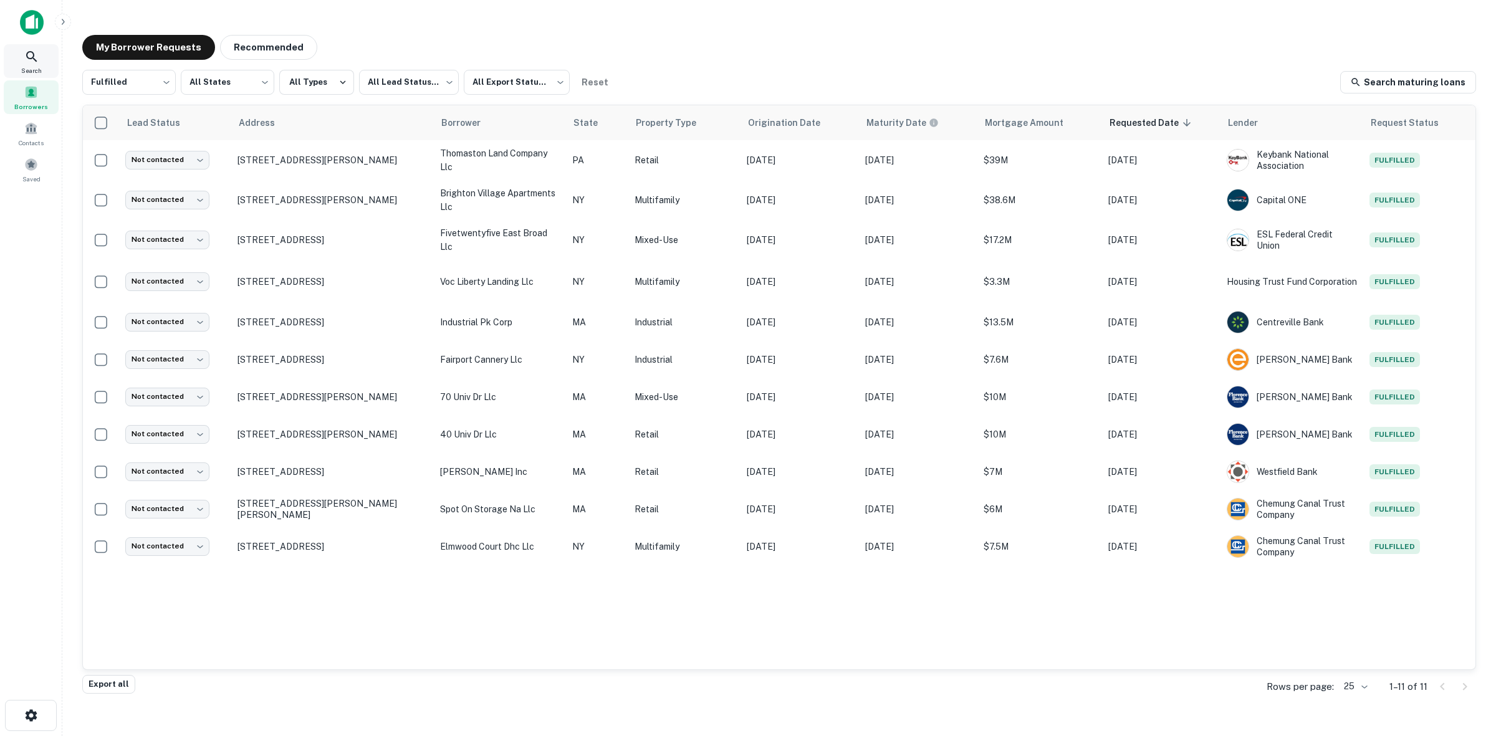
click at [22, 66] on span "Search" at bounding box center [31, 70] width 21 height 10
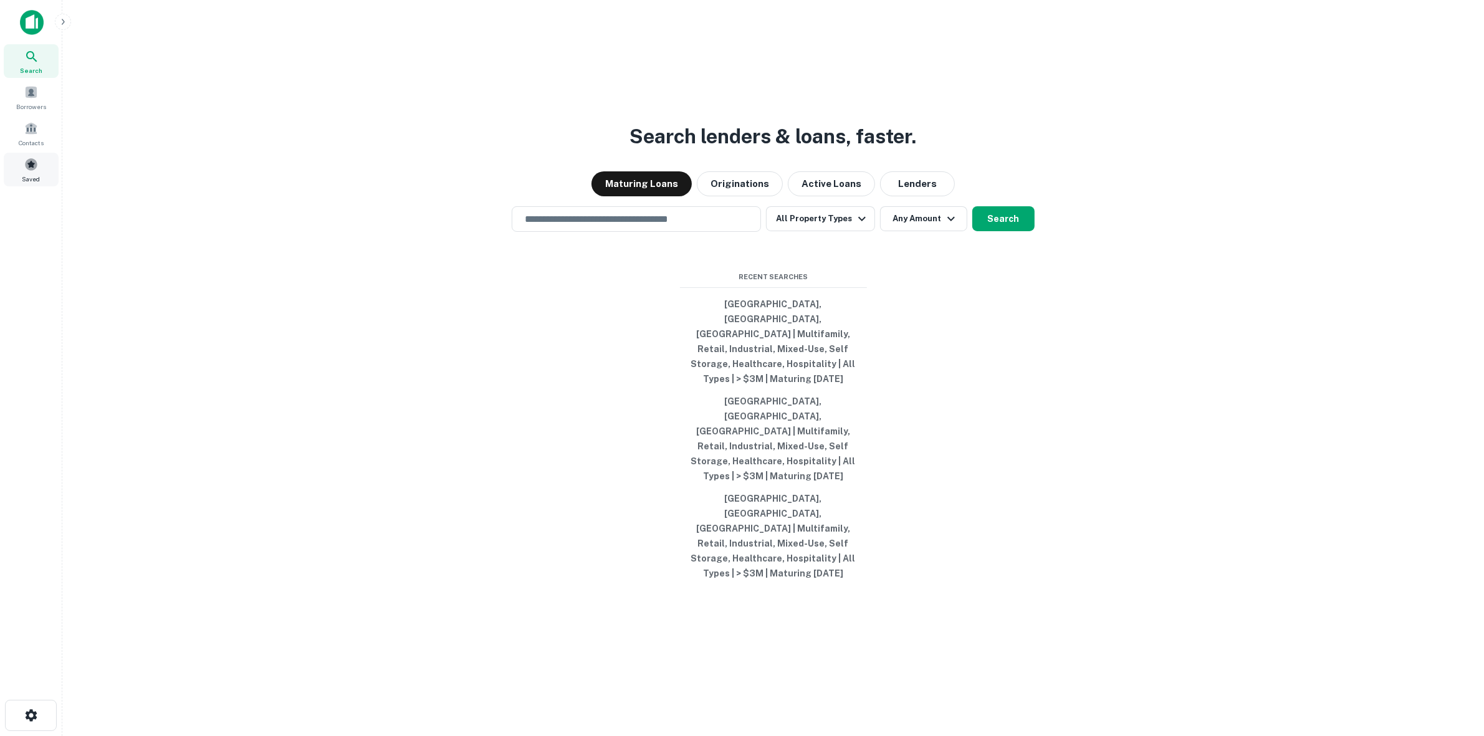
click at [31, 164] on span at bounding box center [31, 165] width 14 height 14
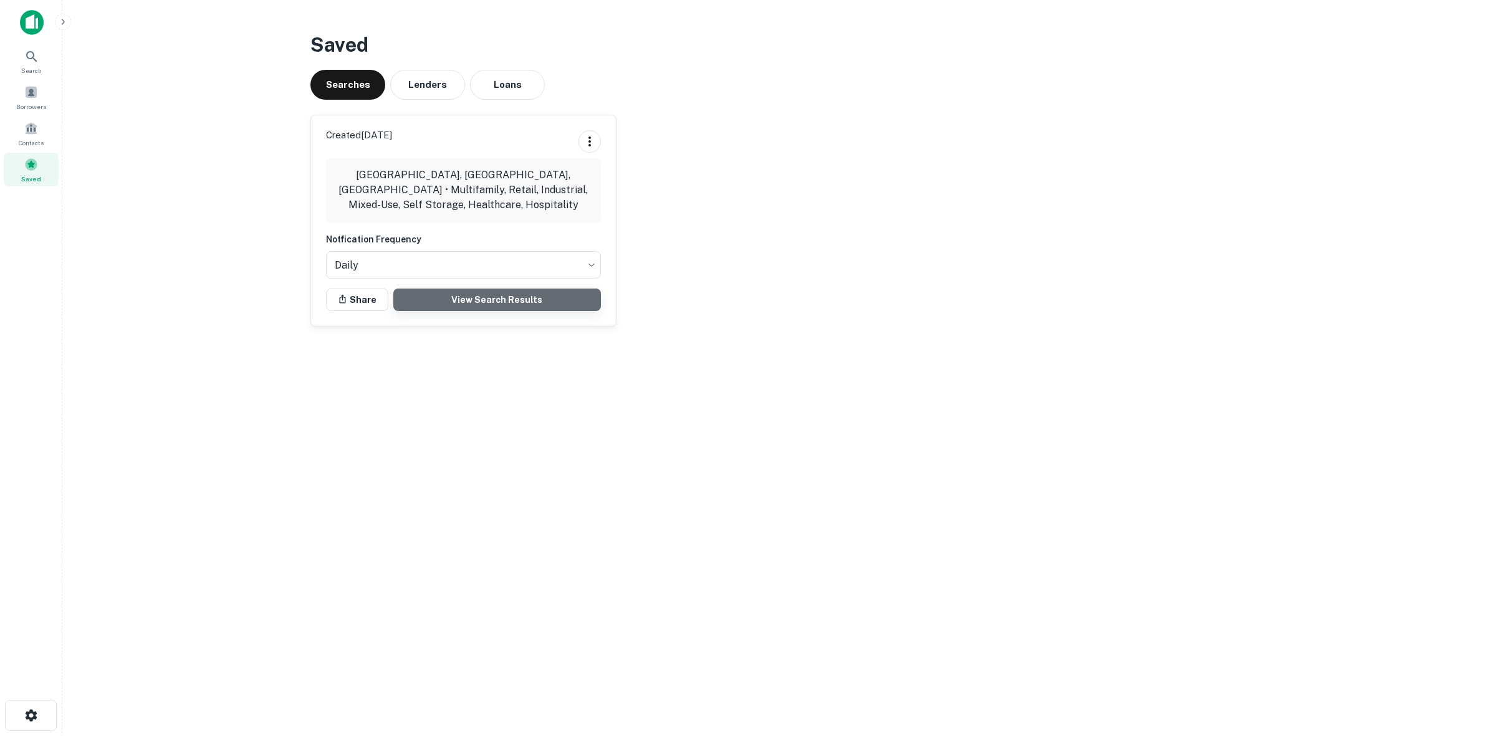
click at [478, 299] on link "View Search Results" at bounding box center [497, 300] width 208 height 22
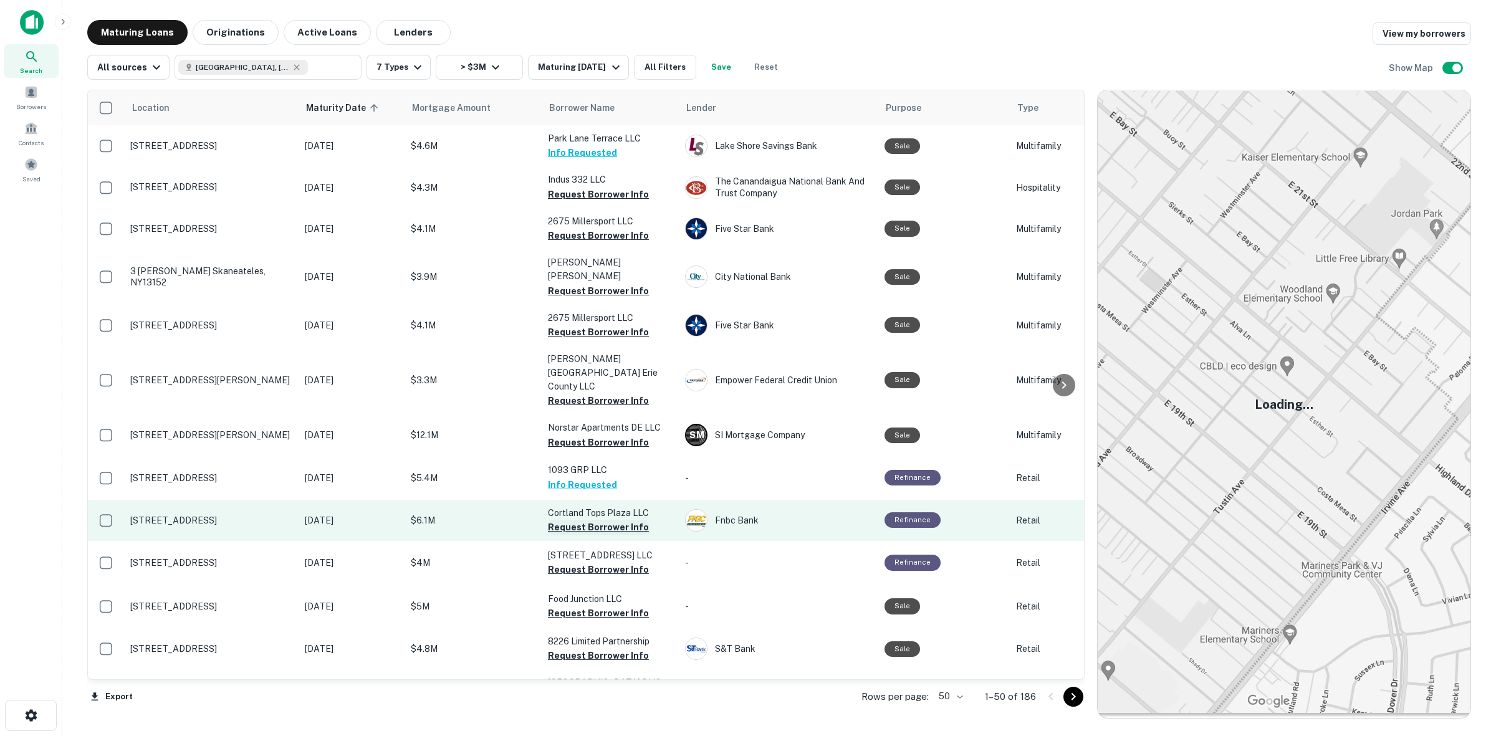
click at [622, 520] on button "Request Borrower Info" at bounding box center [598, 527] width 101 height 15
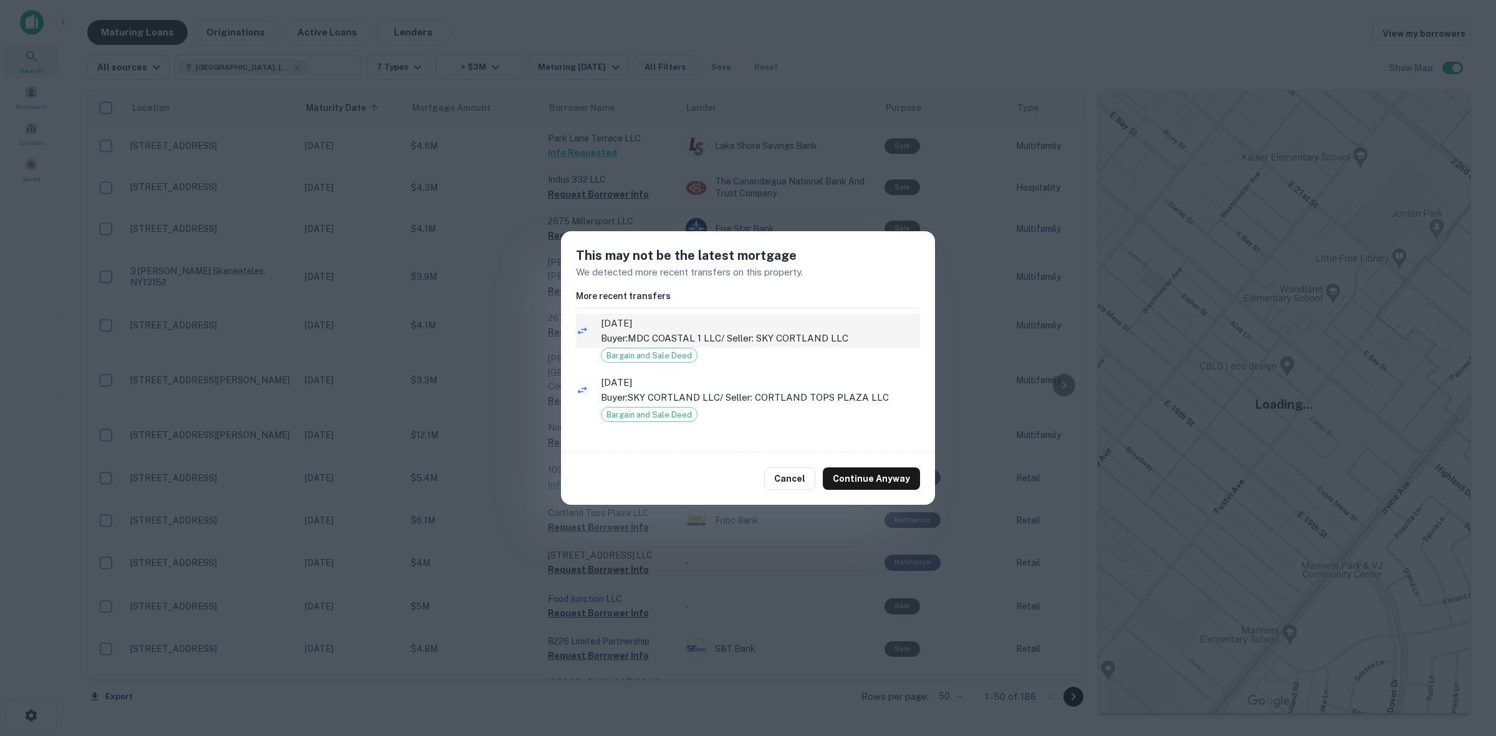
click at [738, 331] on p "Buyer: MDC COASTAL 1 LLC / Seller: SKY CORTLAND LLC" at bounding box center [760, 338] width 319 height 15
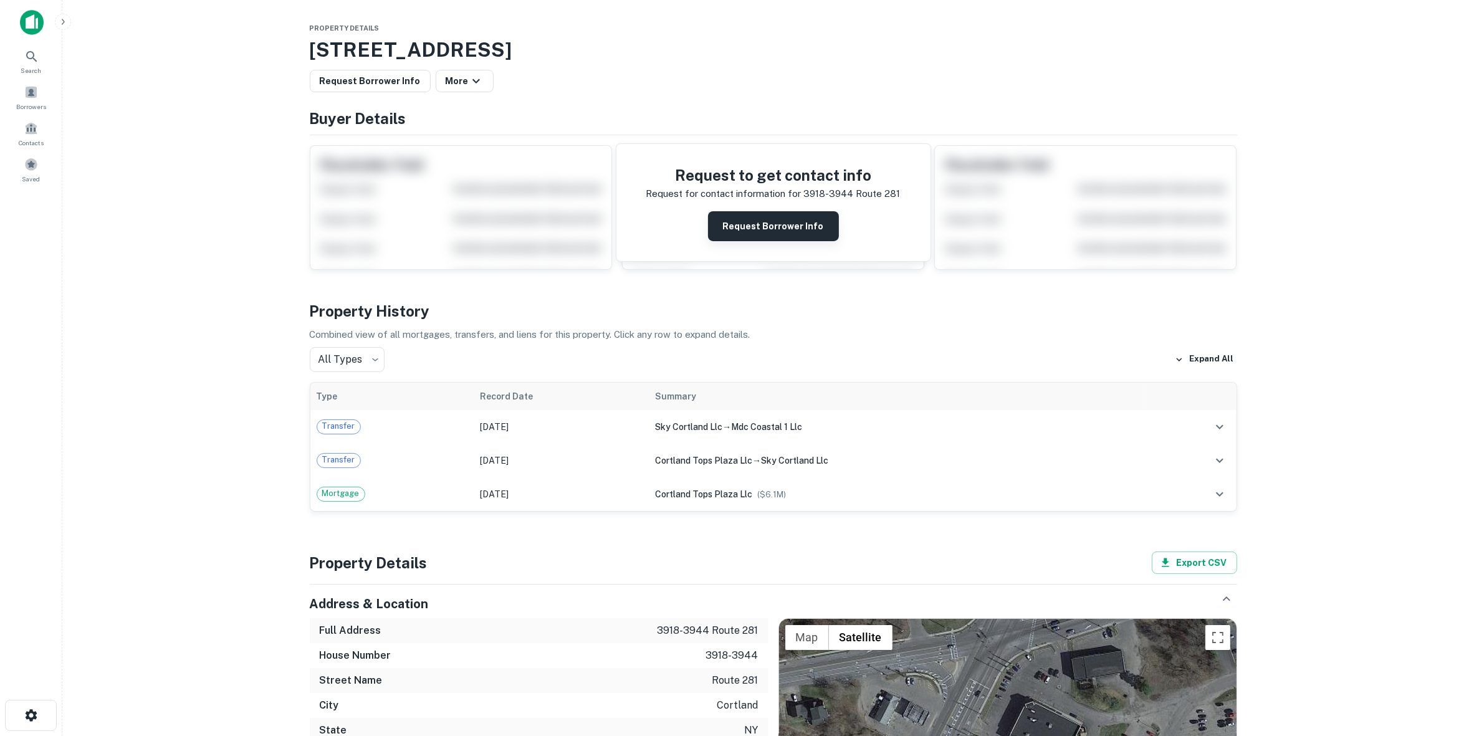
click at [768, 217] on button "Request Borrower Info" at bounding box center [773, 226] width 131 height 30
